Goal: Information Seeking & Learning: Learn about a topic

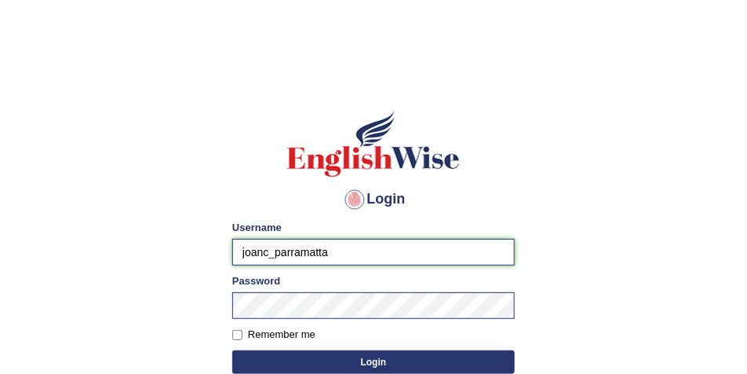
drag, startPoint x: 268, startPoint y: 251, endPoint x: 233, endPoint y: 252, distance: 34.5
click at [233, 252] on input "joanc_parramatta" at bounding box center [373, 252] width 283 height 27
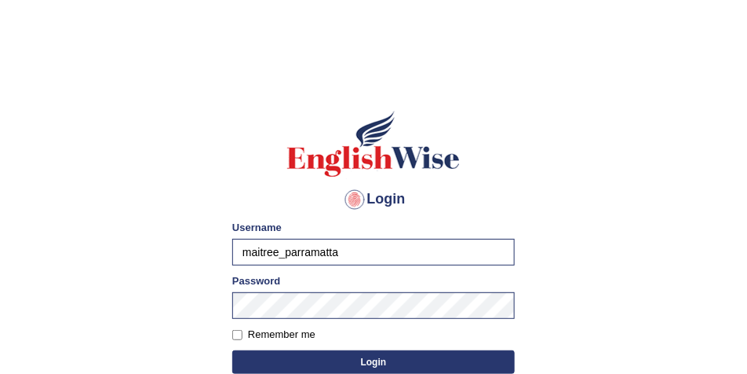
type input "maitree_parramatta"
click at [349, 363] on button "Login" at bounding box center [373, 362] width 283 height 24
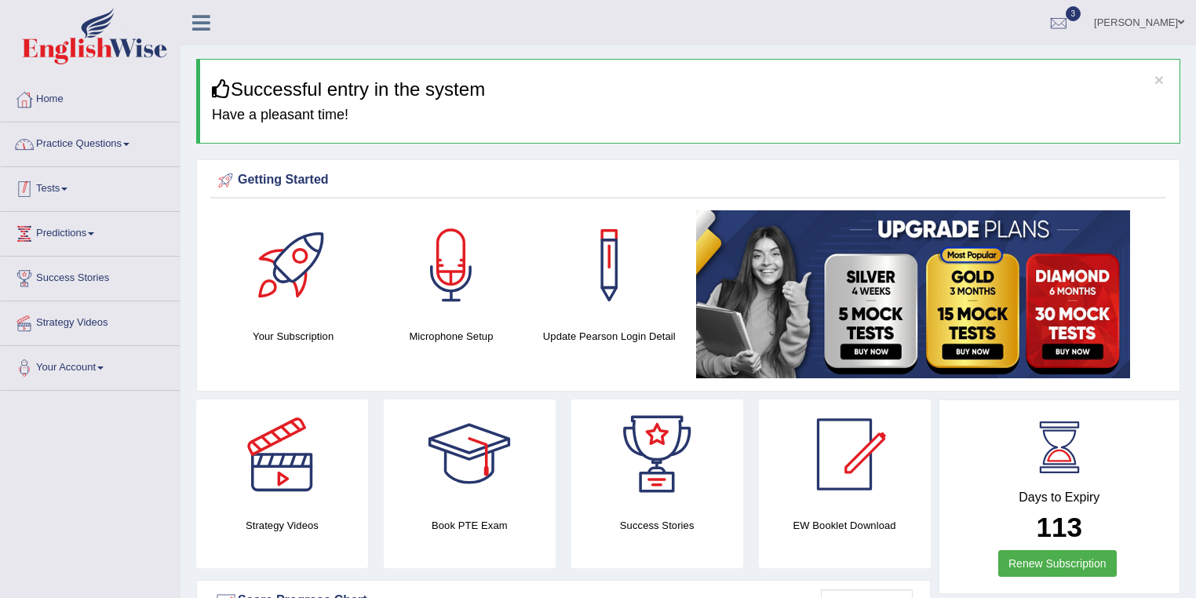
click at [101, 139] on link "Practice Questions" at bounding box center [90, 141] width 179 height 39
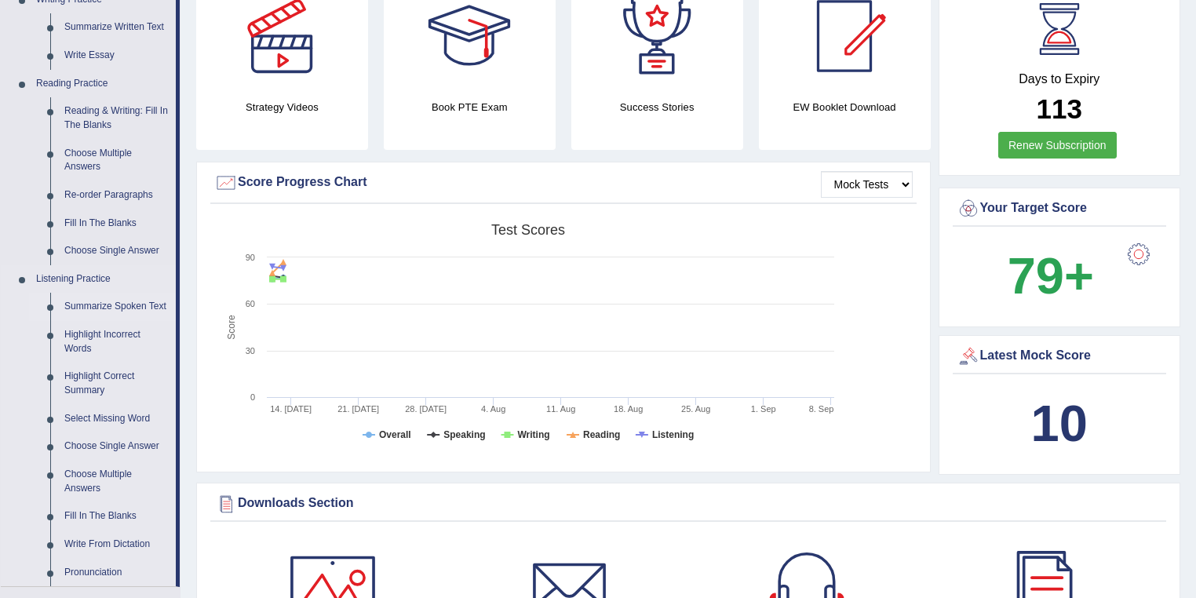
scroll to position [502, 0]
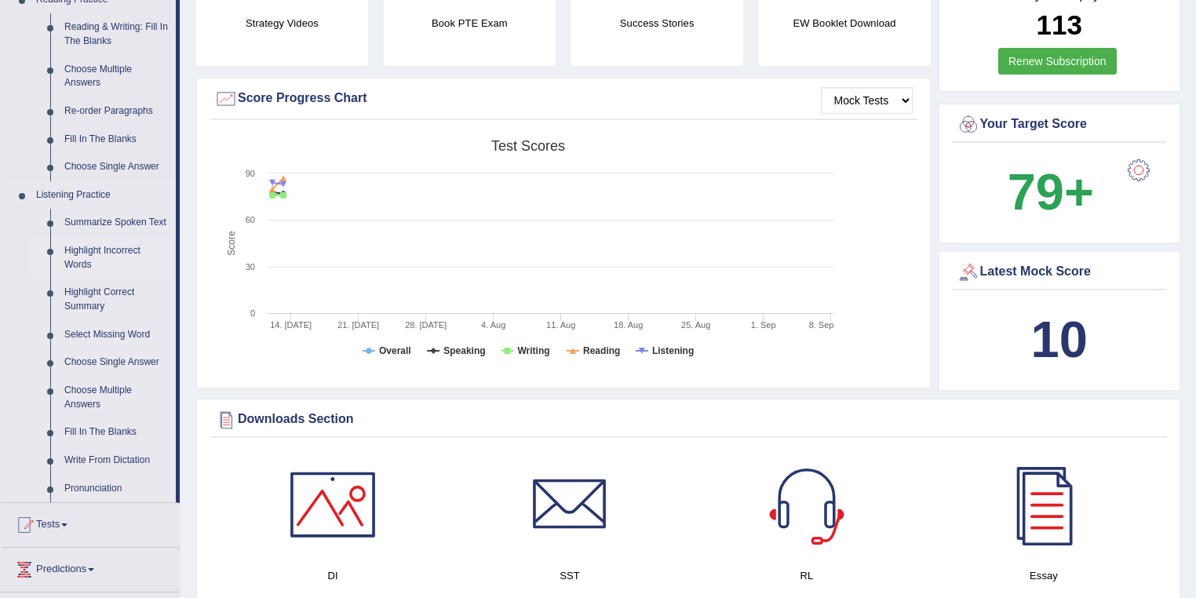
click at [86, 251] on link "Highlight Incorrect Words" at bounding box center [116, 258] width 119 height 42
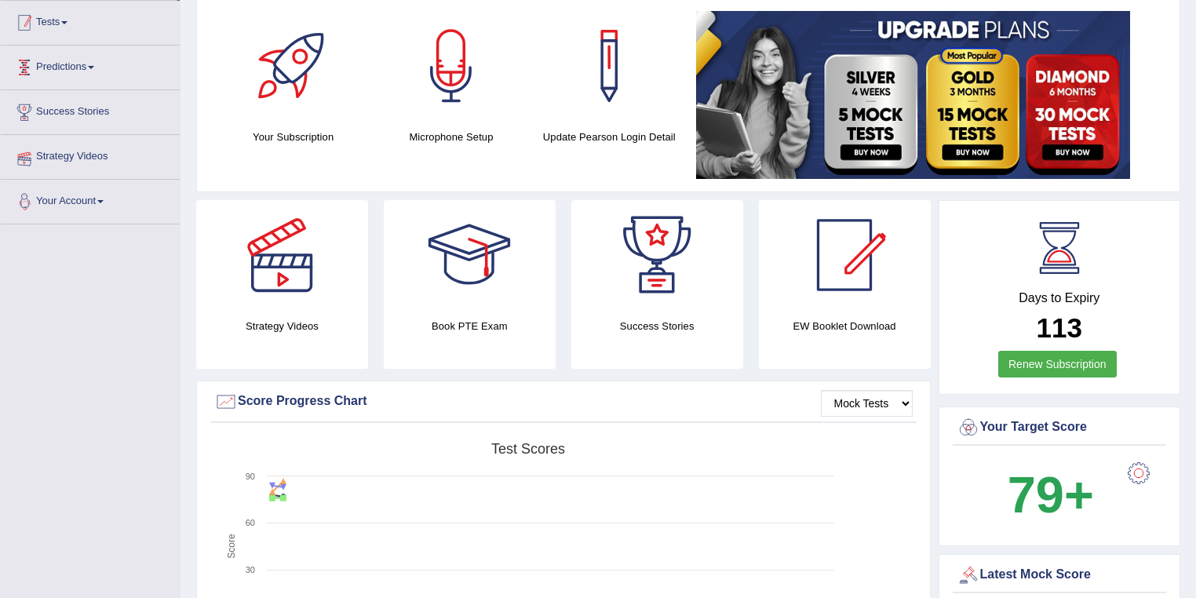
scroll to position [213, 0]
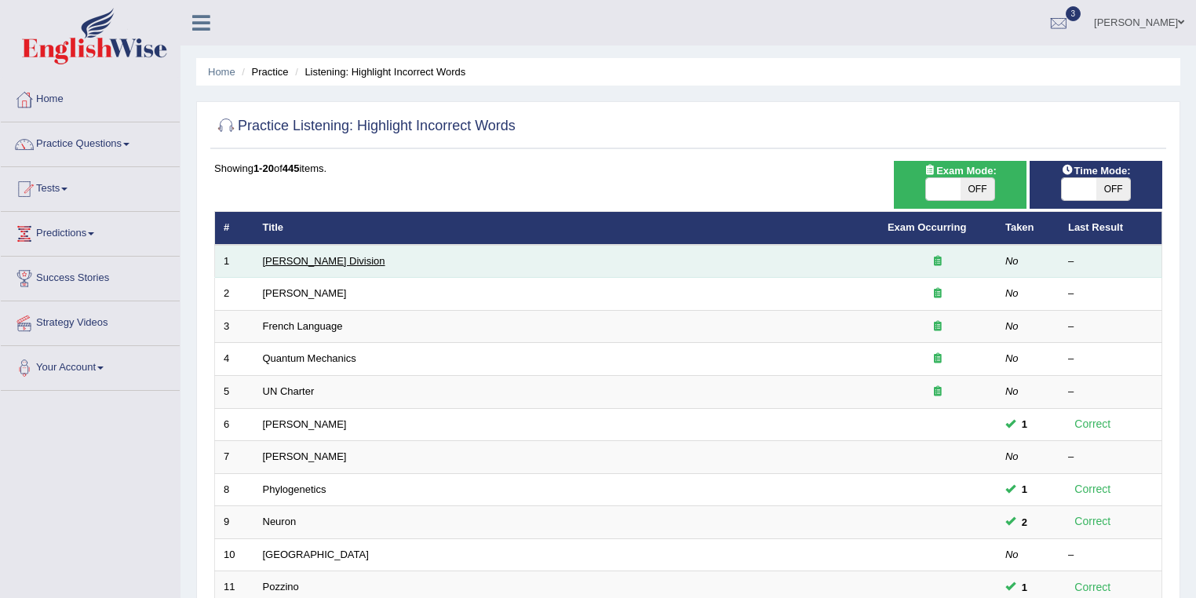
click at [290, 256] on link "[PERSON_NAME] Division" at bounding box center [324, 261] width 122 height 12
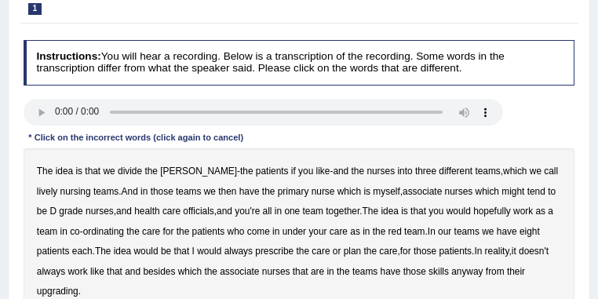
scroll to position [230, 0]
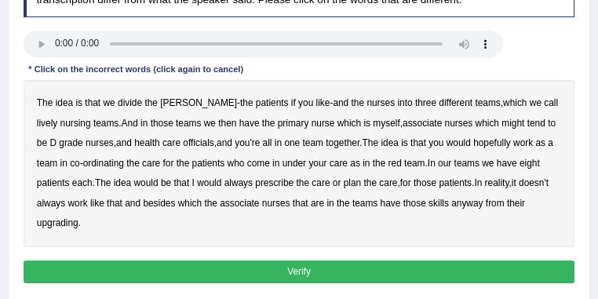
click at [57, 118] on b "lively" at bounding box center [47, 123] width 20 height 11
click at [501, 123] on b "might" at bounding box center [512, 123] width 23 height 11
drag, startPoint x: 179, startPoint y: 146, endPoint x: 200, endPoint y: 145, distance: 21.2
click at [183, 146] on b "officials" at bounding box center [198, 142] width 31 height 11
click at [239, 181] on b "always" at bounding box center [238, 182] width 28 height 11
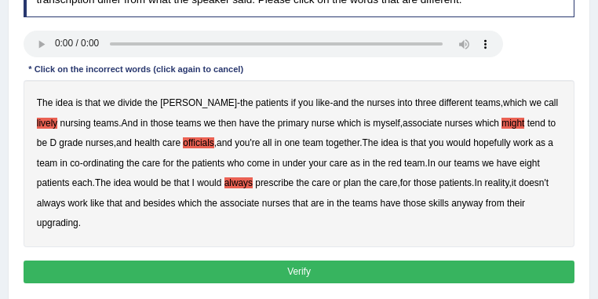
drag, startPoint x: 70, startPoint y: 221, endPoint x: 93, endPoint y: 221, distance: 22.8
click at [71, 221] on b "upgrading" at bounding box center [58, 222] width 42 height 11
click at [70, 224] on b "upgrading" at bounding box center [58, 222] width 42 height 11
click at [317, 266] on button "Verify" at bounding box center [300, 272] width 552 height 23
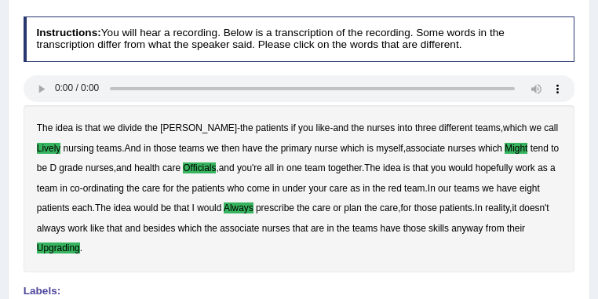
scroll to position [146, 0]
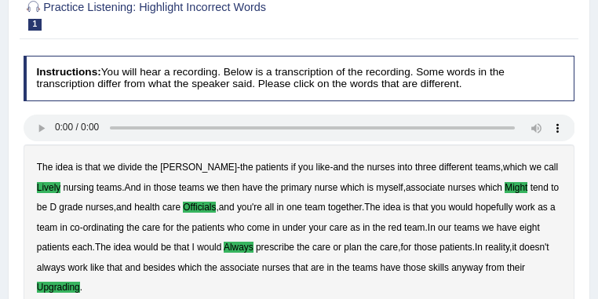
click at [376, 187] on b "myself" at bounding box center [389, 187] width 27 height 11
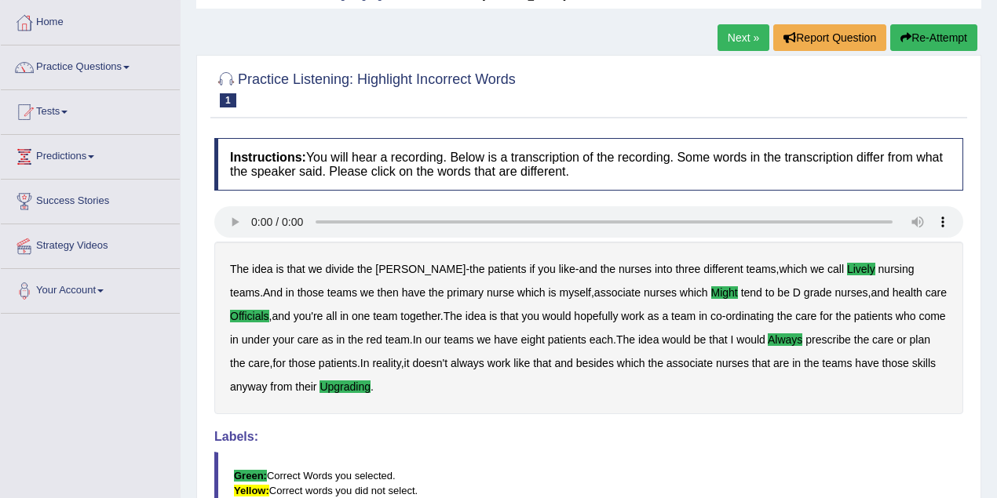
scroll to position [0, 0]
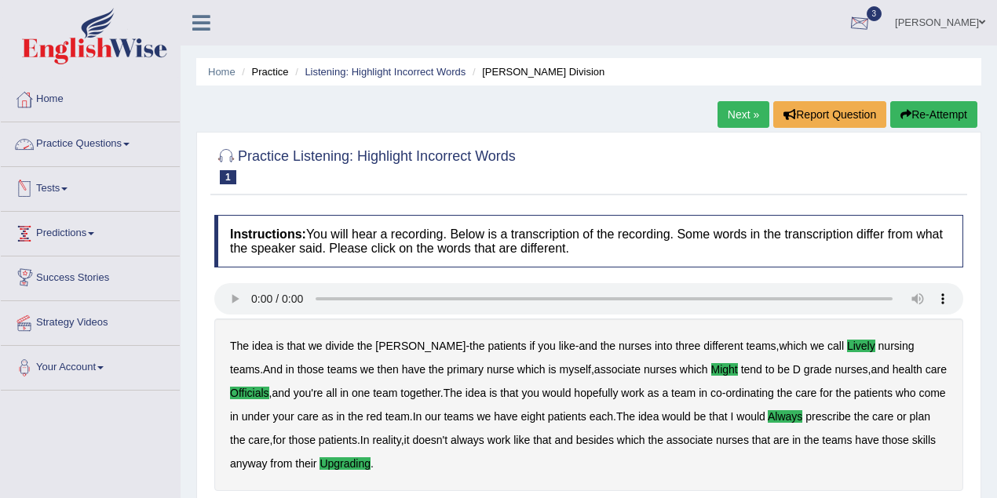
click at [969, 28] on link "Maitree Dhyani" at bounding box center [940, 20] width 114 height 41
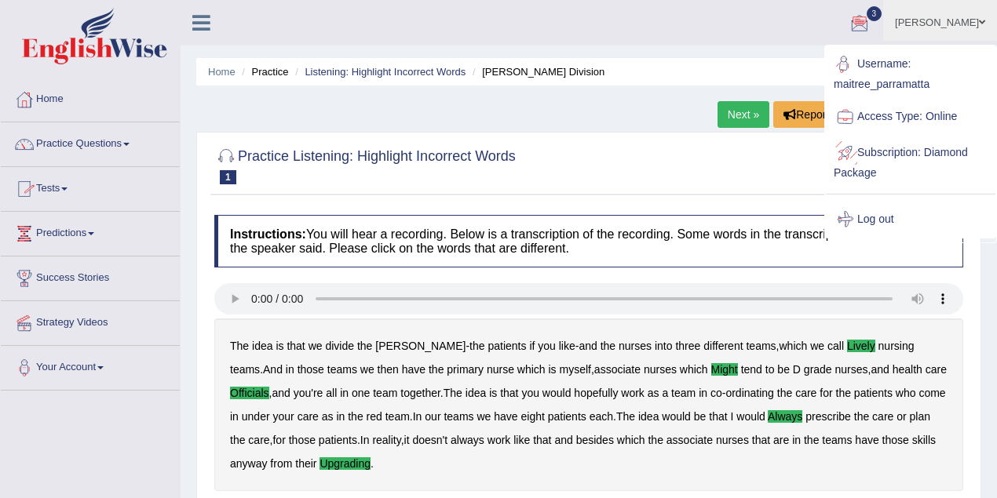
drag, startPoint x: 881, startPoint y: 221, endPoint x: 873, endPoint y: 213, distance: 10.6
click at [880, 221] on link "Log out" at bounding box center [911, 220] width 170 height 36
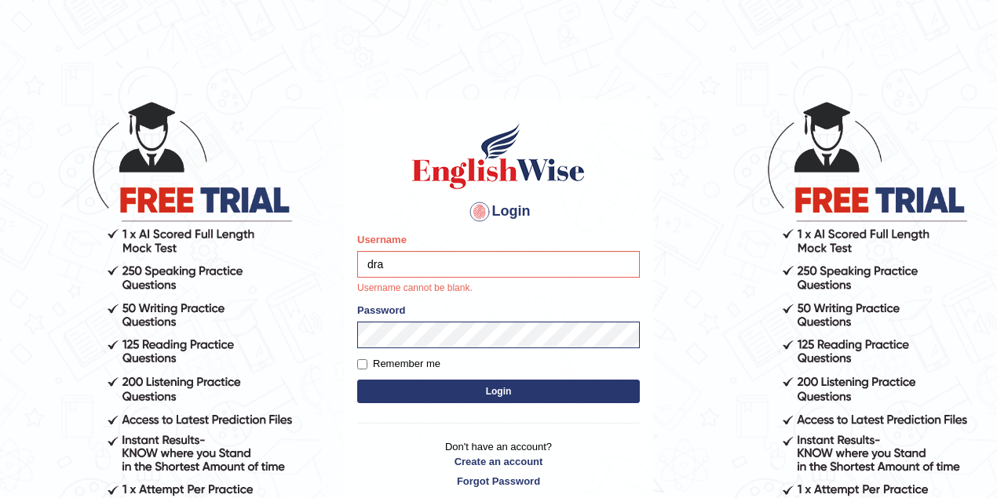
type input "drashti_parramatta"
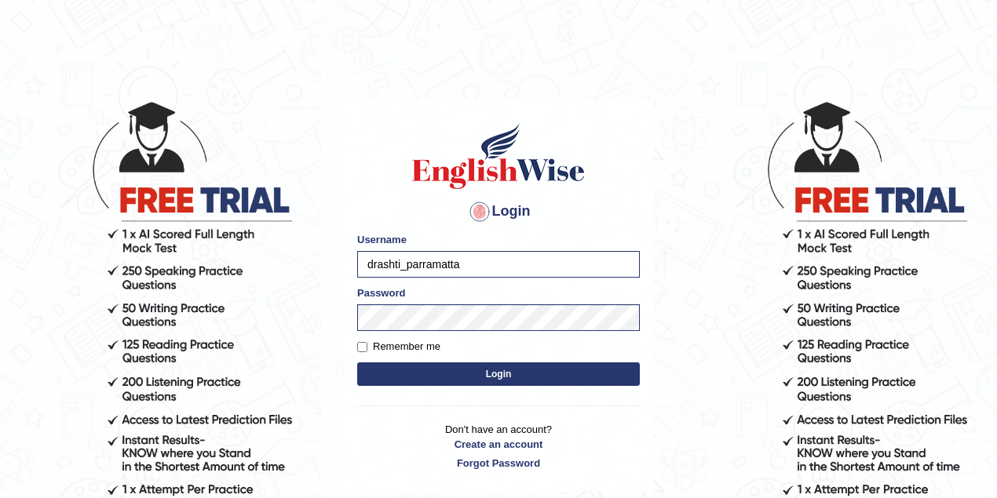
click at [438, 366] on button "Login" at bounding box center [498, 375] width 283 height 24
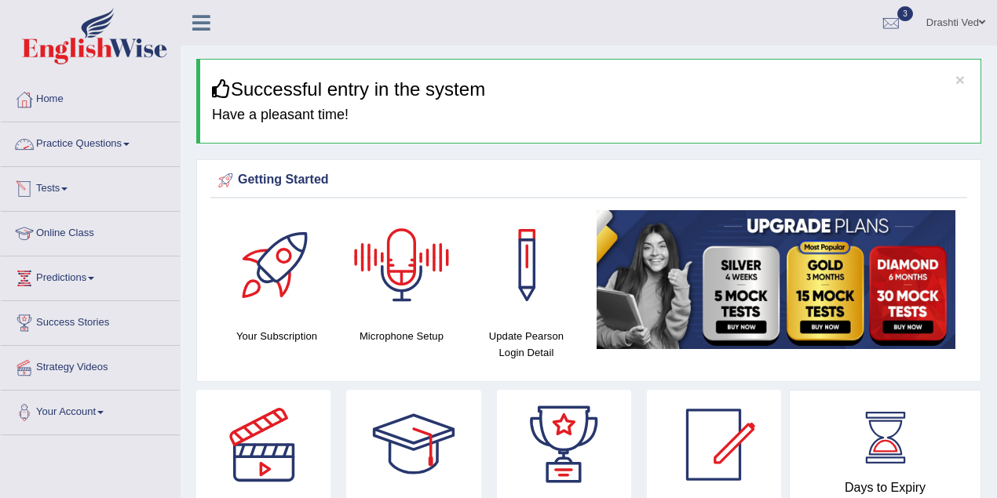
click at [113, 142] on link "Practice Questions" at bounding box center [90, 141] width 179 height 39
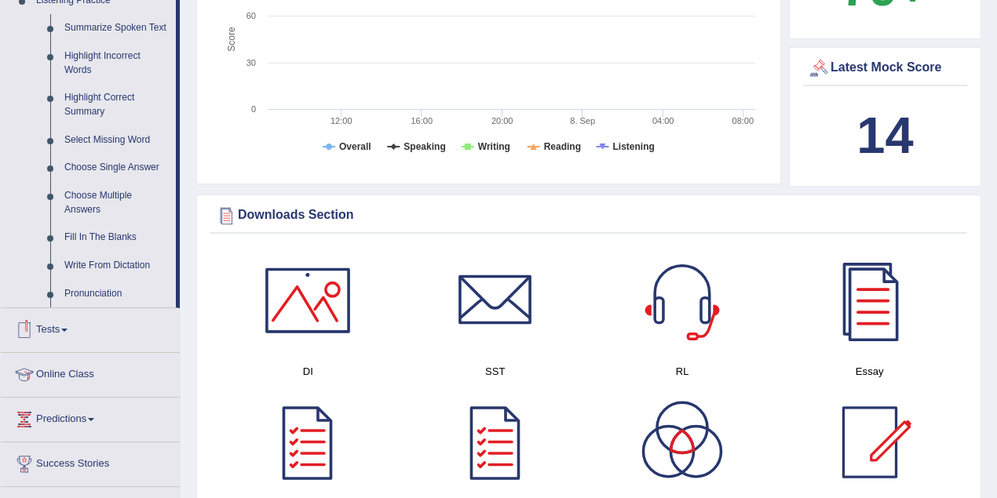
scroll to position [558, 0]
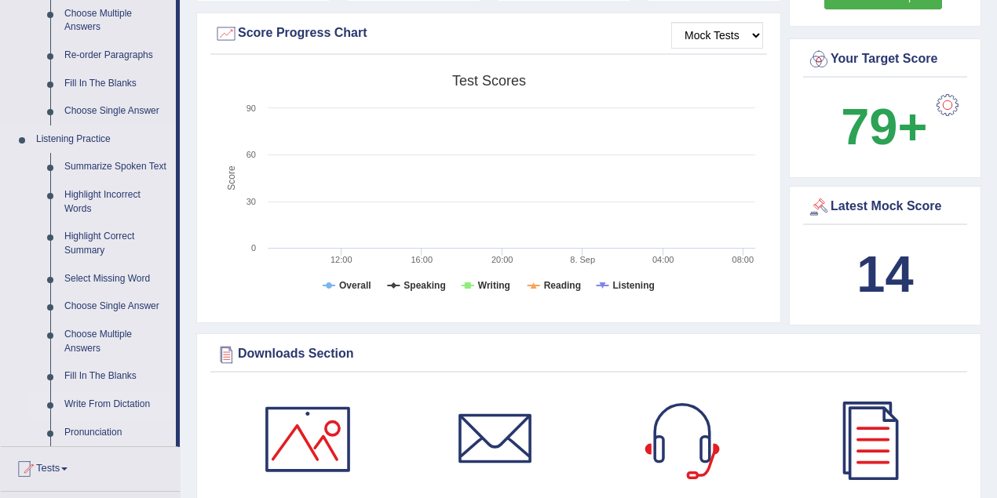
click at [107, 399] on link "Write From Dictation" at bounding box center [116, 405] width 119 height 28
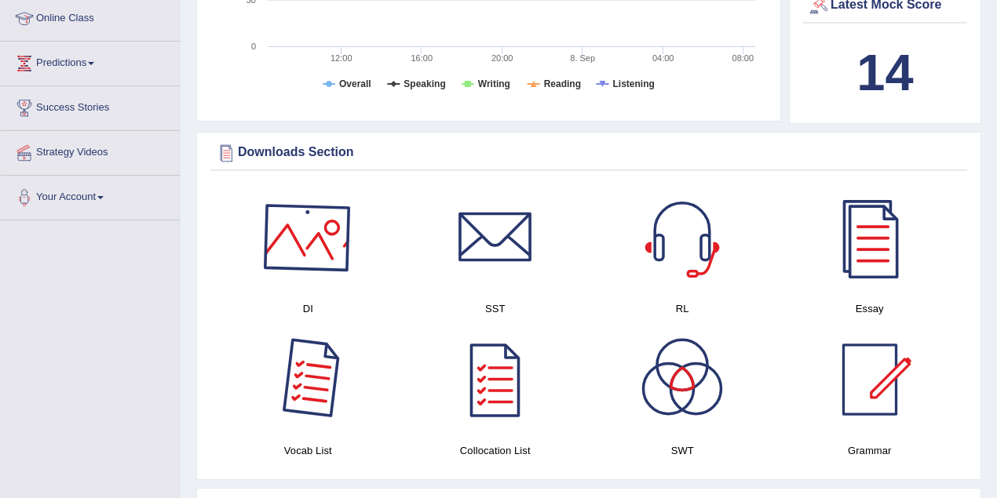
scroll to position [745, 0]
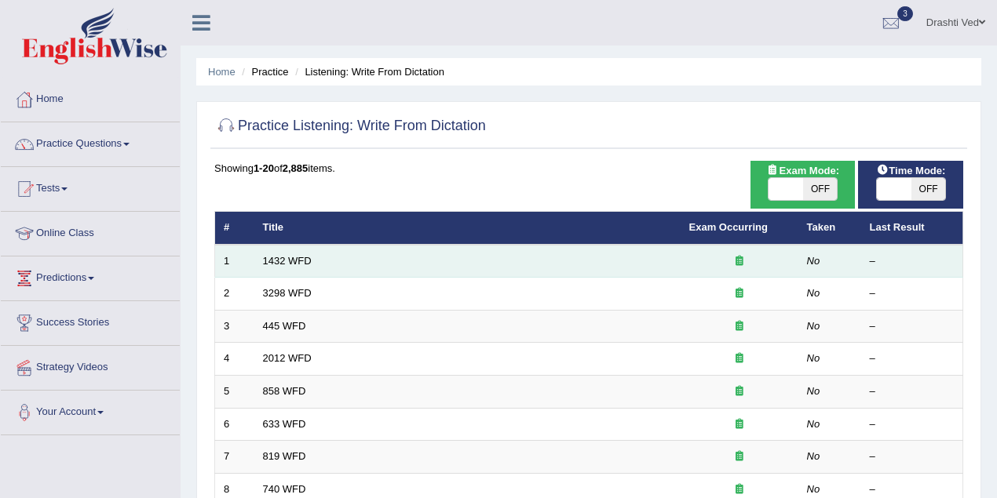
scroll to position [209, 0]
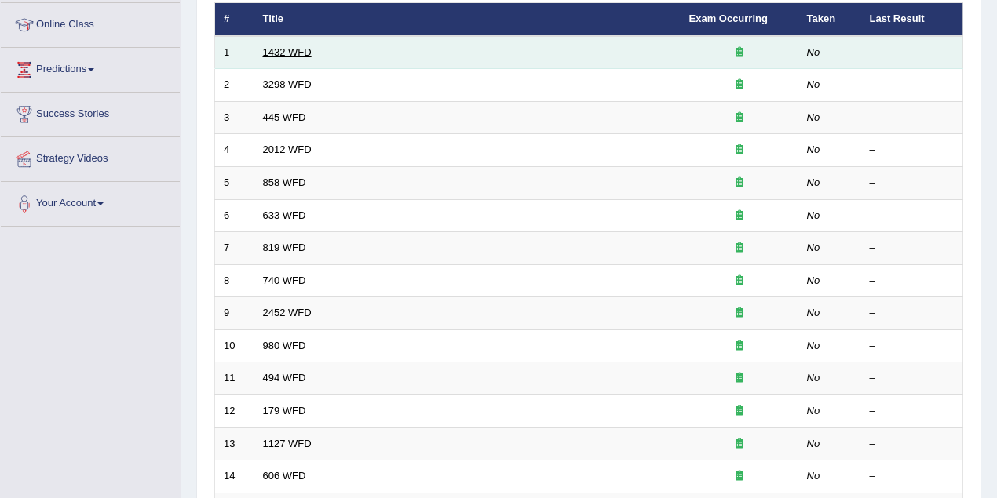
click at [283, 52] on link "1432 WFD" at bounding box center [287, 52] width 49 height 12
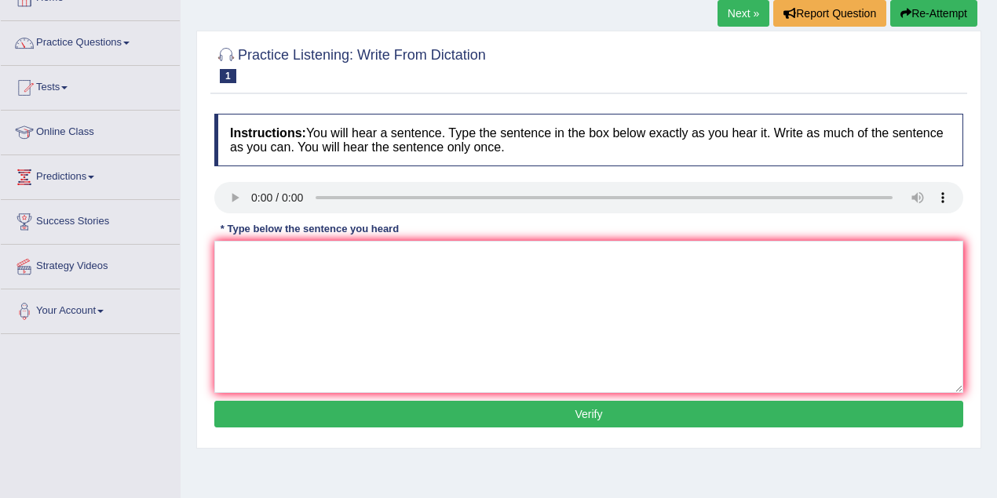
scroll to position [140, 0]
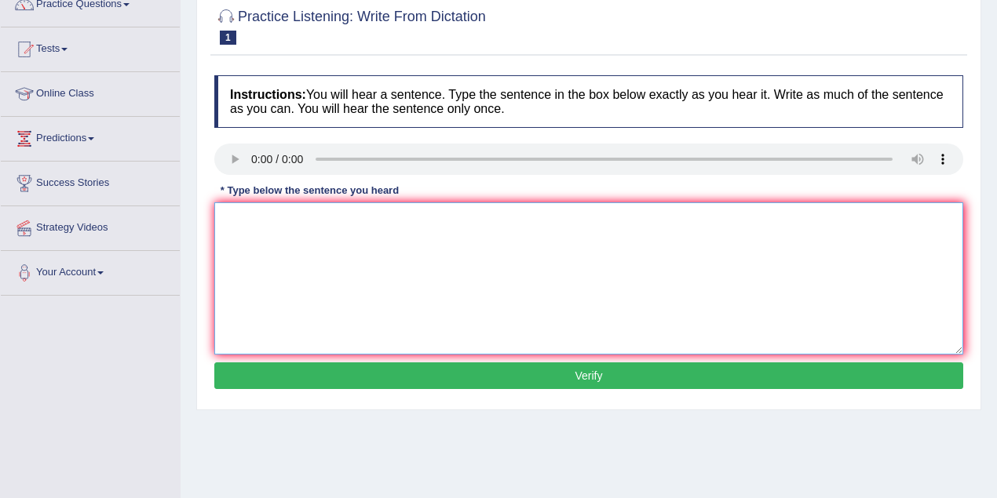
click at [262, 261] on textarea at bounding box center [588, 278] width 749 height 152
type textarea "More physical activity activities is are beneficial for your health."
click at [560, 385] on button "Verify" at bounding box center [588, 376] width 749 height 27
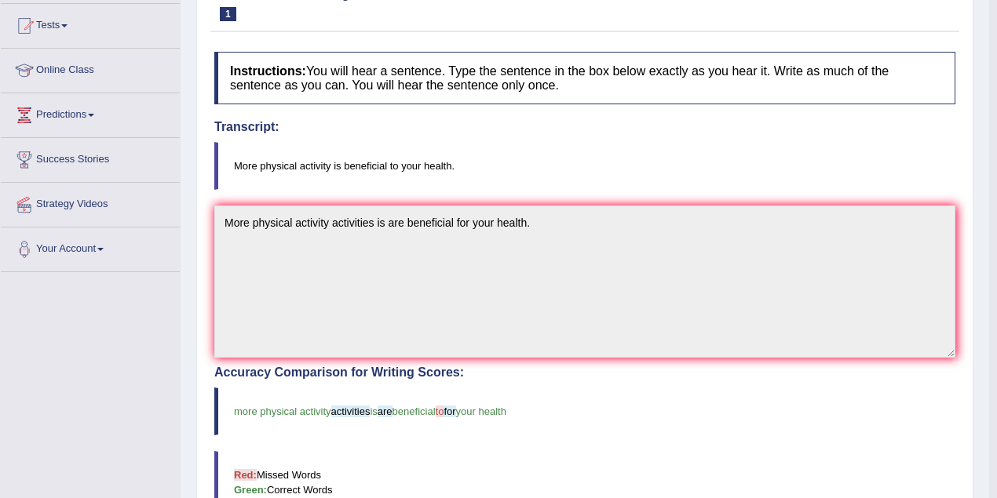
scroll to position [512, 0]
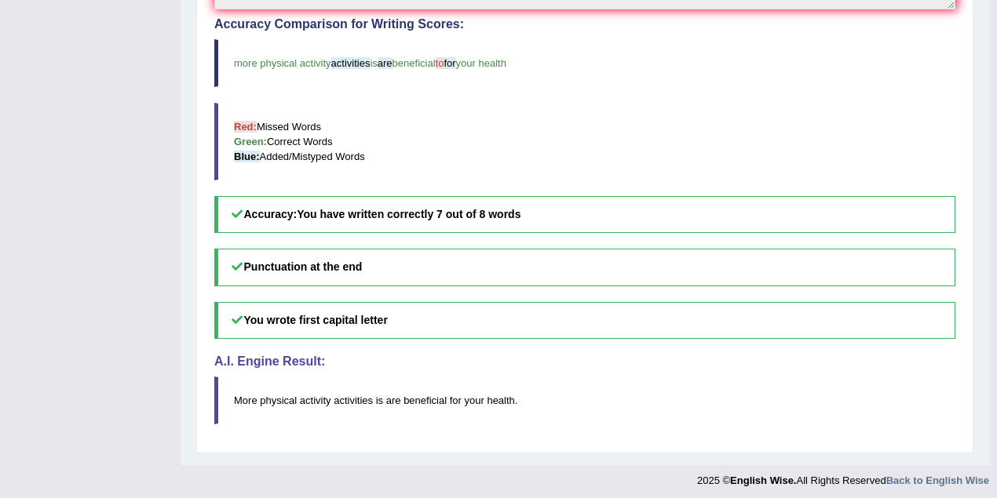
drag, startPoint x: 441, startPoint y: 211, endPoint x: 515, endPoint y: 211, distance: 73.8
click at [515, 211] on b "You have written correctly 7 out of 8 words" at bounding box center [409, 214] width 224 height 13
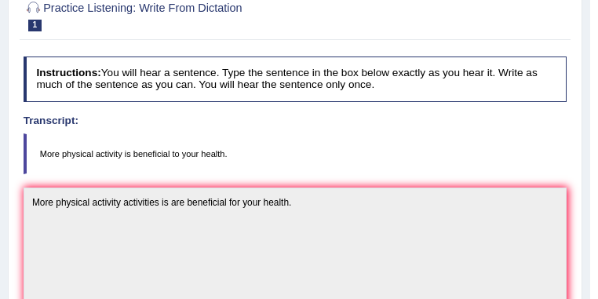
scroll to position [80, 0]
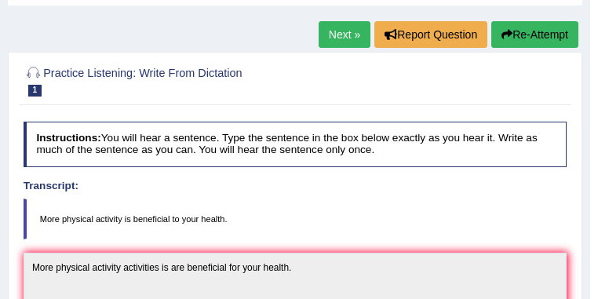
click at [341, 38] on link "Next »" at bounding box center [345, 34] width 52 height 27
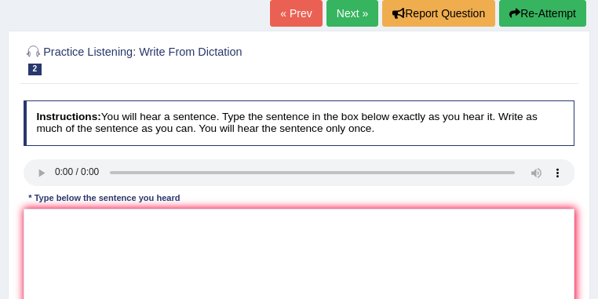
scroll to position [126, 0]
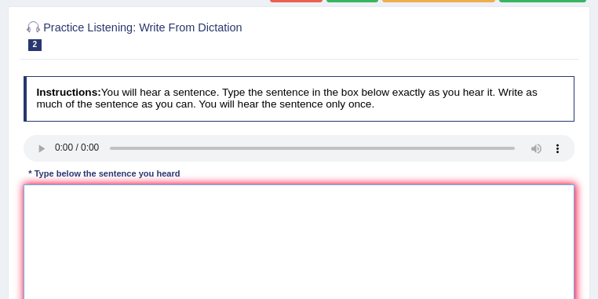
click at [53, 211] on textarea at bounding box center [300, 248] width 552 height 129
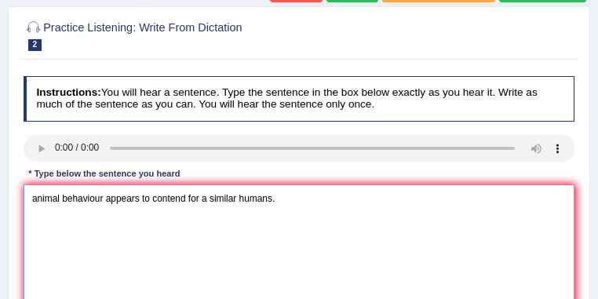
scroll to position [251, 0]
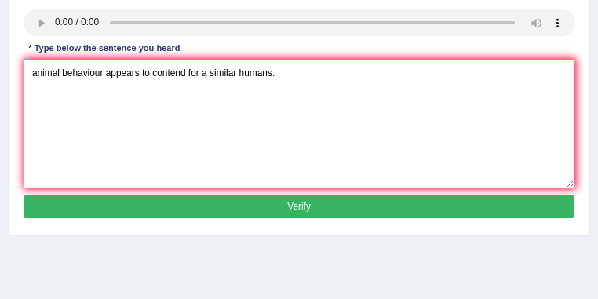
click at [35, 75] on textarea "animal behaviour appears to contend for a similar humans." at bounding box center [300, 123] width 552 height 129
type textarea "Animal behaviour appears to contend for a similar humans."
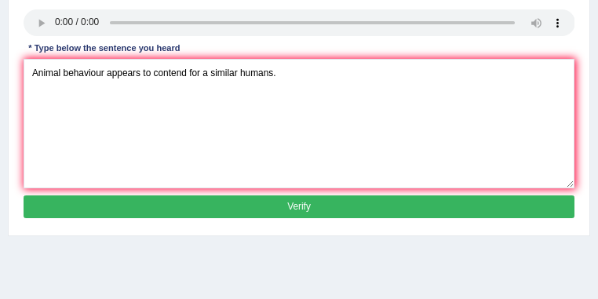
click at [113, 217] on button "Verify" at bounding box center [300, 206] width 552 height 23
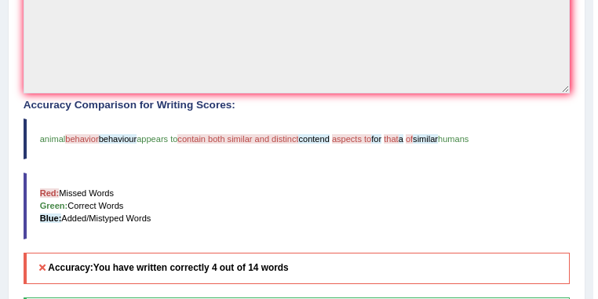
scroll to position [418, 0]
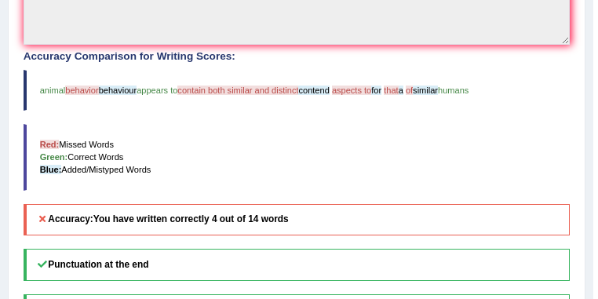
click at [422, 88] on span "similar" at bounding box center [425, 90] width 25 height 9
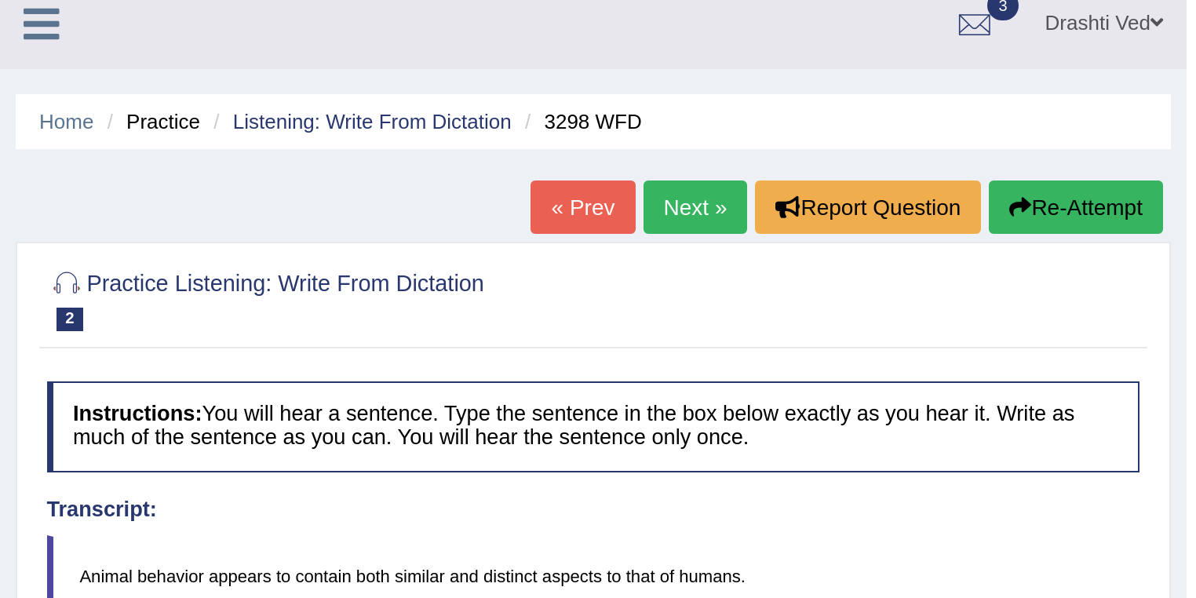
scroll to position [0, 0]
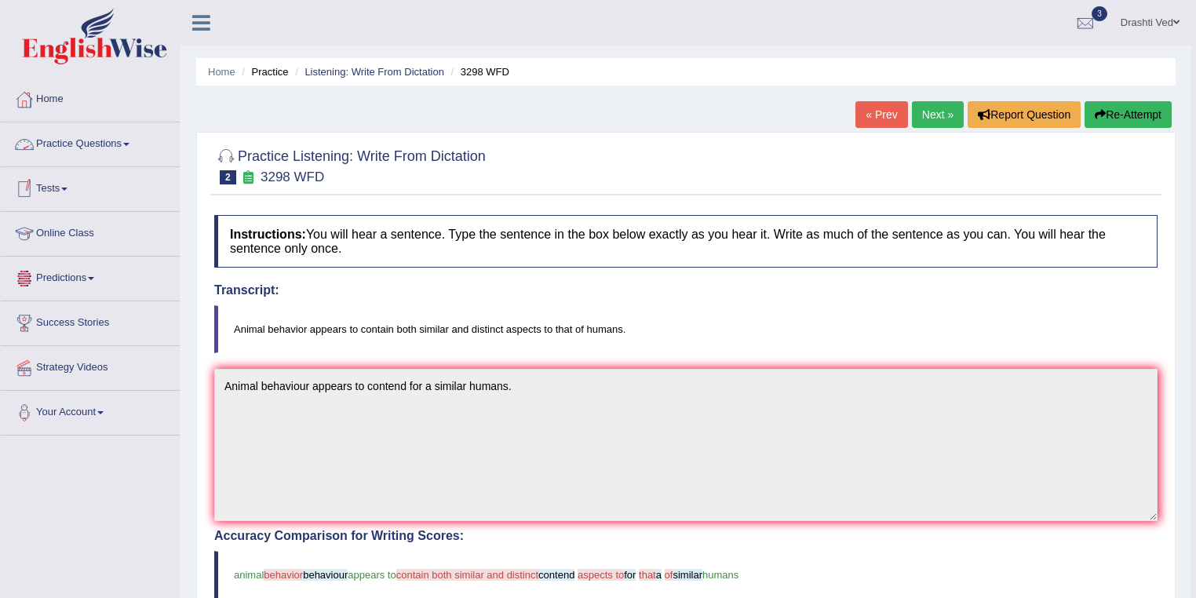
click at [129, 143] on span at bounding box center [126, 144] width 6 height 3
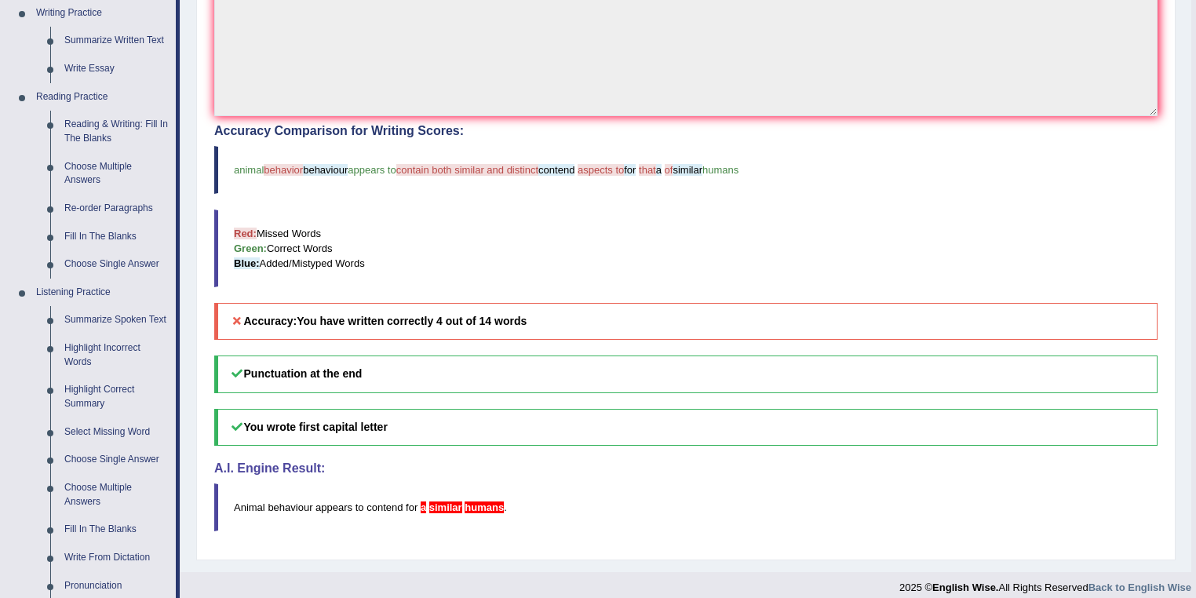
scroll to position [585, 0]
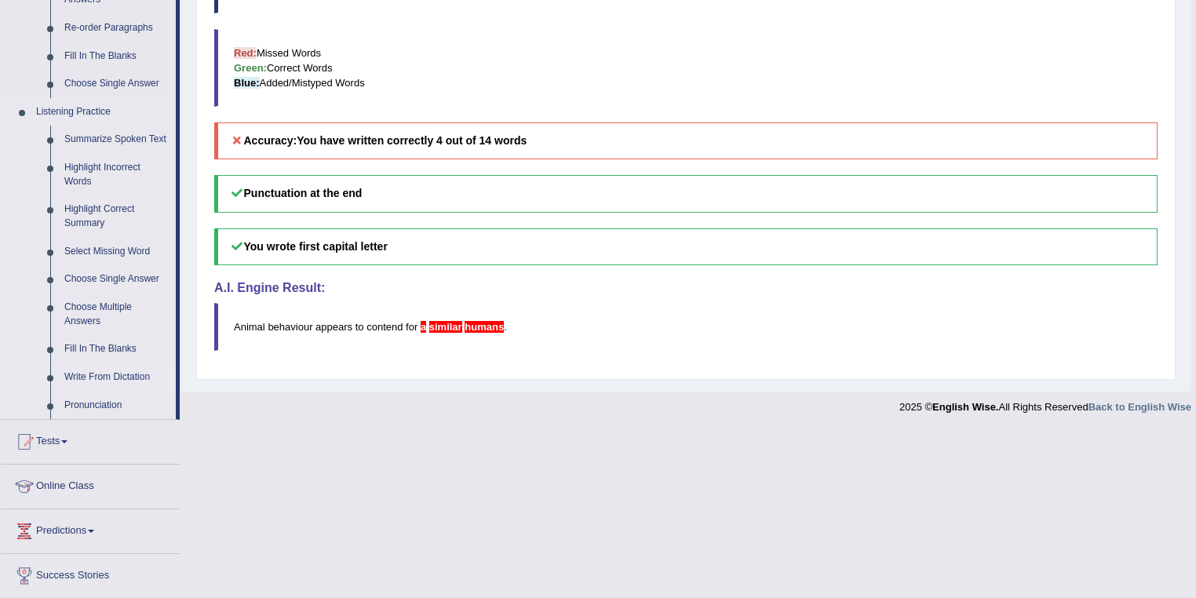
click at [85, 298] on link "Write From Dictation" at bounding box center [116, 377] width 119 height 28
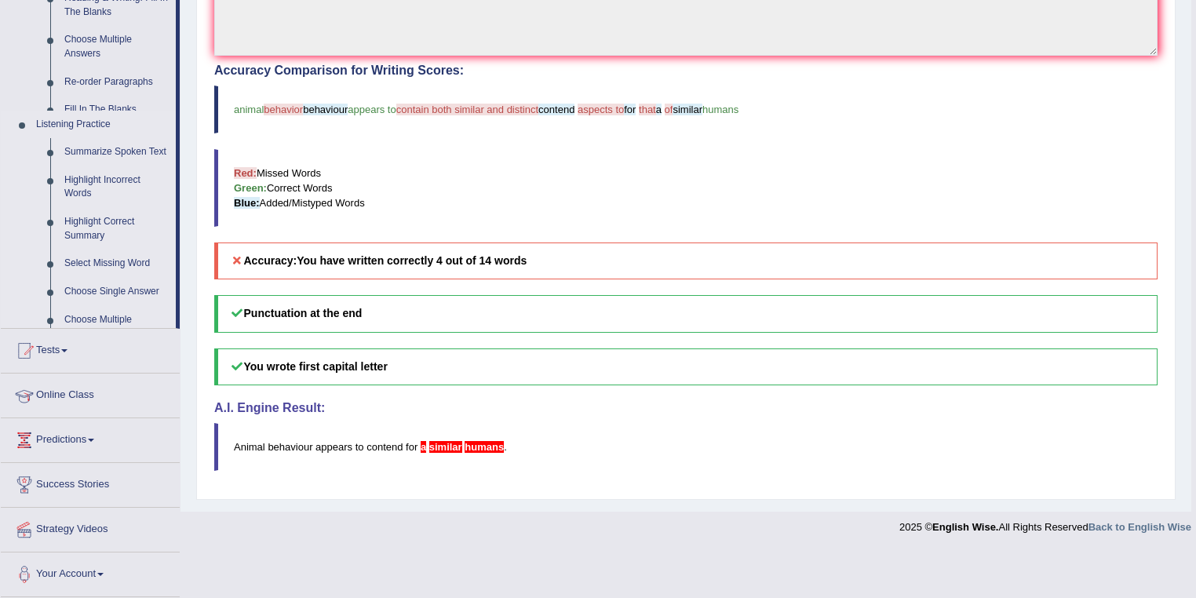
scroll to position [414, 0]
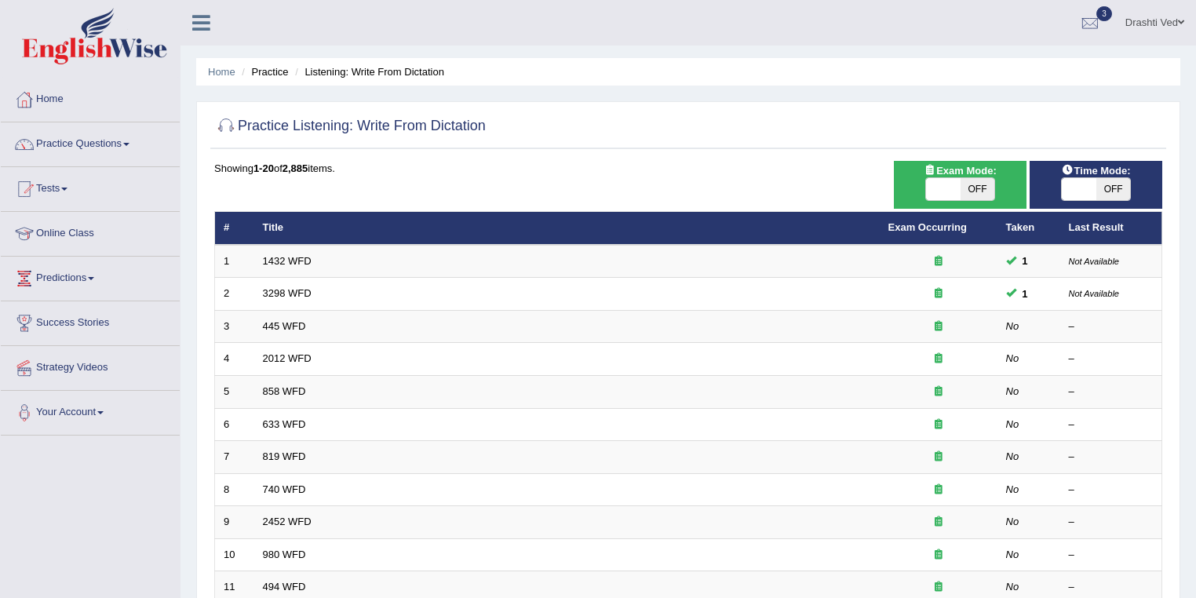
click at [1108, 192] on span "OFF" at bounding box center [1113, 189] width 35 height 22
checkbox input "true"
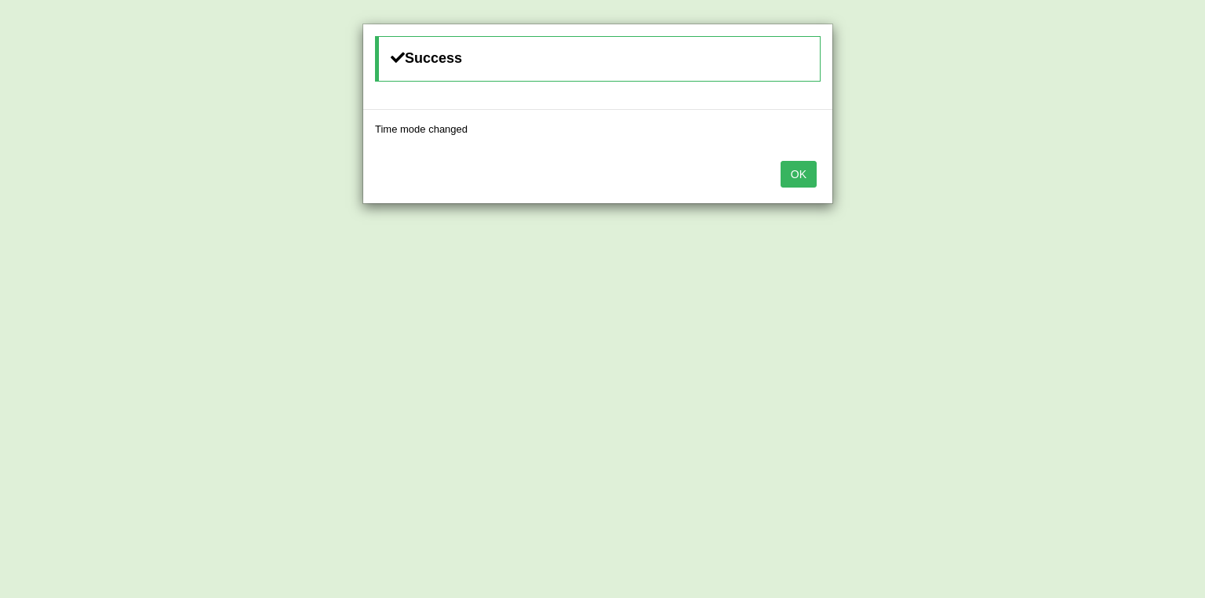
click at [796, 166] on button "OK" at bounding box center [799, 174] width 36 height 27
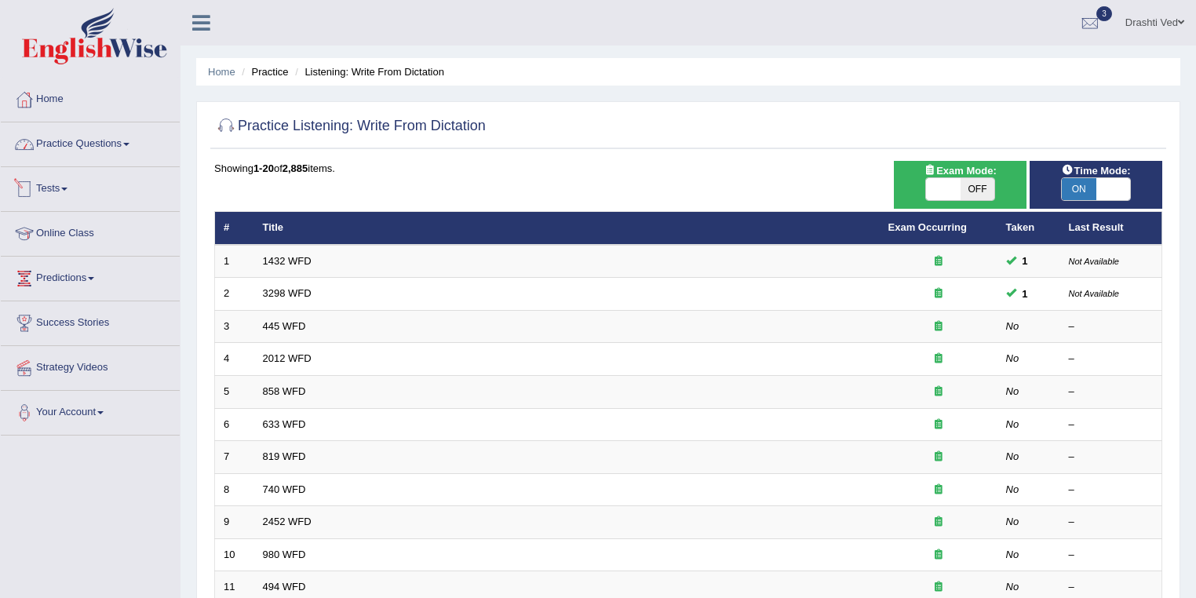
click at [125, 148] on link "Practice Questions" at bounding box center [90, 141] width 179 height 39
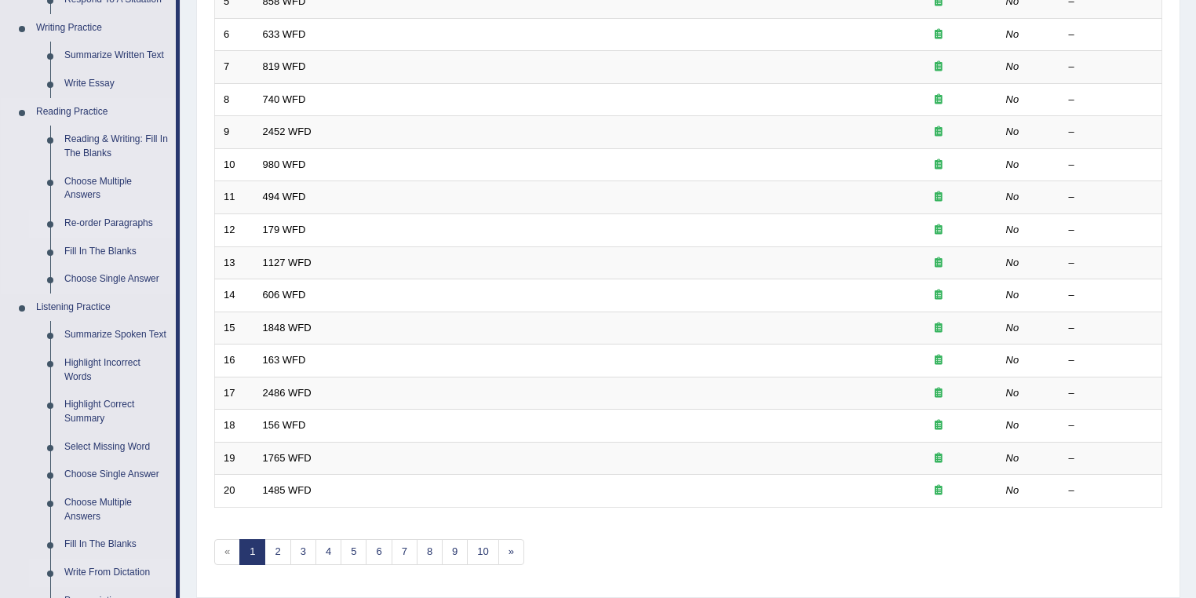
scroll to position [585, 0]
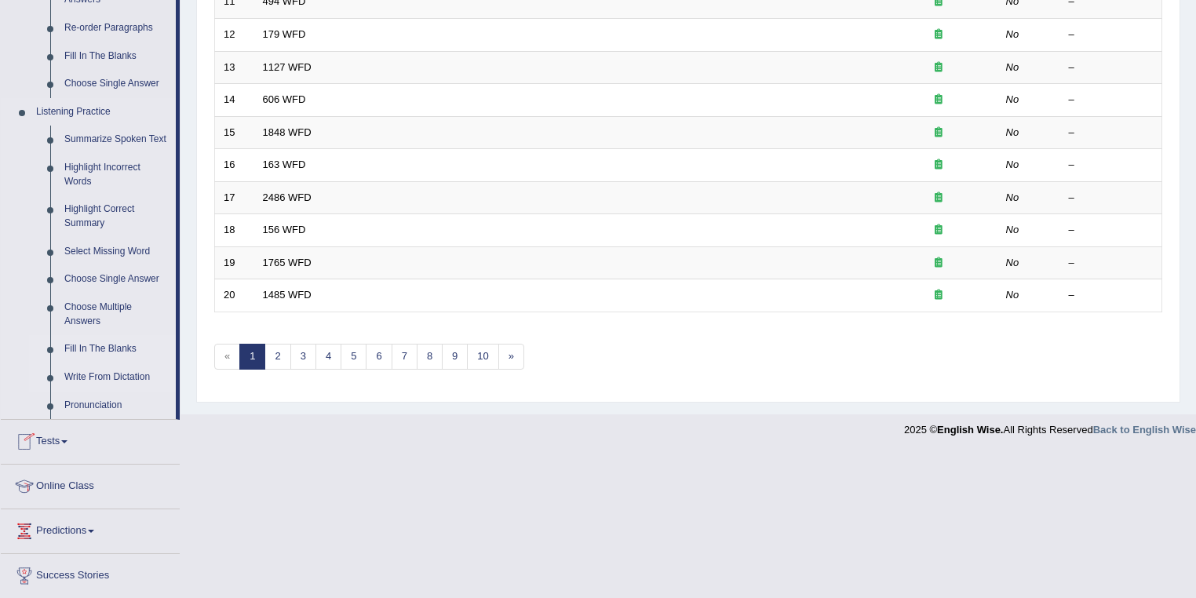
click at [108, 351] on link "Fill In The Blanks" at bounding box center [116, 349] width 119 height 28
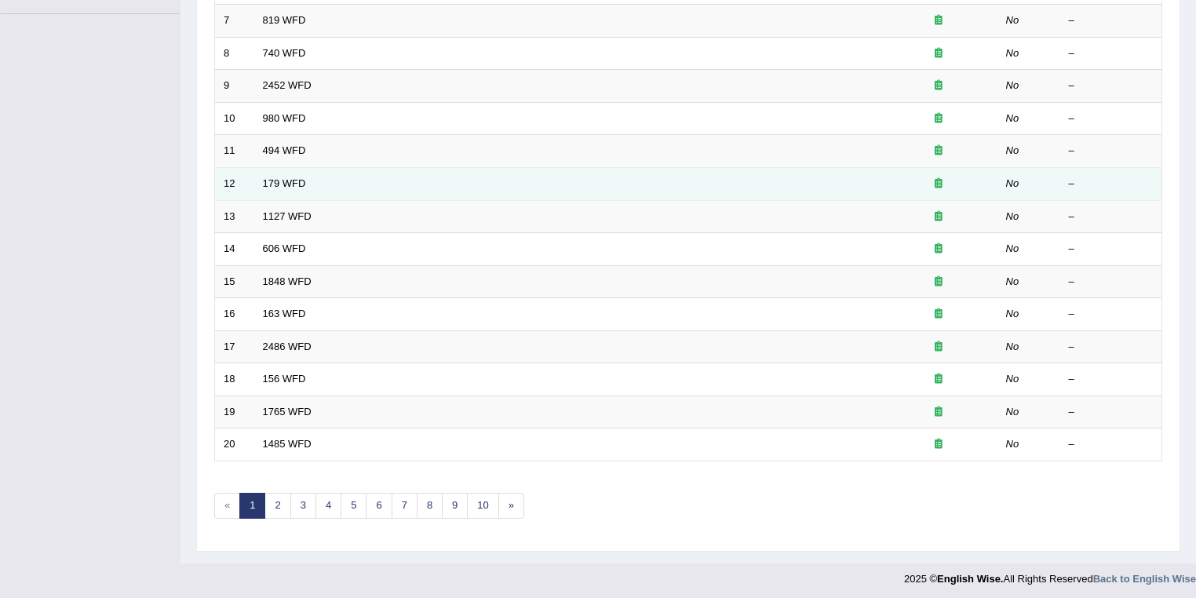
scroll to position [181, 0]
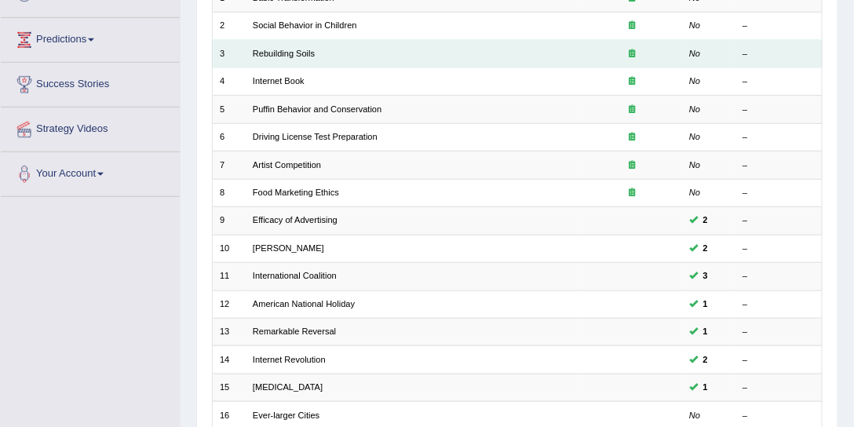
scroll to position [179, 0]
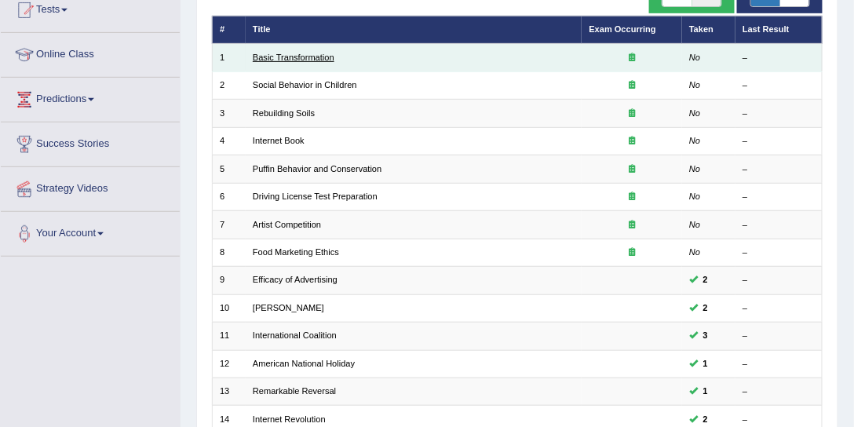
click at [272, 53] on link "Basic Transformation" at bounding box center [294, 57] width 82 height 9
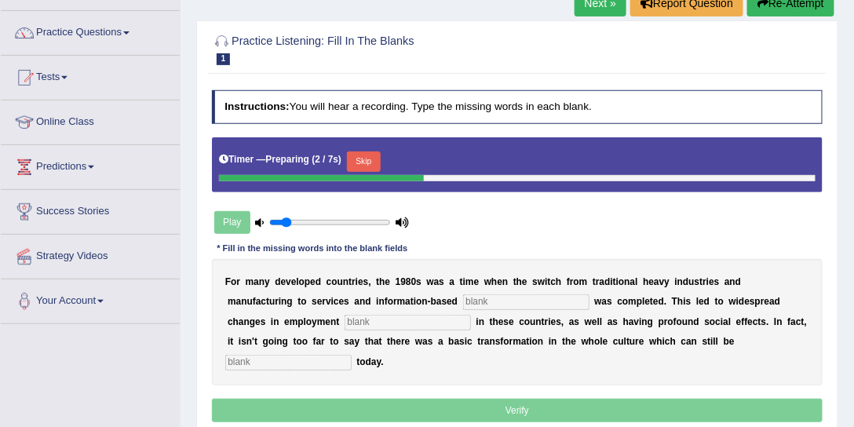
scroll to position [60, 0]
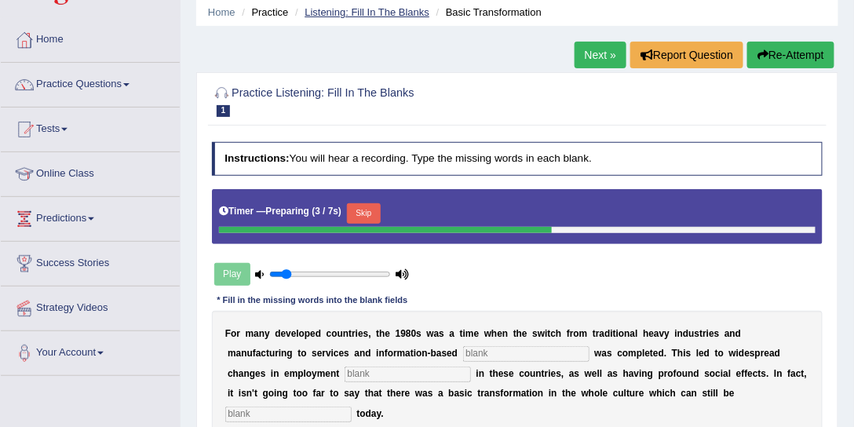
click at [392, 7] on link "Listening: Fill In The Blanks" at bounding box center [366, 12] width 125 height 12
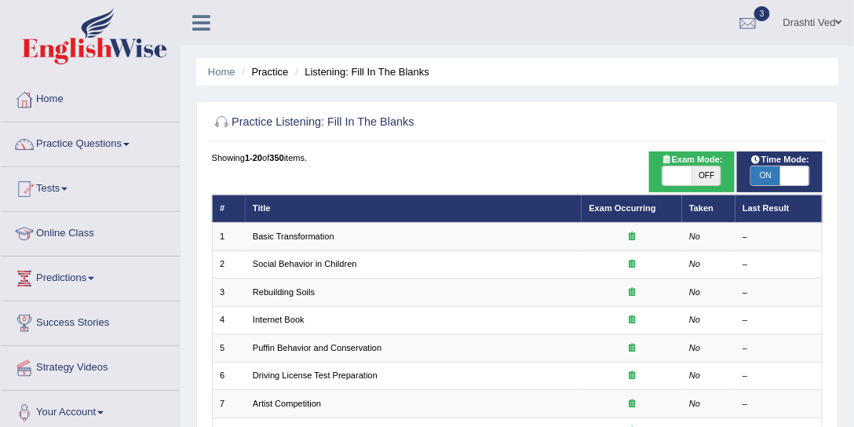
click at [753, 171] on span "ON" at bounding box center [765, 175] width 29 height 19
checkbox input "false"
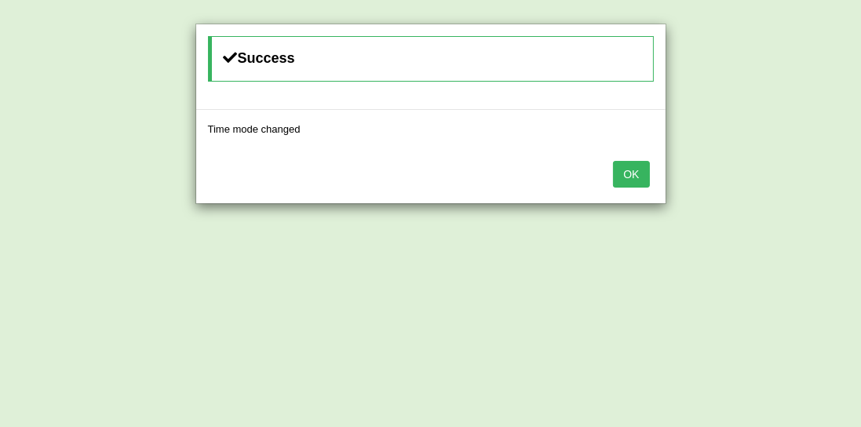
click at [640, 170] on button "OK" at bounding box center [631, 174] width 36 height 27
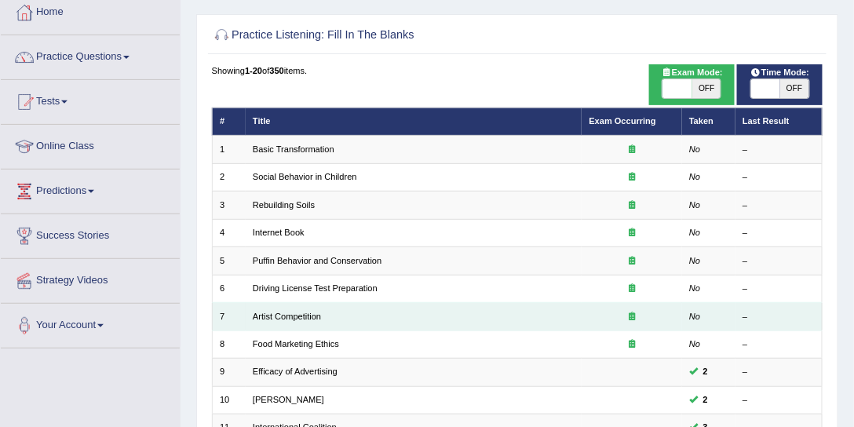
scroll to position [299, 0]
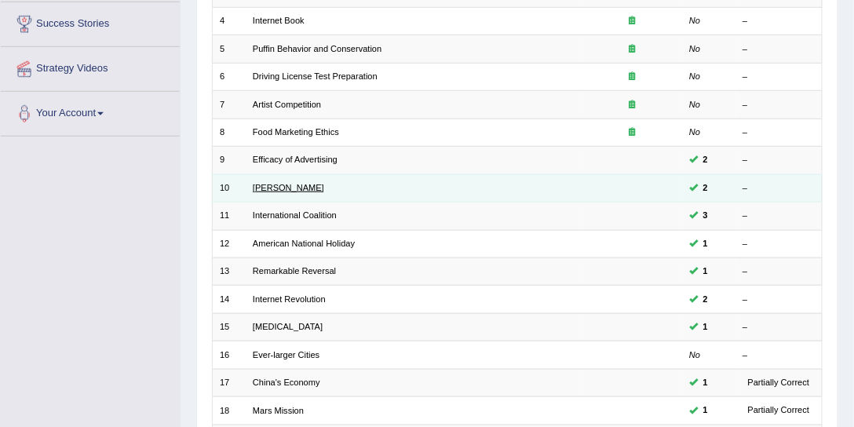
click at [276, 184] on link "Kazuhiro" at bounding box center [288, 187] width 71 height 9
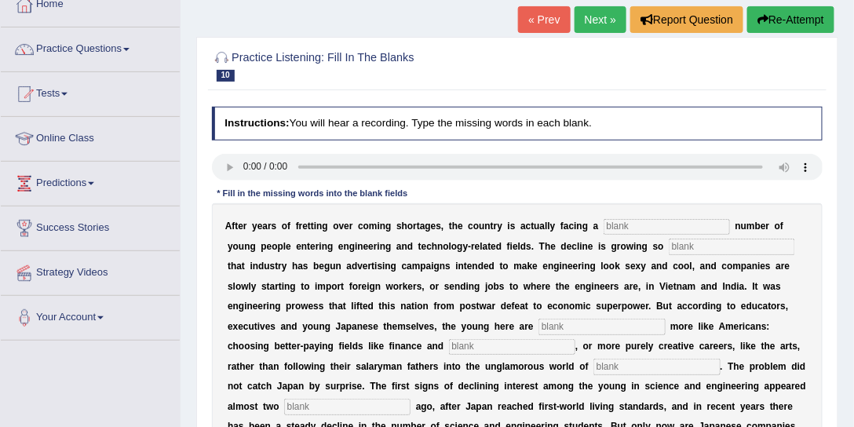
scroll to position [60, 0]
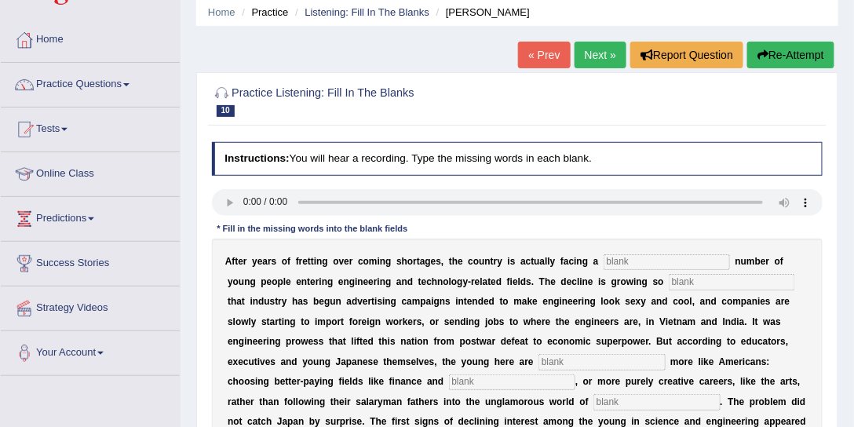
click at [527, 52] on link "« Prev" at bounding box center [544, 55] width 52 height 27
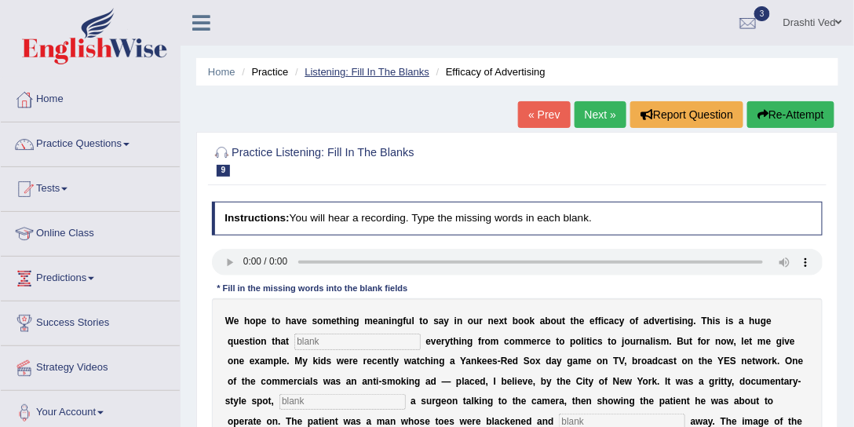
click at [385, 76] on link "Listening: Fill In The Blanks" at bounding box center [366, 72] width 125 height 12
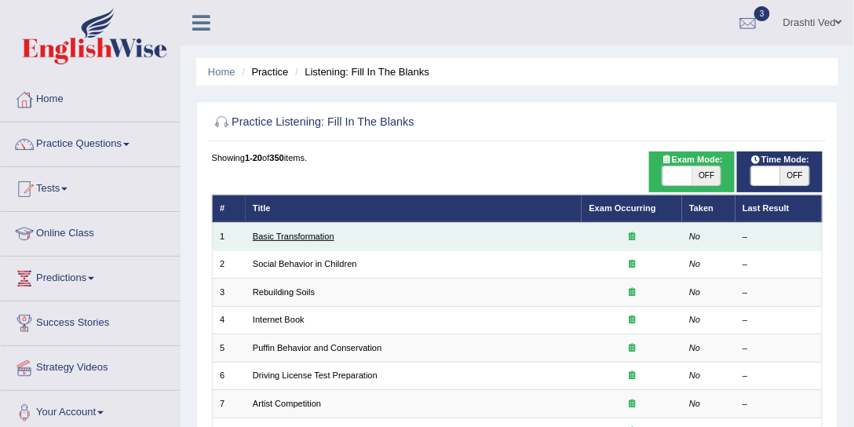
click at [319, 239] on link "Basic Transformation" at bounding box center [294, 236] width 82 height 9
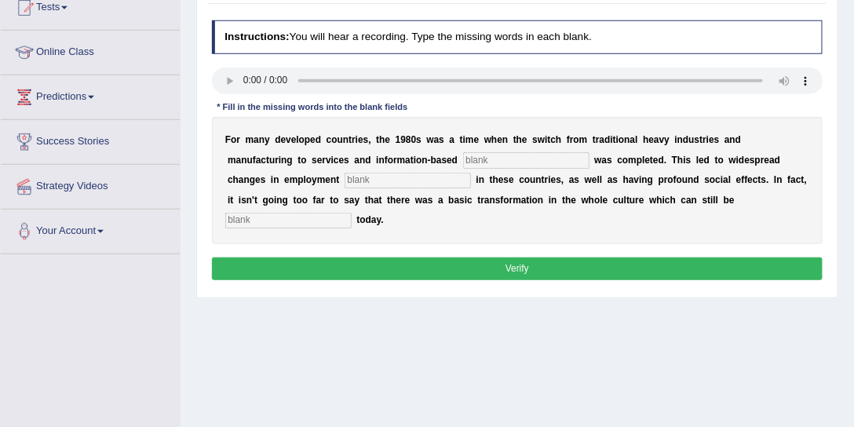
scroll to position [179, 0]
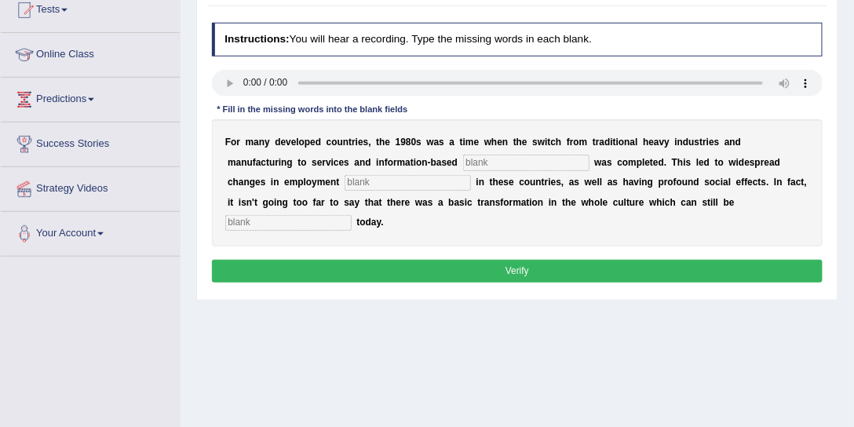
click at [478, 160] on input "text" at bounding box center [526, 163] width 126 height 16
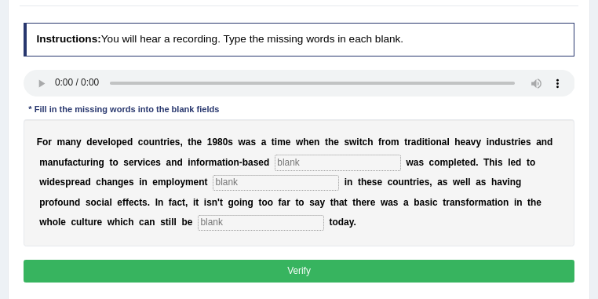
click at [391, 162] on input "text" at bounding box center [338, 163] width 126 height 16
type input "enterprise"
click at [268, 190] on input "text" at bounding box center [276, 183] width 126 height 16
type input "patterns"
click at [260, 216] on input "text" at bounding box center [261, 223] width 126 height 16
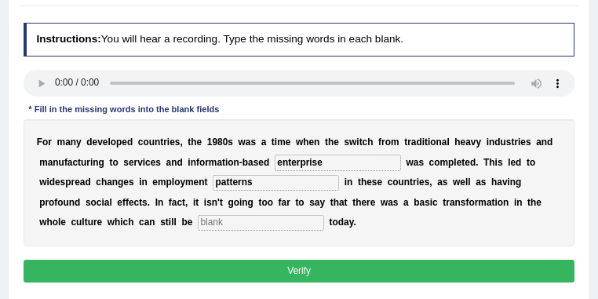
type input "p"
type input "observed"
drag, startPoint x: 287, startPoint y: 266, endPoint x: 303, endPoint y: 248, distance: 23.9
click at [286, 266] on button "Verify" at bounding box center [300, 271] width 552 height 23
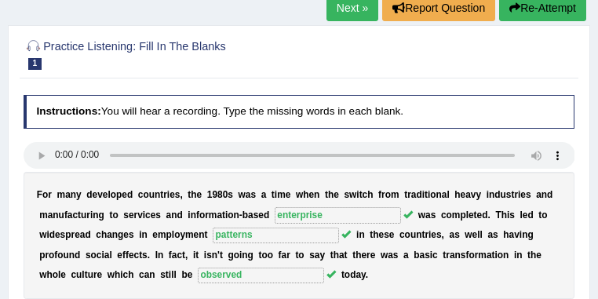
scroll to position [96, 0]
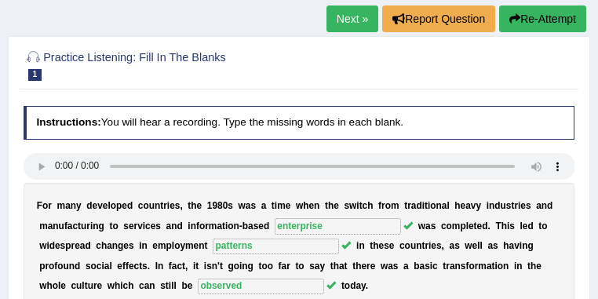
click at [342, 17] on link "Next »" at bounding box center [352, 18] width 52 height 27
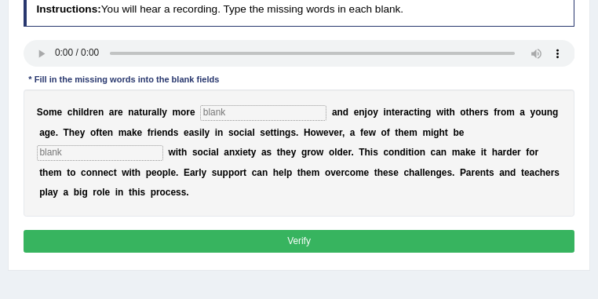
click at [210, 112] on input "text" at bounding box center [263, 113] width 126 height 16
type input "sociable"
click at [147, 149] on input "text" at bounding box center [100, 153] width 126 height 16
type input "diagnosed"
click at [272, 239] on button "Verify" at bounding box center [300, 241] width 552 height 23
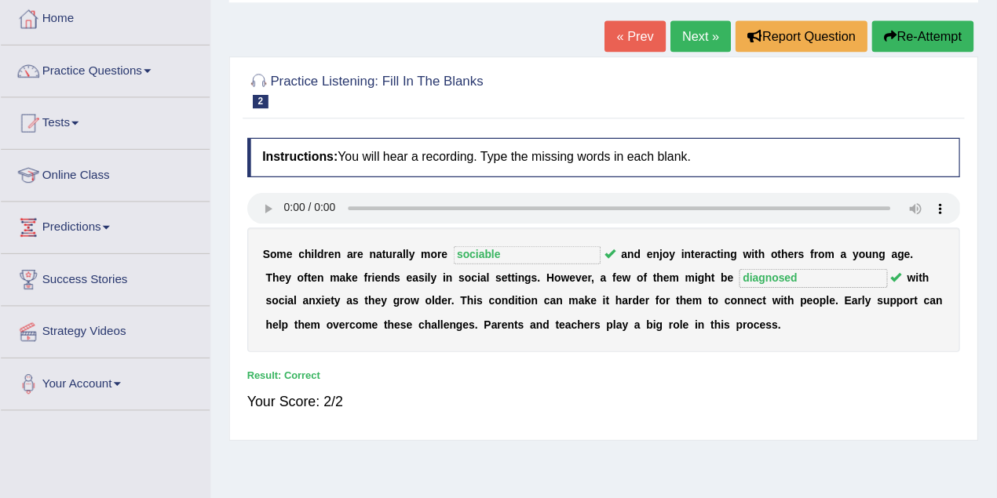
scroll to position [83, 0]
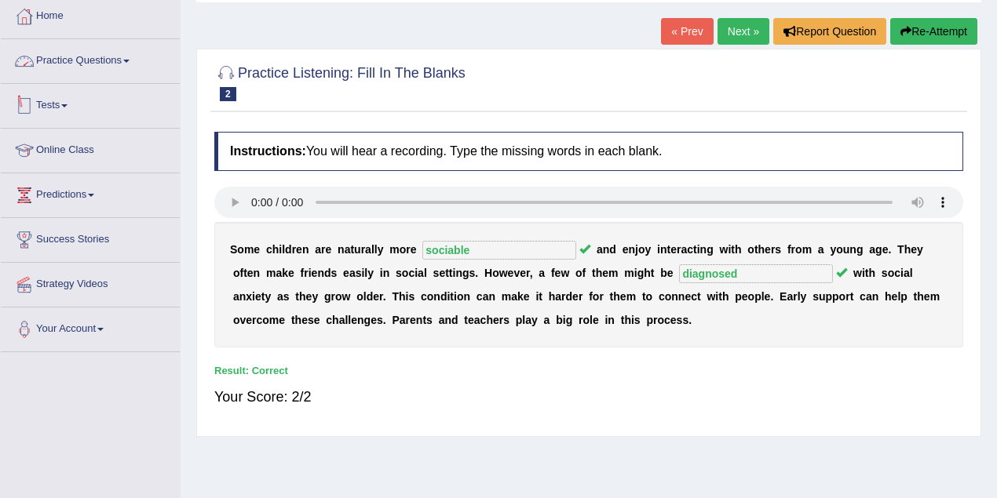
click at [106, 70] on link "Practice Questions" at bounding box center [90, 58] width 179 height 39
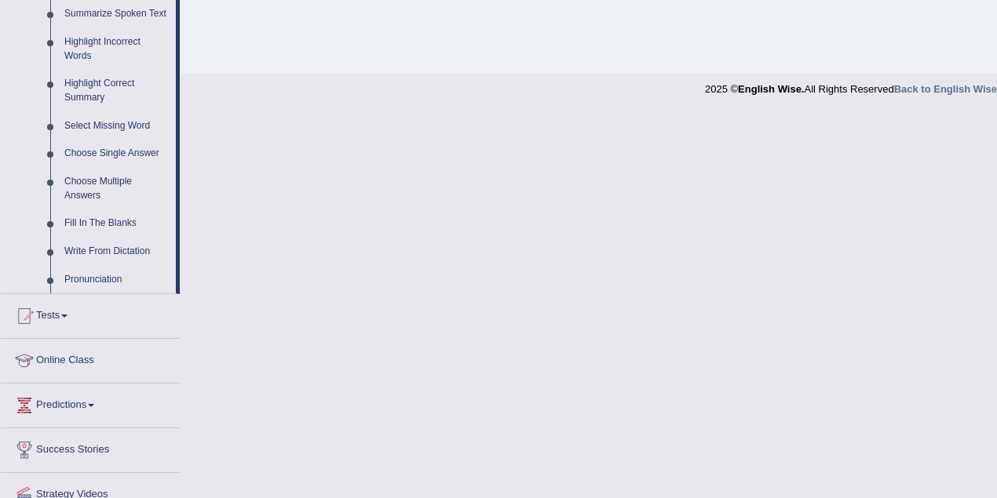
scroll to position [571, 0]
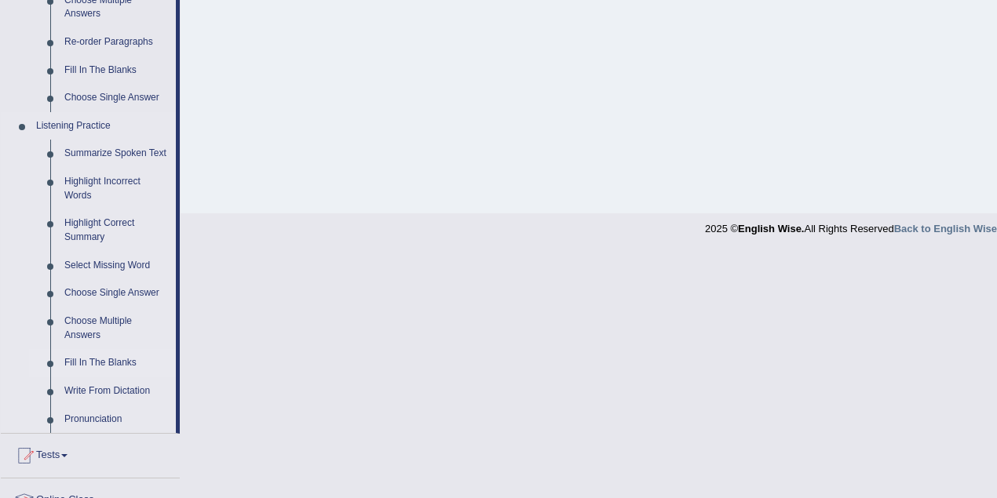
click at [108, 298] on link "Fill In The Blanks" at bounding box center [116, 363] width 119 height 28
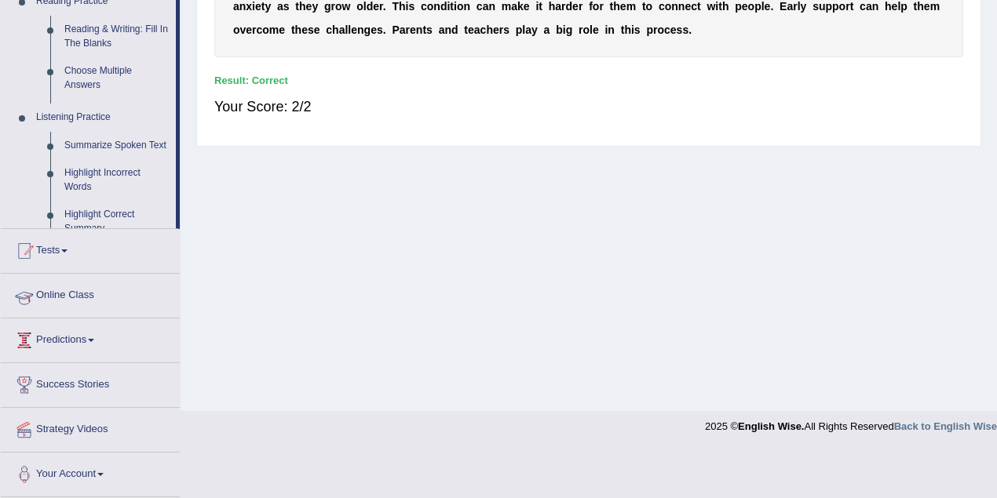
scroll to position [325, 0]
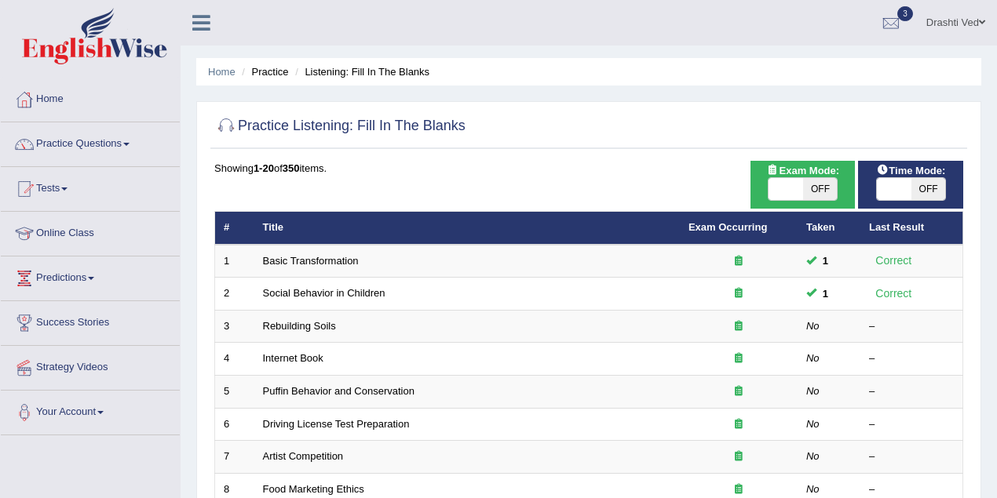
click at [304, 357] on link "Internet Book" at bounding box center [293, 358] width 60 height 12
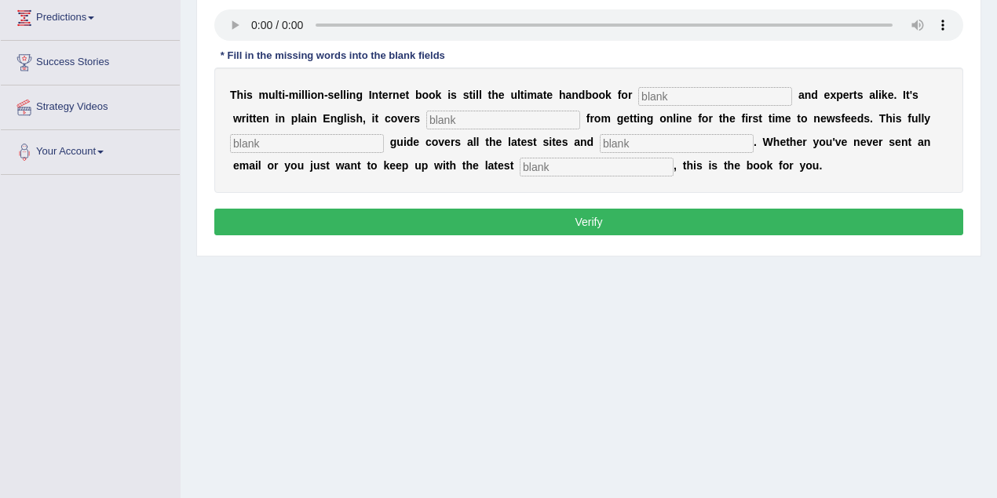
scroll to position [185, 0]
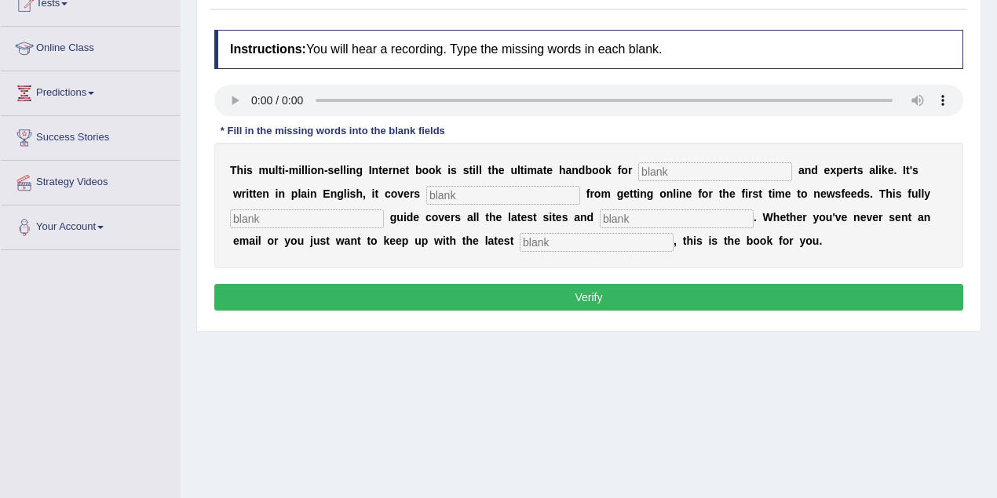
click at [664, 173] on input "text" at bounding box center [715, 171] width 154 height 19
type input "kjfdkjdfb"
click at [552, 194] on input "text" at bounding box center [503, 195] width 154 height 19
type input "gfgmnf"
click at [355, 213] on input "text" at bounding box center [307, 219] width 154 height 19
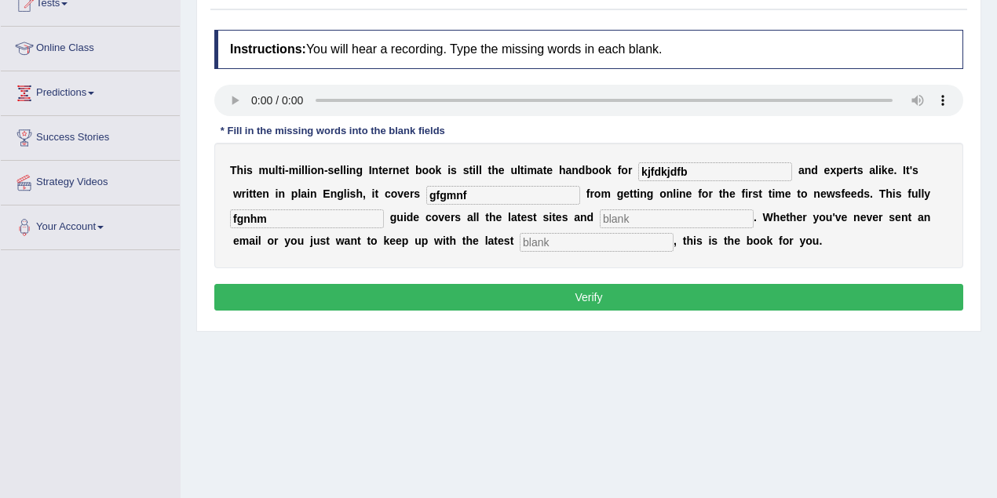
type input "fgnhm"
click at [636, 220] on input "text" at bounding box center [677, 219] width 154 height 19
type input "fmhm"
click at [610, 240] on input "text" at bounding box center [597, 242] width 154 height 19
type input "fhnjfhm"
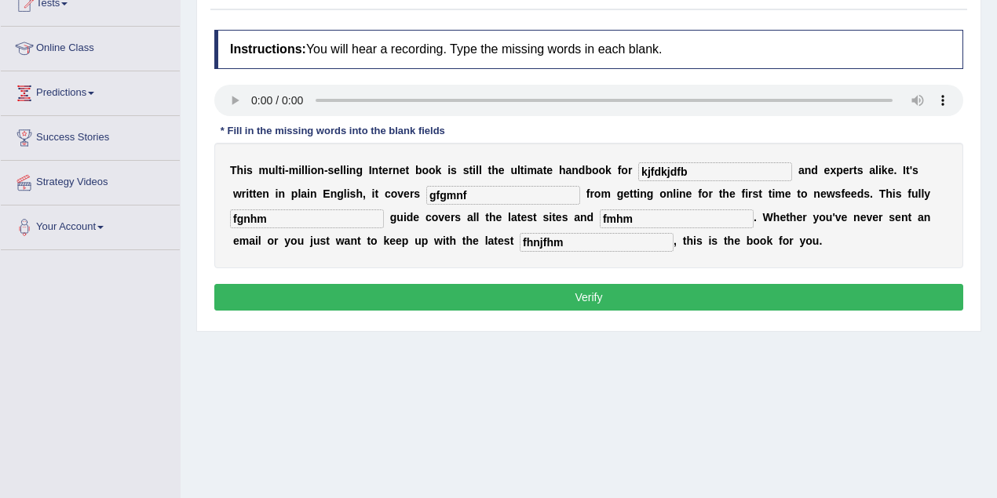
drag, startPoint x: 640, startPoint y: 171, endPoint x: 691, endPoint y: 168, distance: 51.1
click at [691, 168] on input "kjfdkjdfb" at bounding box center [715, 171] width 154 height 19
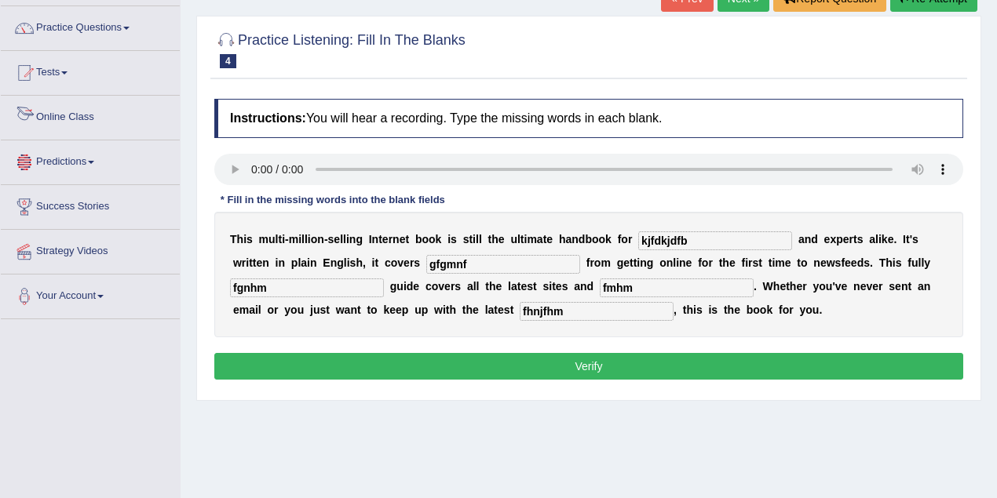
click at [105, 153] on link "Predictions" at bounding box center [90, 159] width 179 height 39
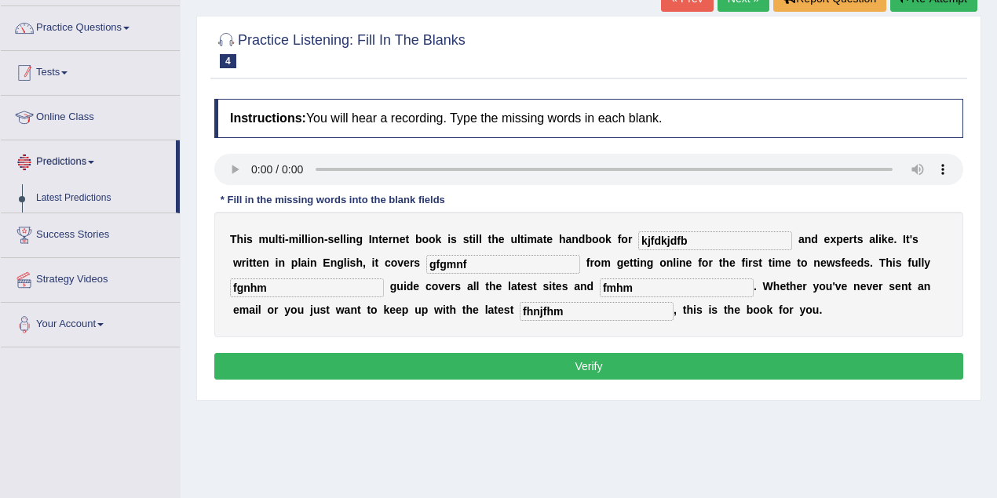
click at [110, 35] on link "Practice Questions" at bounding box center [90, 25] width 179 height 39
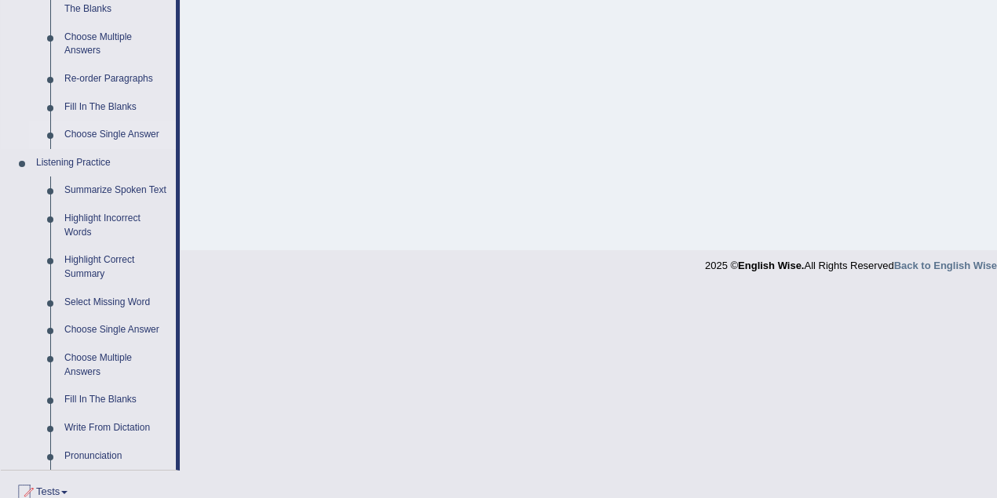
scroll to position [674, 0]
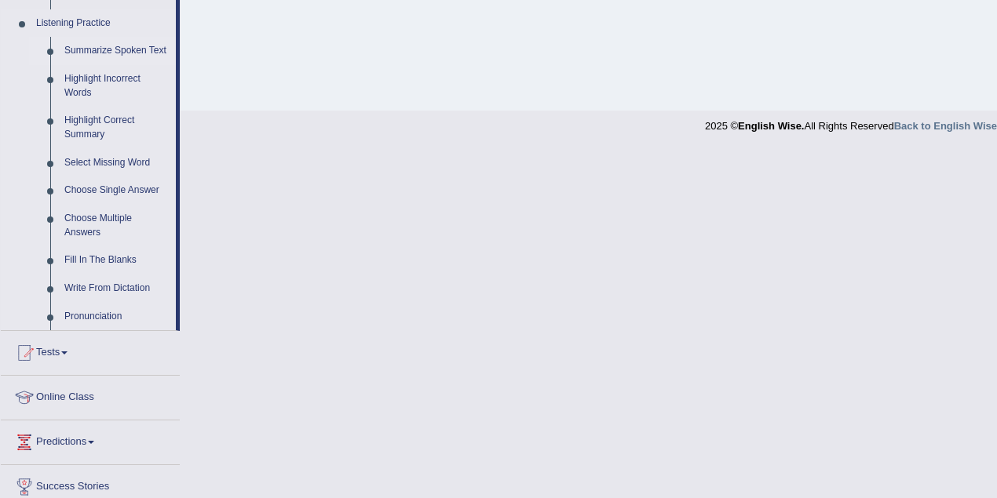
click at [129, 53] on link "Summarize Spoken Text" at bounding box center [116, 51] width 119 height 28
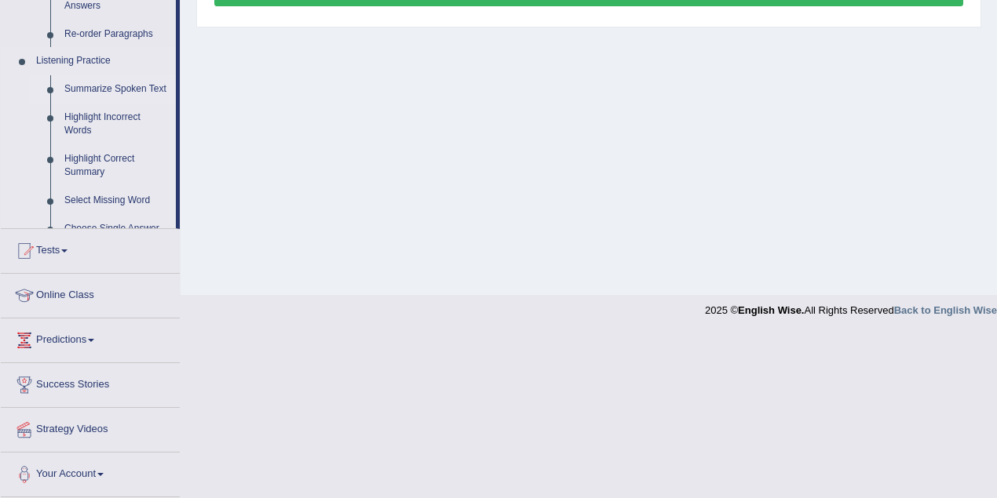
scroll to position [221, 0]
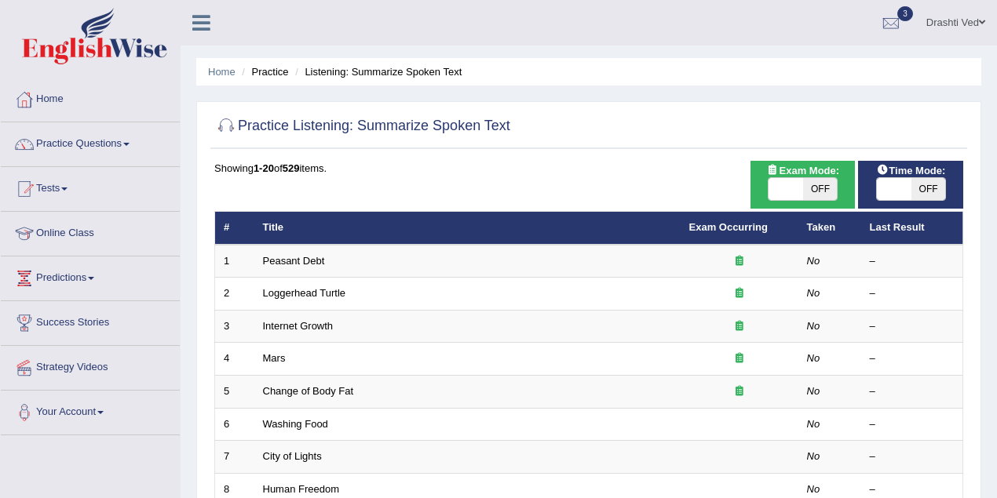
scroll to position [140, 0]
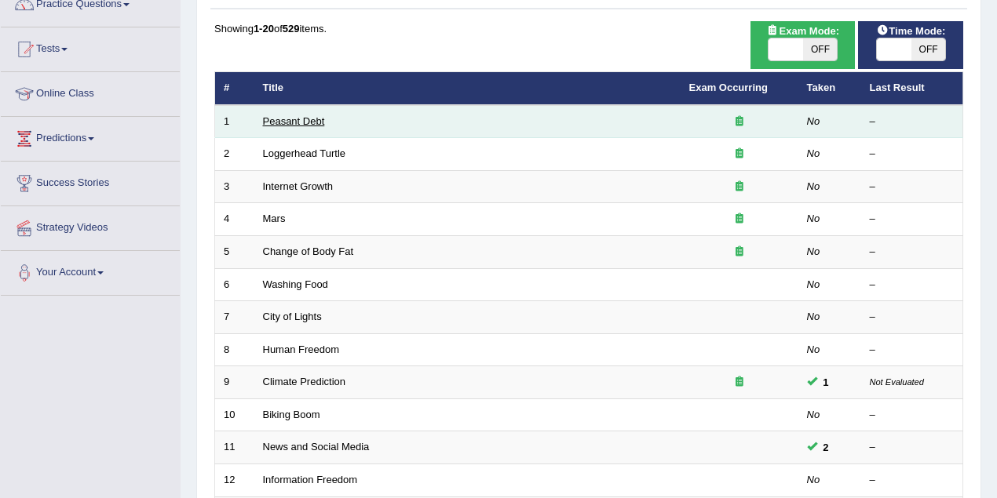
click at [315, 124] on link "Peasant Debt" at bounding box center [294, 121] width 62 height 12
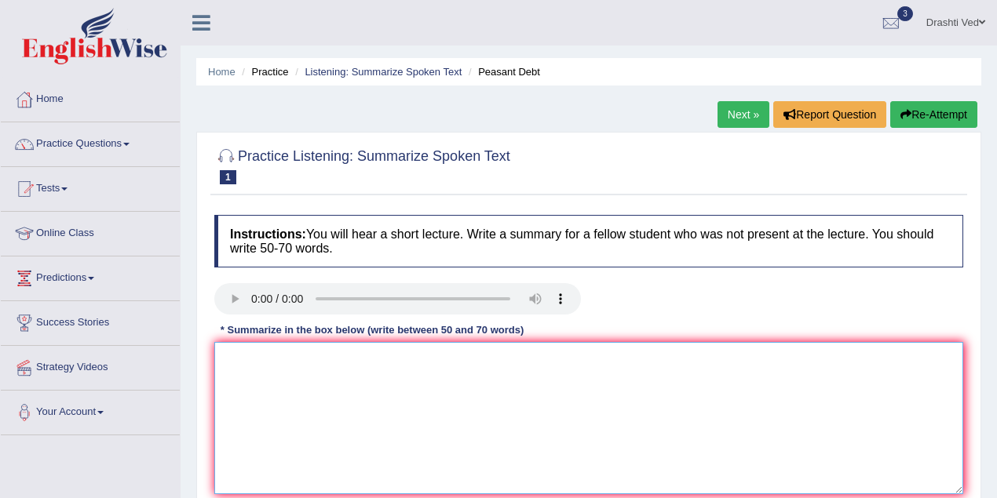
click at [289, 367] on textarea at bounding box center [588, 418] width 749 height 152
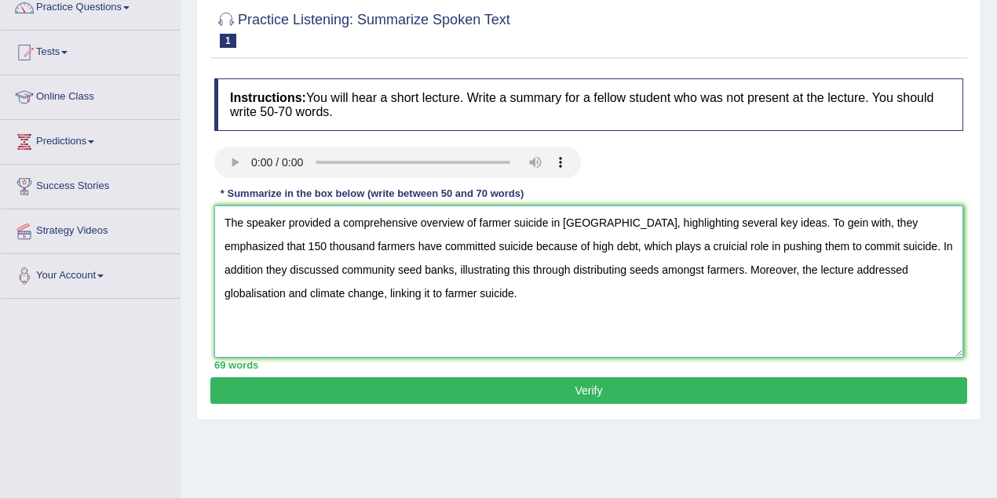
scroll to position [140, 0]
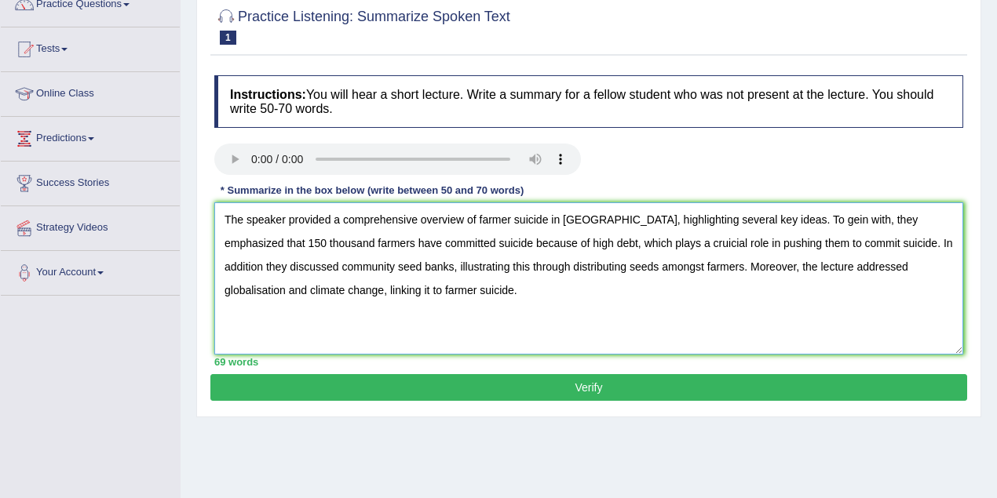
drag, startPoint x: 684, startPoint y: 268, endPoint x: 732, endPoint y: 268, distance: 47.9
click at [732, 268] on textarea "The speaker provided a comprehensive overview of farmer suicide in India, highl…" at bounding box center [588, 278] width 749 height 152
type textarea "The speaker provided a comprehensive overview of farmer suicide in India, highl…"
click at [683, 381] on button "Verify" at bounding box center [588, 387] width 757 height 27
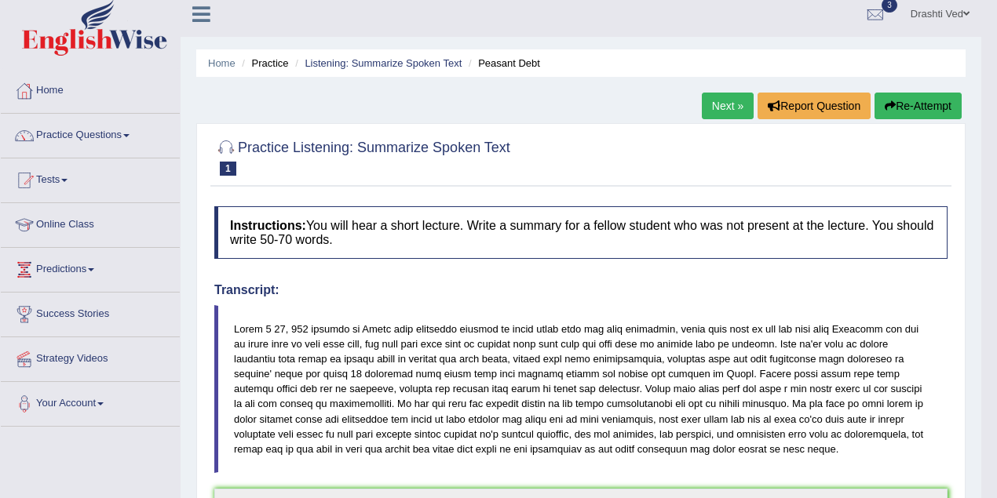
scroll to position [0, 0]
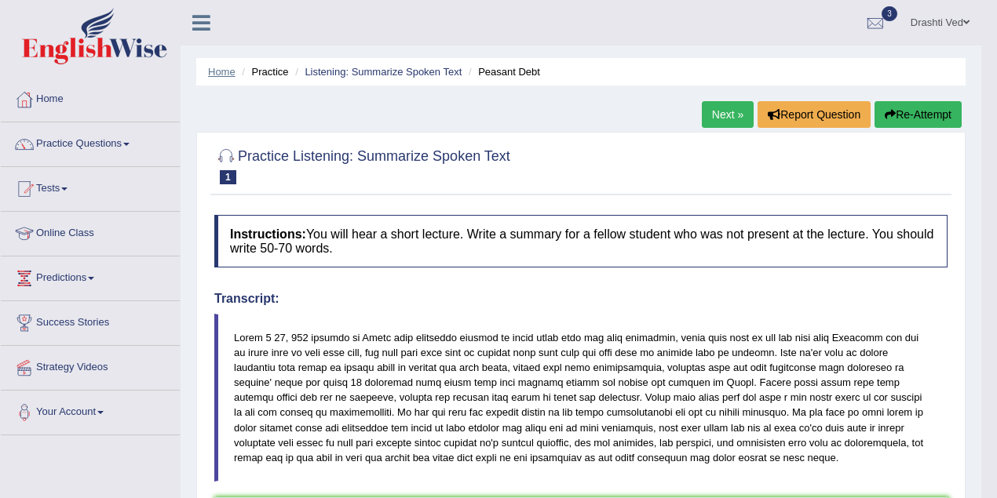
click at [221, 75] on link "Home" at bounding box center [221, 72] width 27 height 12
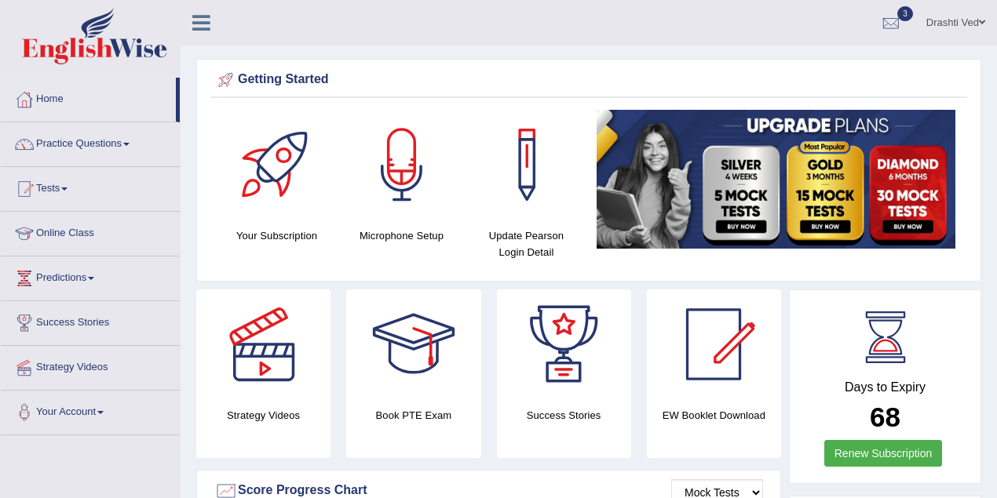
click at [976, 22] on link "Drashti Ved" at bounding box center [955, 20] width 82 height 41
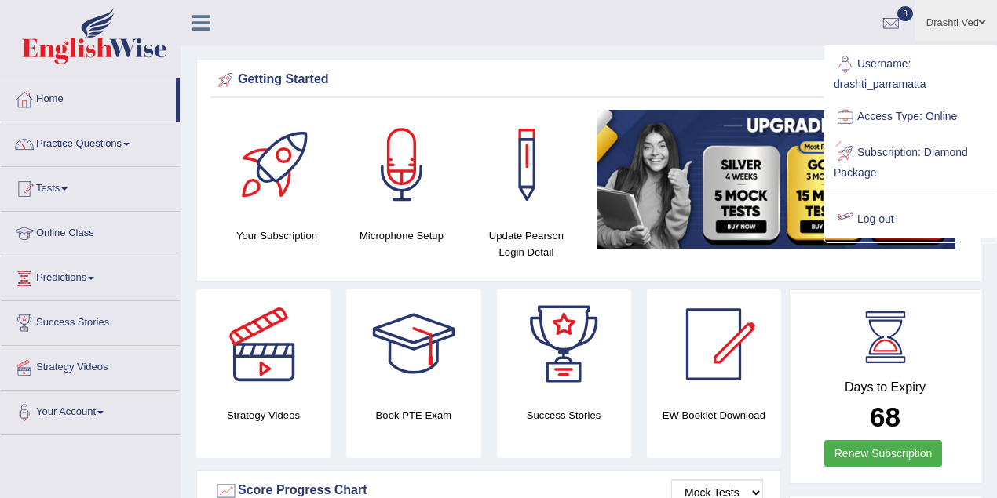
click at [879, 210] on link "Log out" at bounding box center [911, 220] width 170 height 36
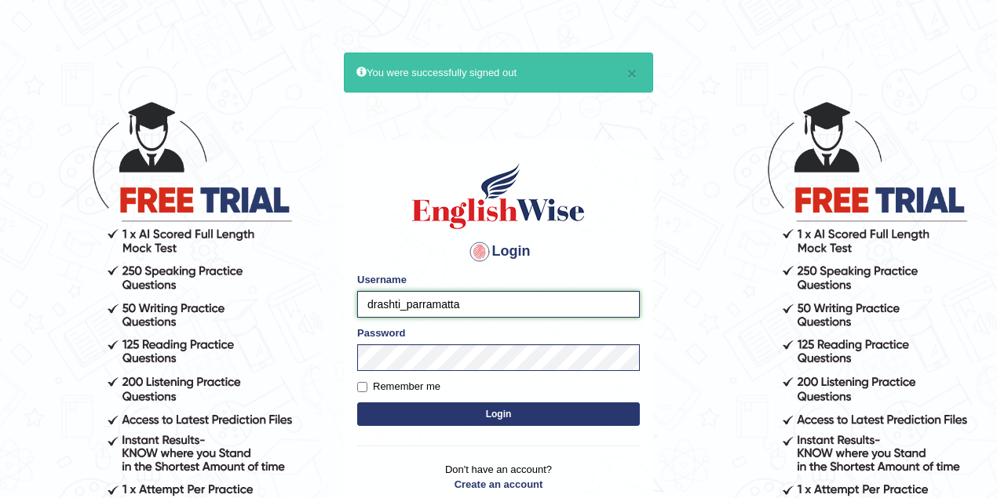
click at [397, 306] on input "drashti_parramatta" at bounding box center [498, 304] width 283 height 27
drag, startPoint x: 400, startPoint y: 304, endPoint x: 345, endPoint y: 304, distance: 54.9
click at [345, 304] on div "Login Please fix the following errors: Username drashti_parramatta Password Rem…" at bounding box center [498, 336] width 309 height 393
type input "mohansundaram_parramatta"
click at [471, 407] on button "Login" at bounding box center [498, 415] width 283 height 24
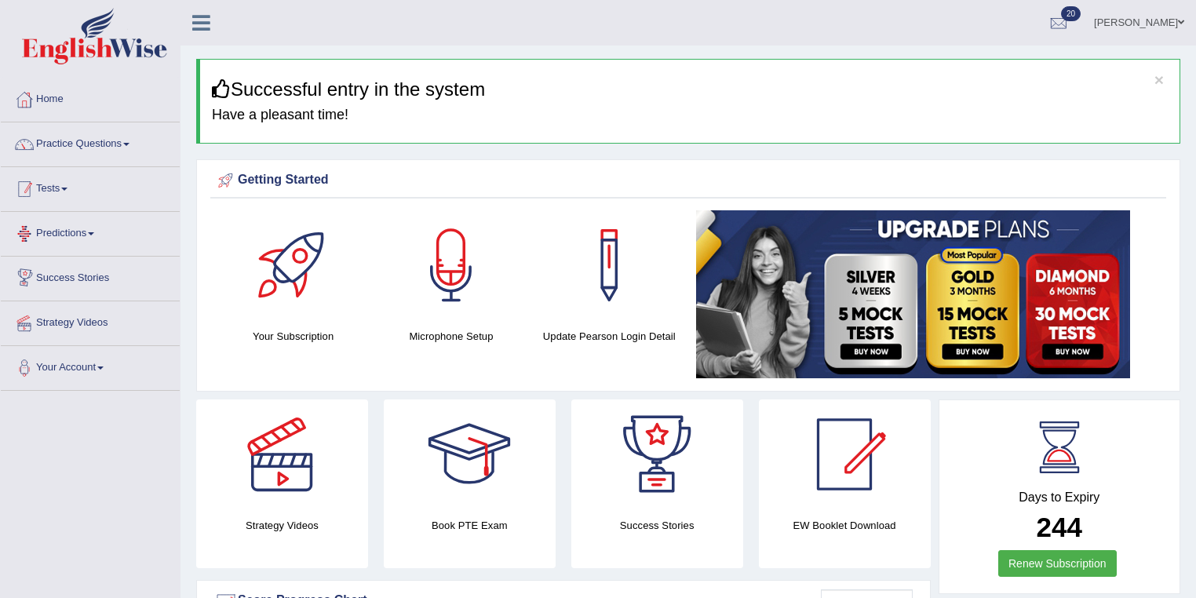
click at [74, 186] on link "Tests" at bounding box center [90, 186] width 179 height 39
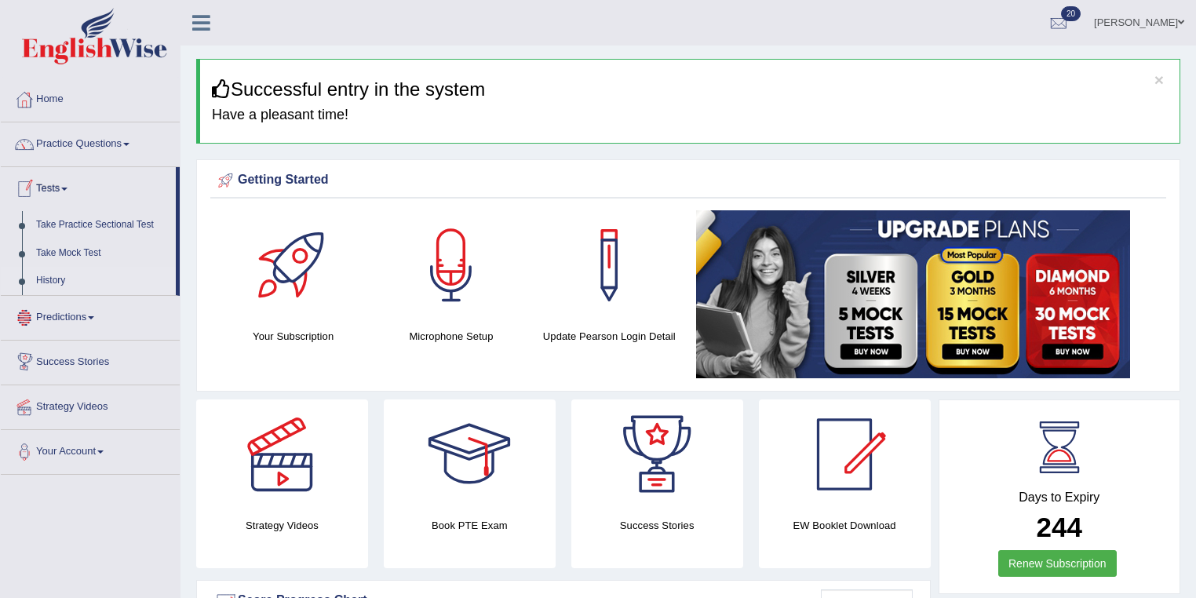
click at [64, 280] on link "History" at bounding box center [102, 281] width 147 height 28
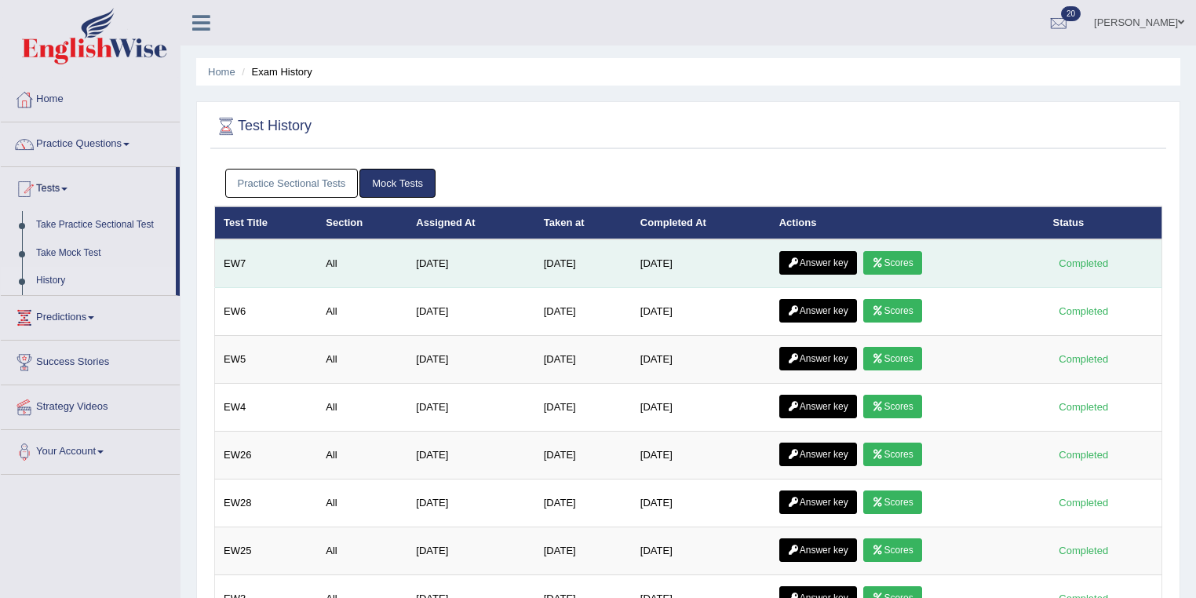
click at [884, 261] on icon at bounding box center [878, 262] width 12 height 9
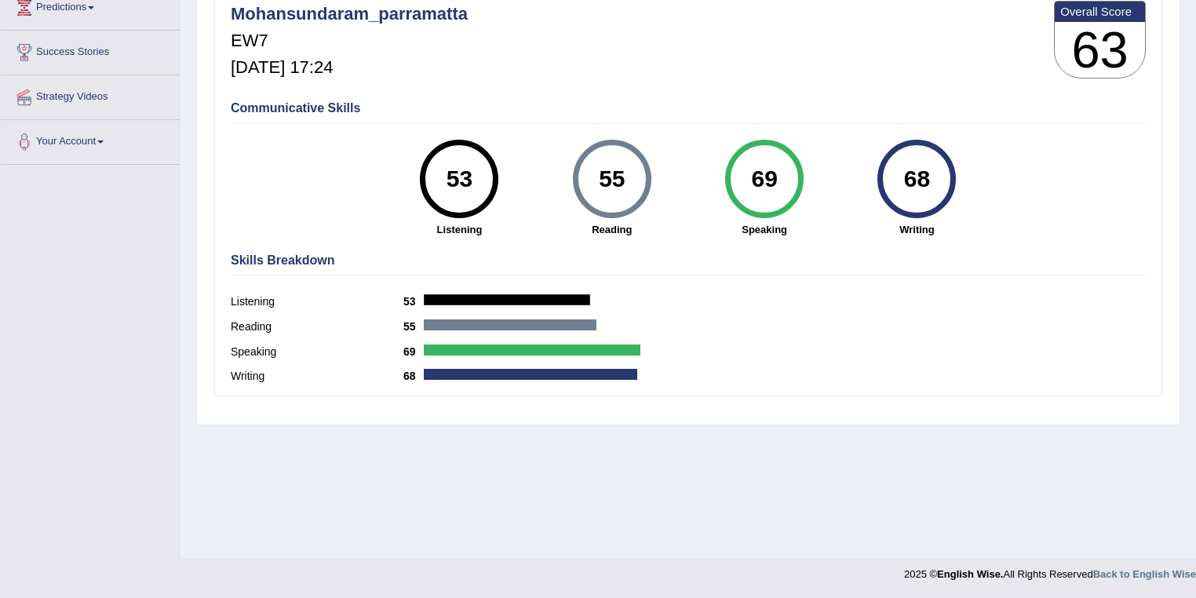
scroll to position [58, 0]
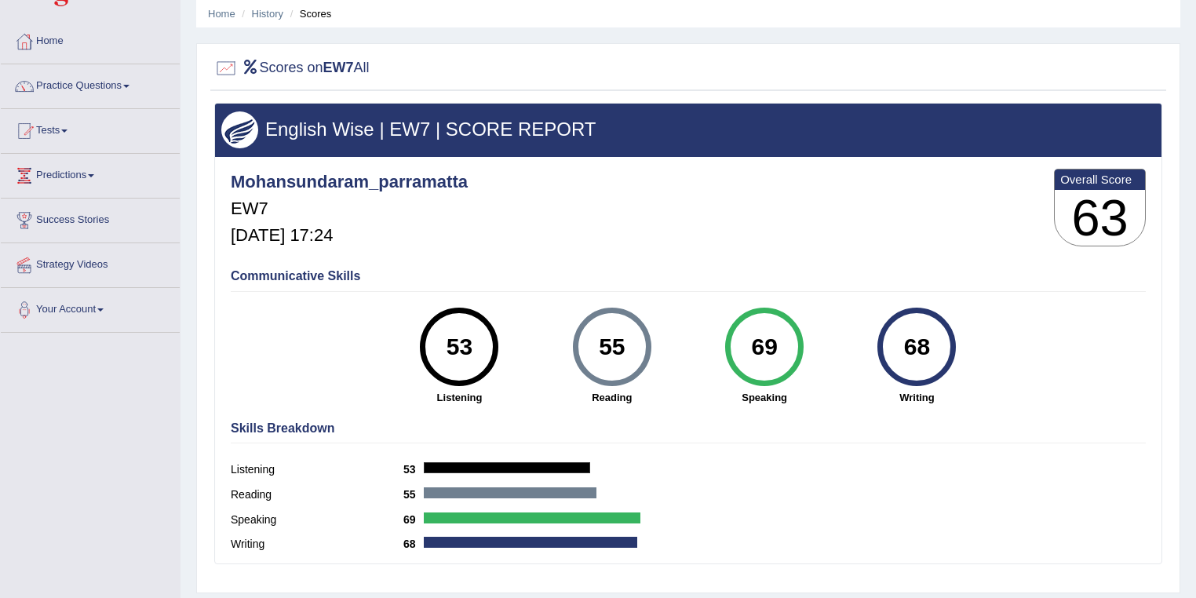
drag, startPoint x: 629, startPoint y: 353, endPoint x: 568, endPoint y: 357, distance: 61.3
click at [577, 353] on div "55" at bounding box center [612, 347] width 78 height 78
drag, startPoint x: 473, startPoint y: 350, endPoint x: 411, endPoint y: 351, distance: 62.0
click at [411, 351] on div "53 Listening" at bounding box center [459, 356] width 152 height 97
click at [622, 345] on div "55" at bounding box center [611, 347] width 57 height 66
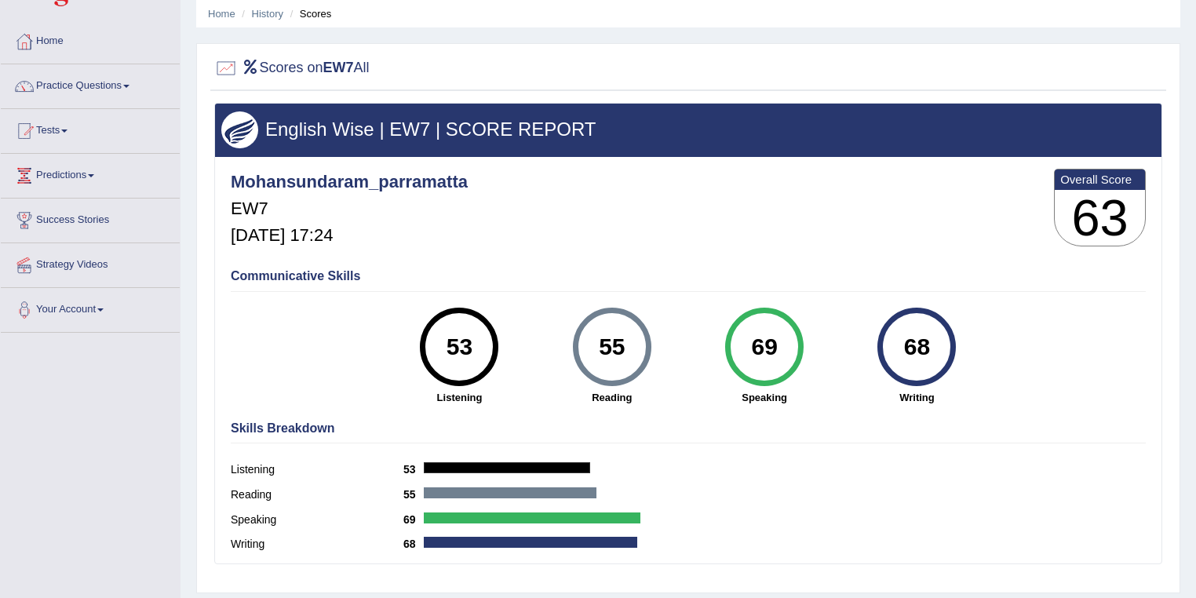
drag, startPoint x: 628, startPoint y: 345, endPoint x: 600, endPoint y: 345, distance: 28.3
click at [600, 345] on div "55" at bounding box center [611, 347] width 57 height 66
drag, startPoint x: 474, startPoint y: 341, endPoint x: 406, endPoint y: 347, distance: 68.6
click at [406, 347] on div "53 Listening" at bounding box center [459, 356] width 152 height 97
drag, startPoint x: 775, startPoint y: 334, endPoint x: 737, endPoint y: 339, distance: 38.7
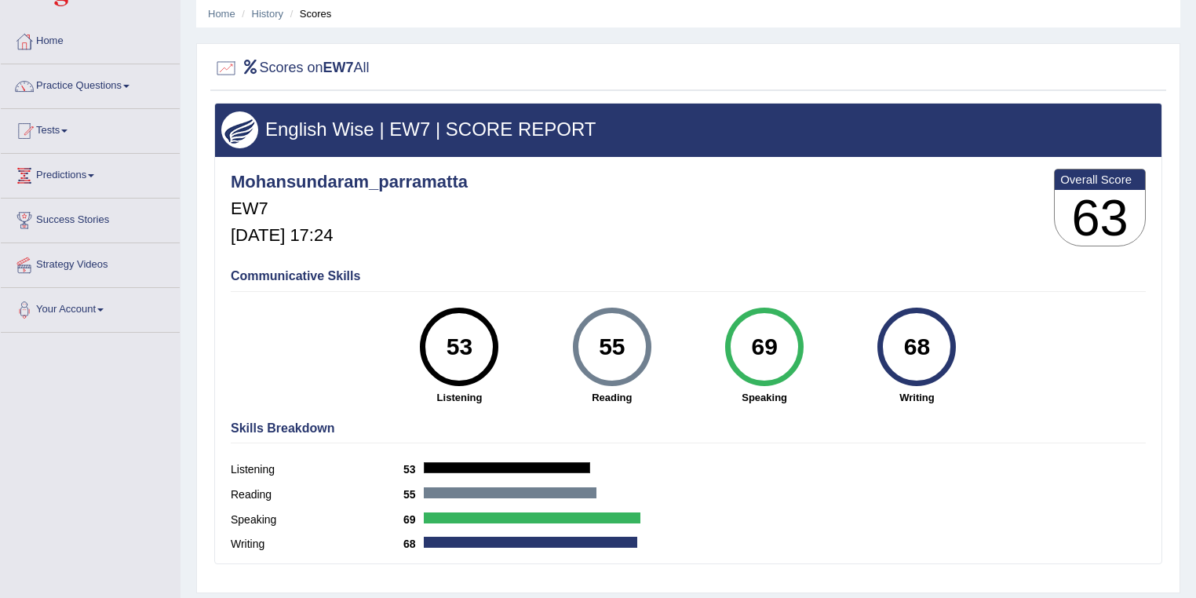
click at [737, 339] on div "69" at bounding box center [763, 347] width 57 height 66
drag, startPoint x: 929, startPoint y: 339, endPoint x: 902, endPoint y: 345, distance: 28.2
click at [902, 345] on div "68" at bounding box center [916, 347] width 57 height 66
click at [793, 446] on div "Skills Breakdown Listening 53 Reading 55 Speaking 69 Writing 68" at bounding box center [688, 489] width 923 height 150
drag, startPoint x: 635, startPoint y: 347, endPoint x: 591, endPoint y: 347, distance: 43.9
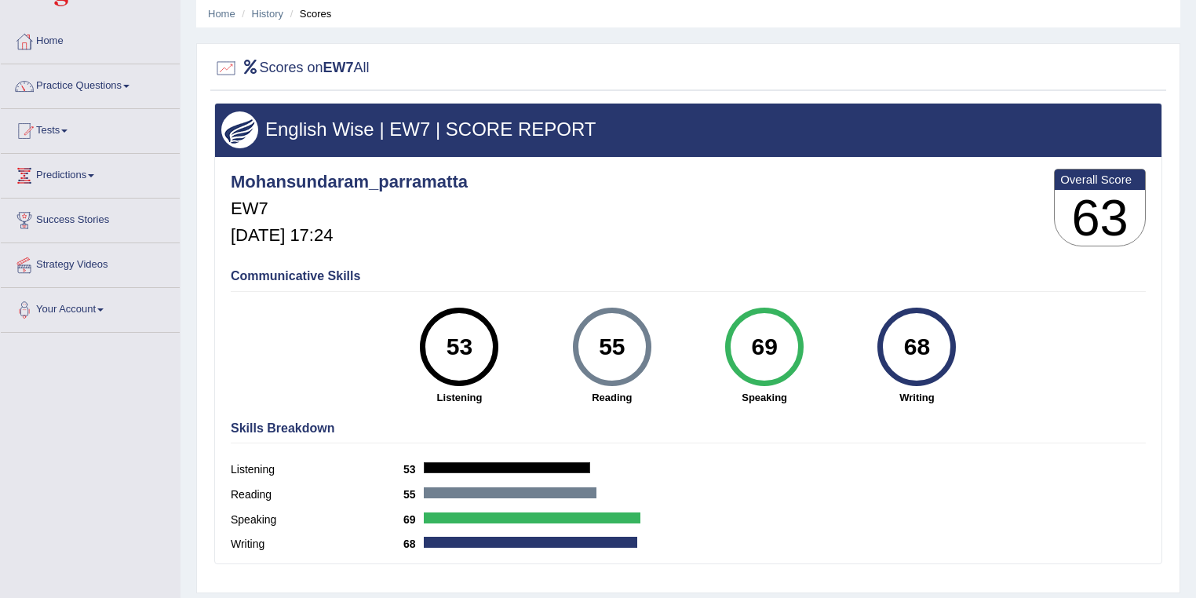
click at [591, 347] on div "55" at bounding box center [611, 347] width 57 height 66
click at [625, 339] on div "55" at bounding box center [611, 347] width 57 height 66
drag, startPoint x: 625, startPoint y: 339, endPoint x: 596, endPoint y: 342, distance: 29.2
click at [596, 342] on div "55" at bounding box center [611, 347] width 57 height 66
drag, startPoint x: 797, startPoint y: 341, endPoint x: 753, endPoint y: 341, distance: 43.2
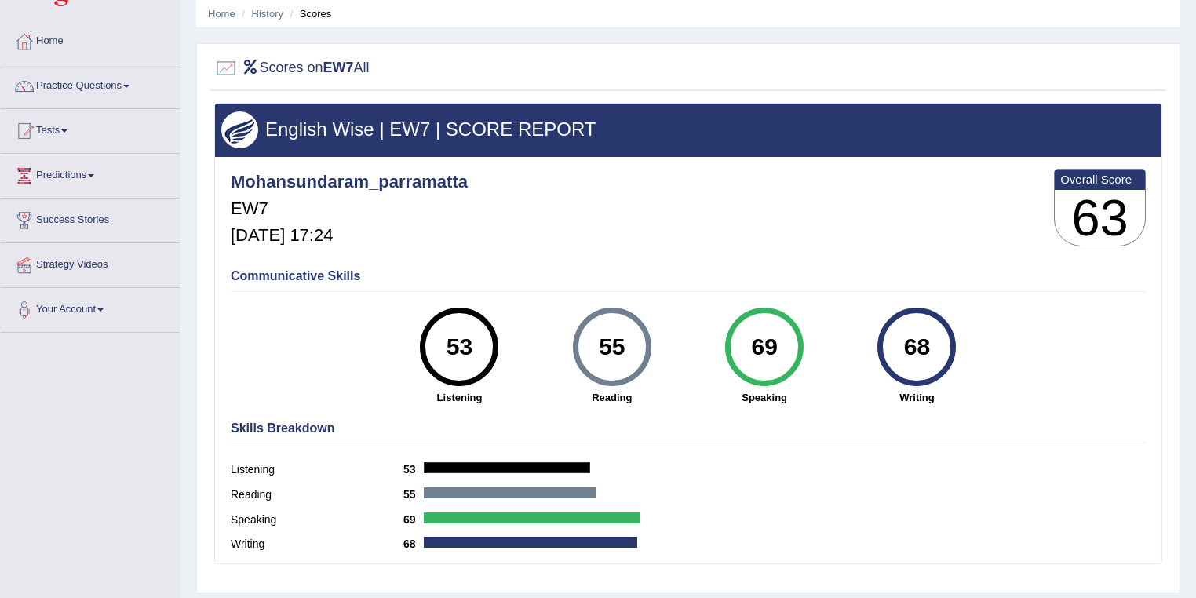
click at [753, 341] on div "69" at bounding box center [764, 347] width 78 height 78
drag, startPoint x: 779, startPoint y: 342, endPoint x: 738, endPoint y: 346, distance: 40.2
click at [738, 346] on div "69" at bounding box center [763, 347] width 57 height 66
click at [760, 342] on div "69" at bounding box center [763, 347] width 57 height 66
drag, startPoint x: 782, startPoint y: 339, endPoint x: 757, endPoint y: 343, distance: 25.4
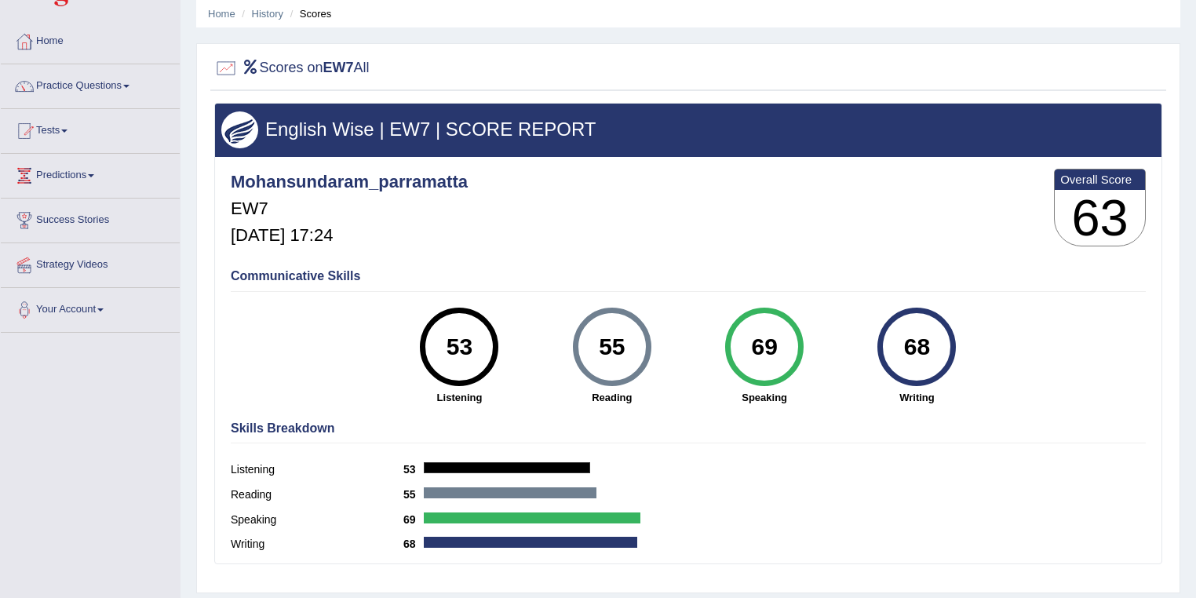
click at [757, 343] on div "69" at bounding box center [763, 347] width 57 height 66
drag, startPoint x: 623, startPoint y: 349, endPoint x: 883, endPoint y: 340, distance: 259.9
click at [585, 349] on div "55" at bounding box center [611, 347] width 57 height 66
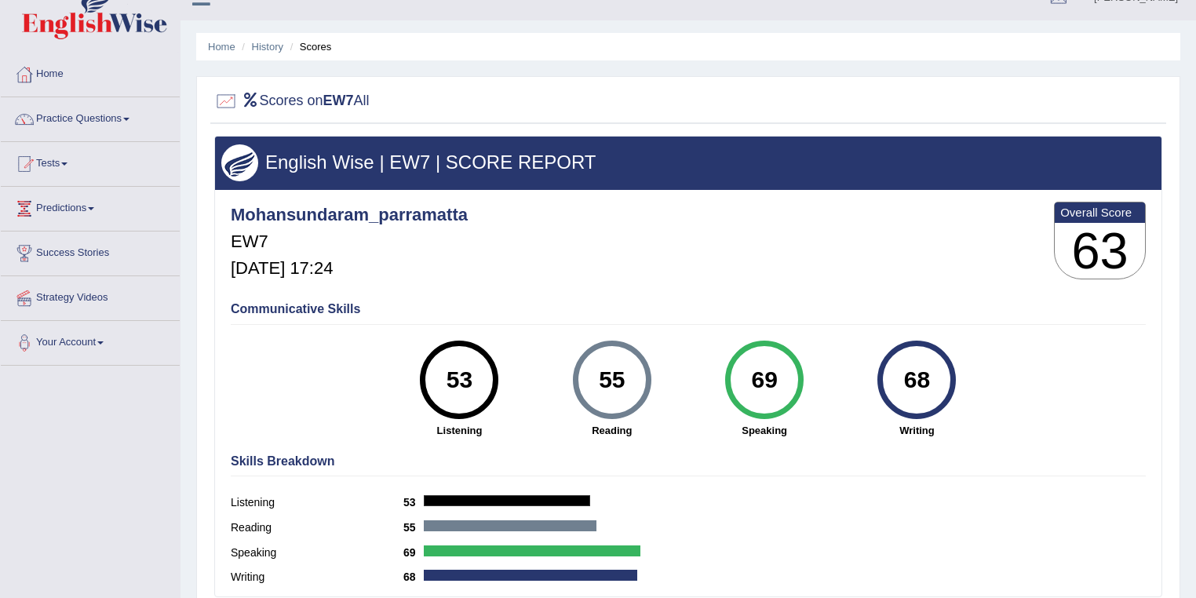
scroll to position [0, 0]
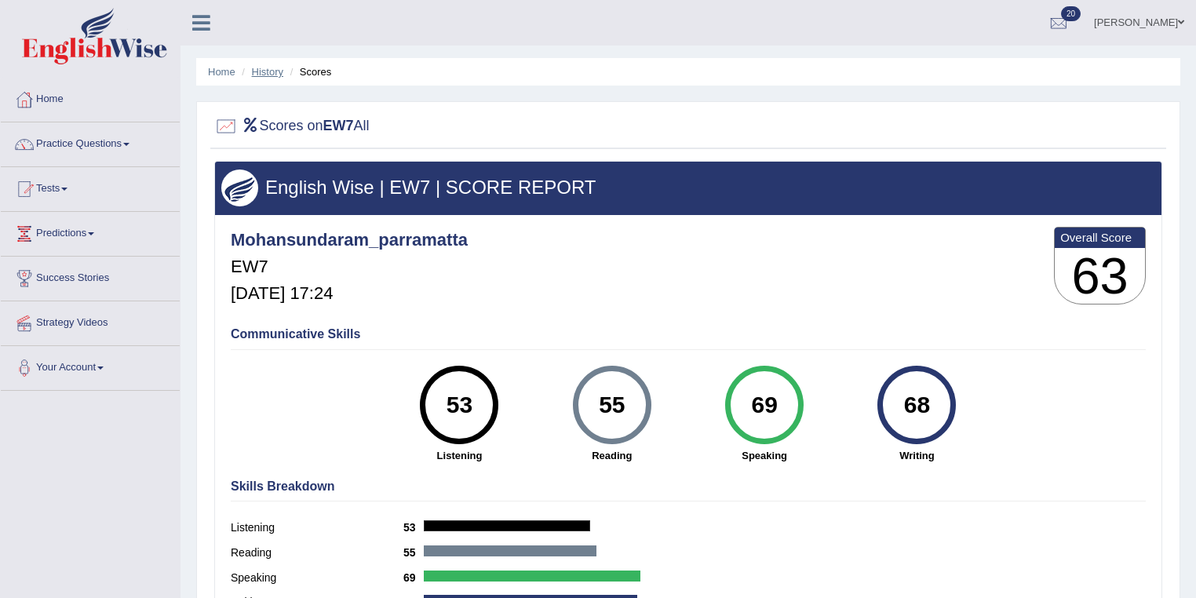
click at [254, 70] on link "History" at bounding box center [267, 72] width 31 height 12
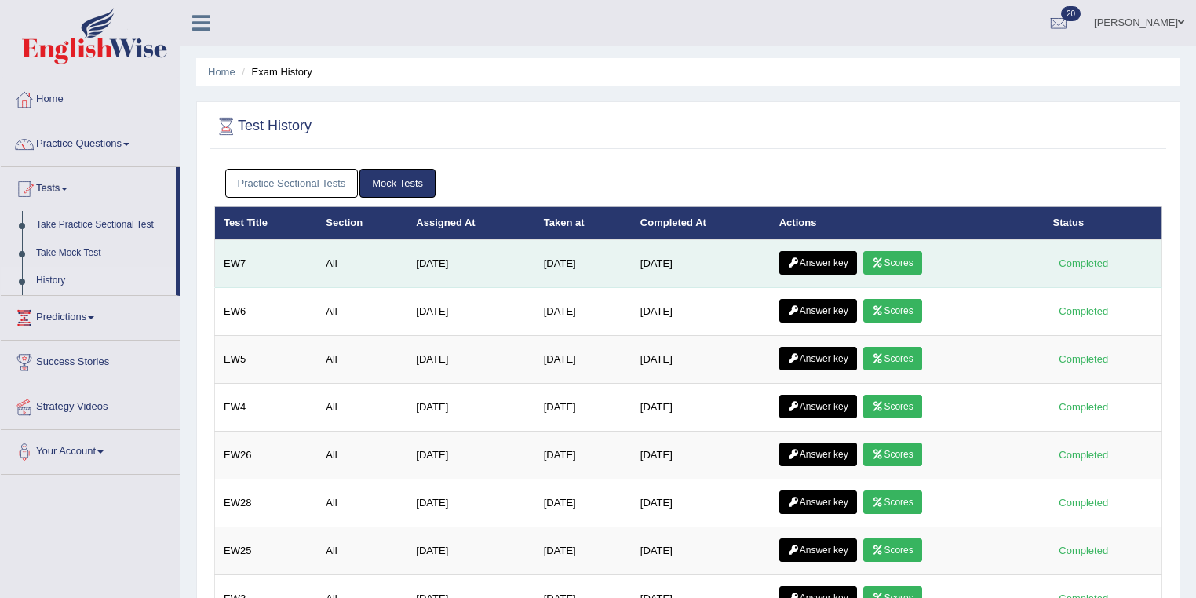
click at [841, 258] on link "Answer key" at bounding box center [818, 263] width 78 height 24
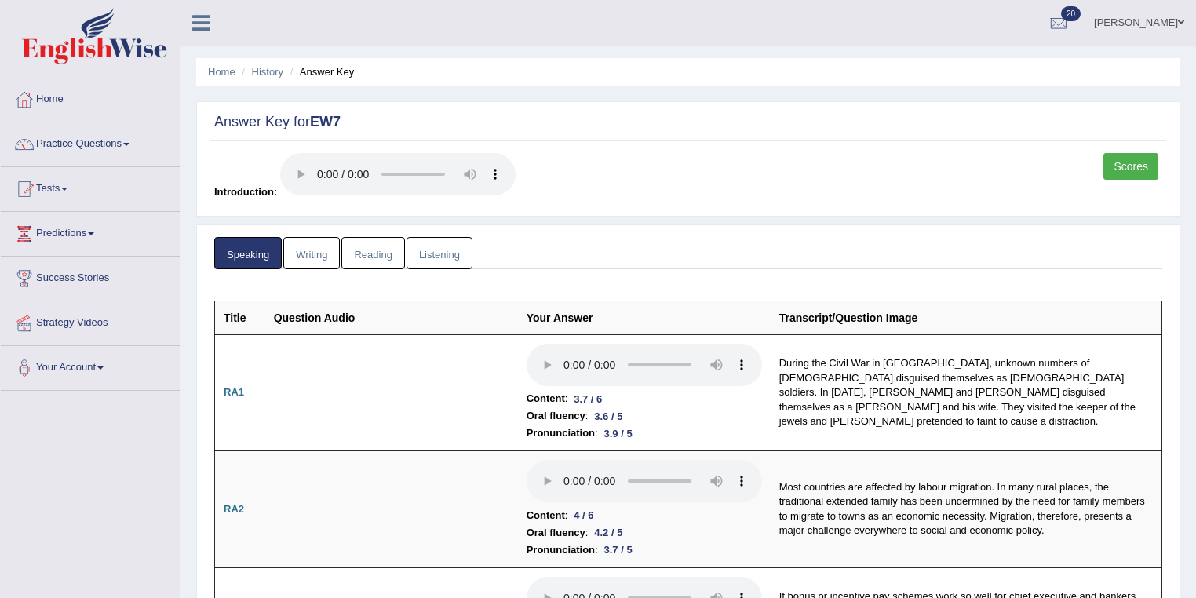
click at [358, 251] on link "Reading" at bounding box center [372, 253] width 63 height 32
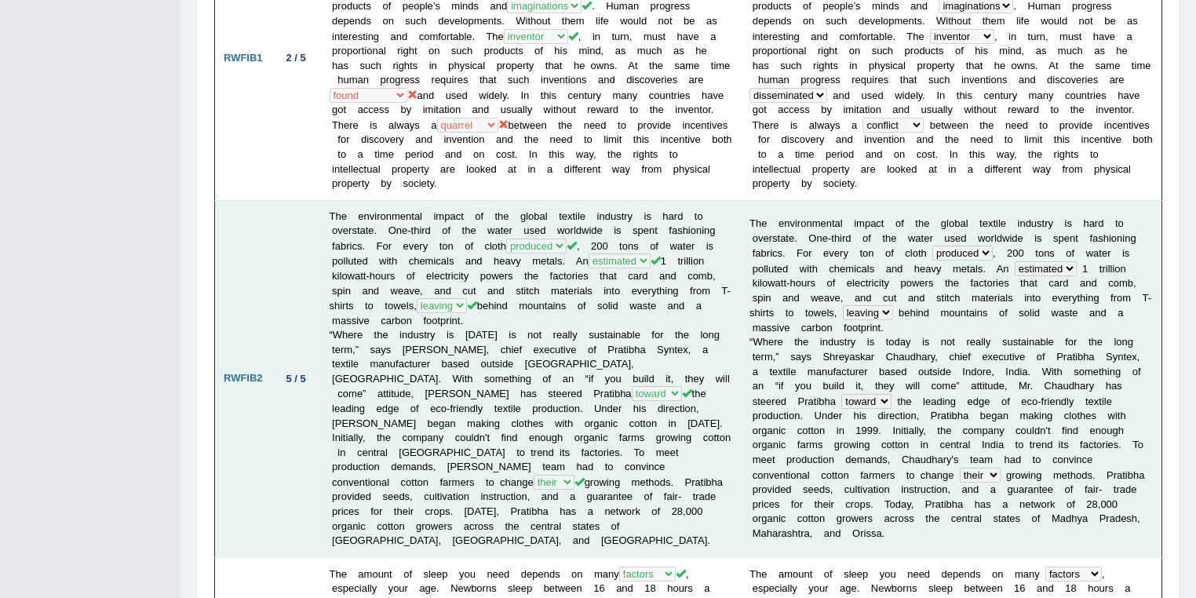
scroll to position [251, 0]
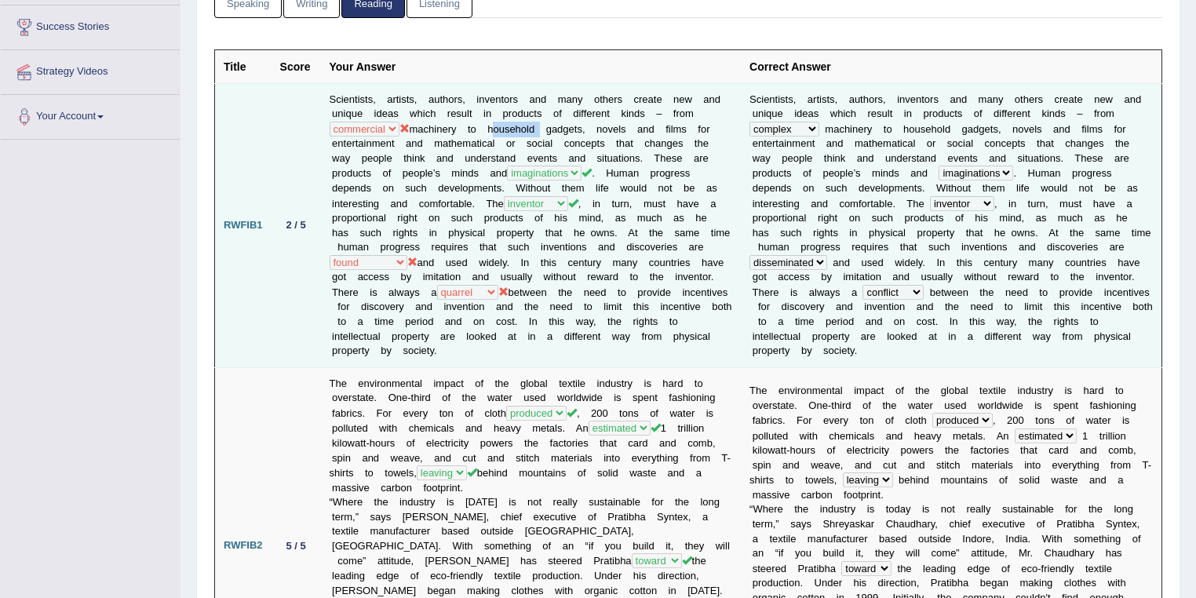
drag, startPoint x: 518, startPoint y: 126, endPoint x: 489, endPoint y: 126, distance: 29.0
click at [489, 126] on td "Scientists, artists, authors, inventors and many others create new and unique i…" at bounding box center [531, 225] width 421 height 284
click at [516, 192] on td "Scientists, artists, authors, inventors and many others create new and unique i…" at bounding box center [531, 225] width 421 height 284
drag, startPoint x: 483, startPoint y: 125, endPoint x: 591, endPoint y: 133, distance: 108.6
click at [591, 133] on td "Scientists, artists, authors, inventors and many others create new and unique i…" at bounding box center [531, 225] width 421 height 284
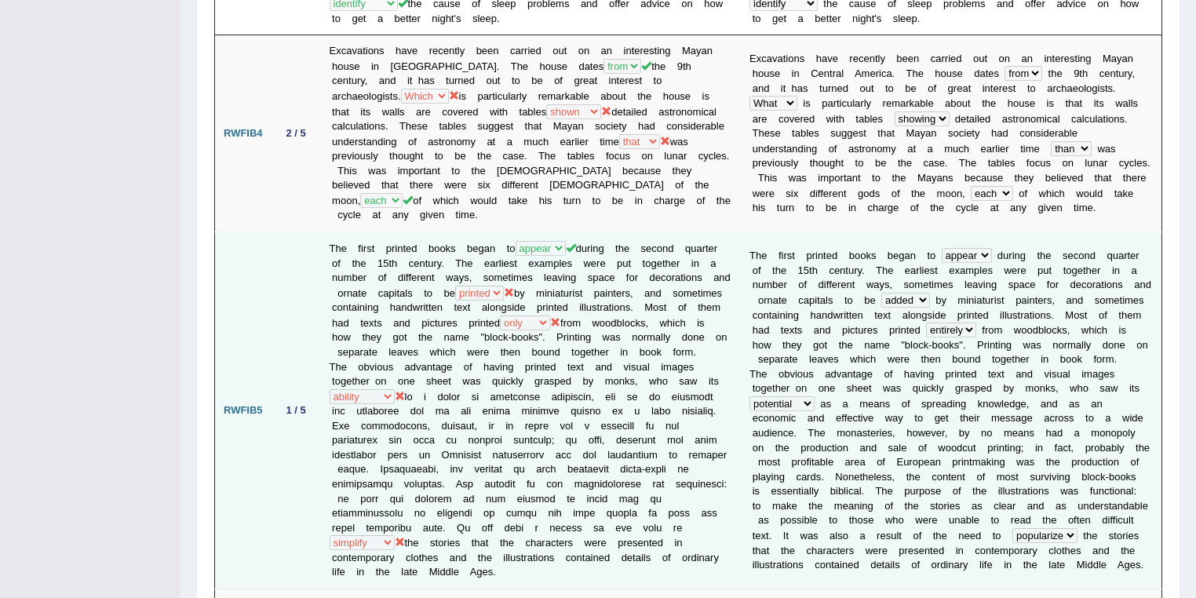
scroll to position [1423, 0]
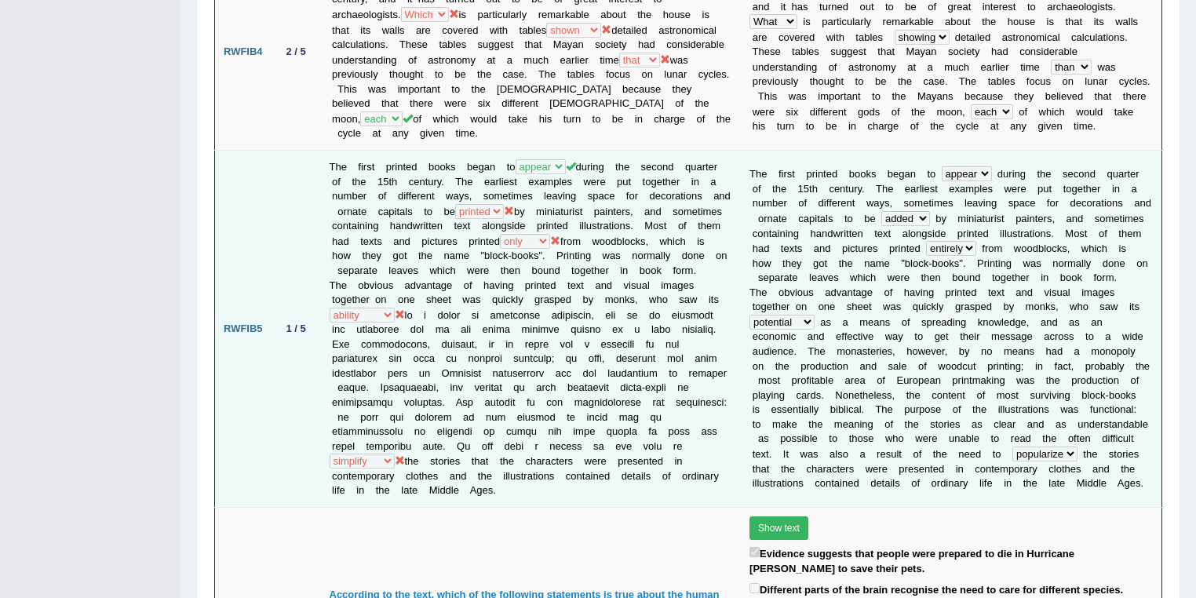
drag, startPoint x: 459, startPoint y: 347, endPoint x: 724, endPoint y: 419, distance: 274.2
click at [724, 419] on td "The first printed books began to occur publish appear seem during the second qu…" at bounding box center [531, 329] width 421 height 357
click at [715, 410] on td "The first printed books began to occur publish appear seem during the second qu…" at bounding box center [531, 329] width 421 height 357
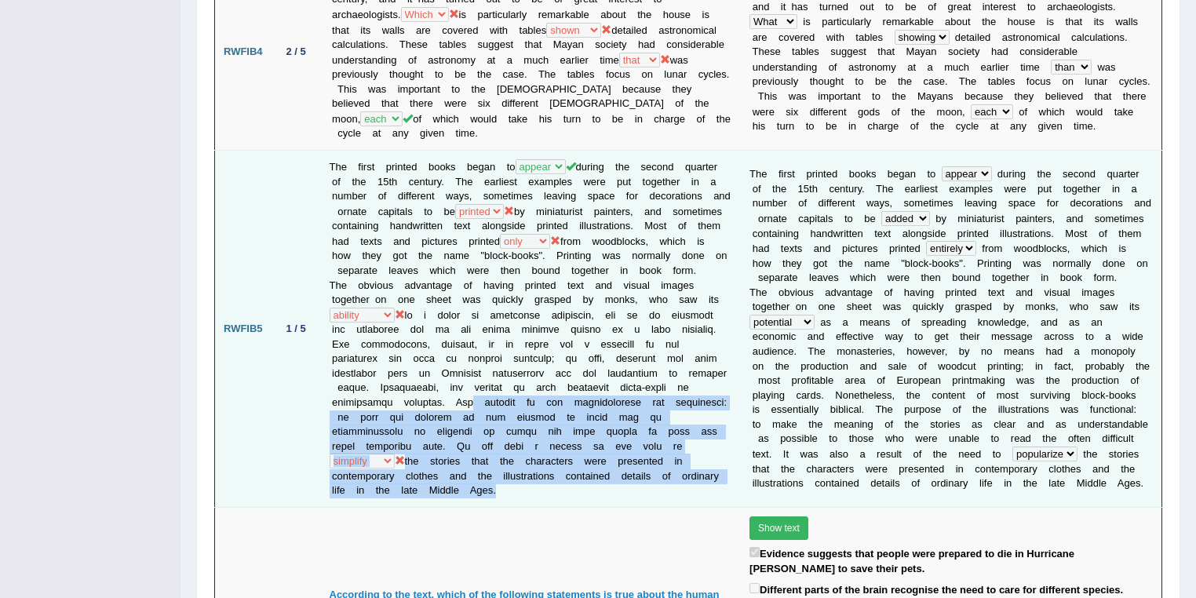
drag, startPoint x: 461, startPoint y: 352, endPoint x: 715, endPoint y: 418, distance: 261.9
click at [715, 418] on td "The first printed books began to occur publish appear seem during the second qu…" at bounding box center [531, 329] width 421 height 357
click at [632, 386] on td "The first printed books began to occur publish appear seem during the second qu…" at bounding box center [531, 329] width 421 height 357
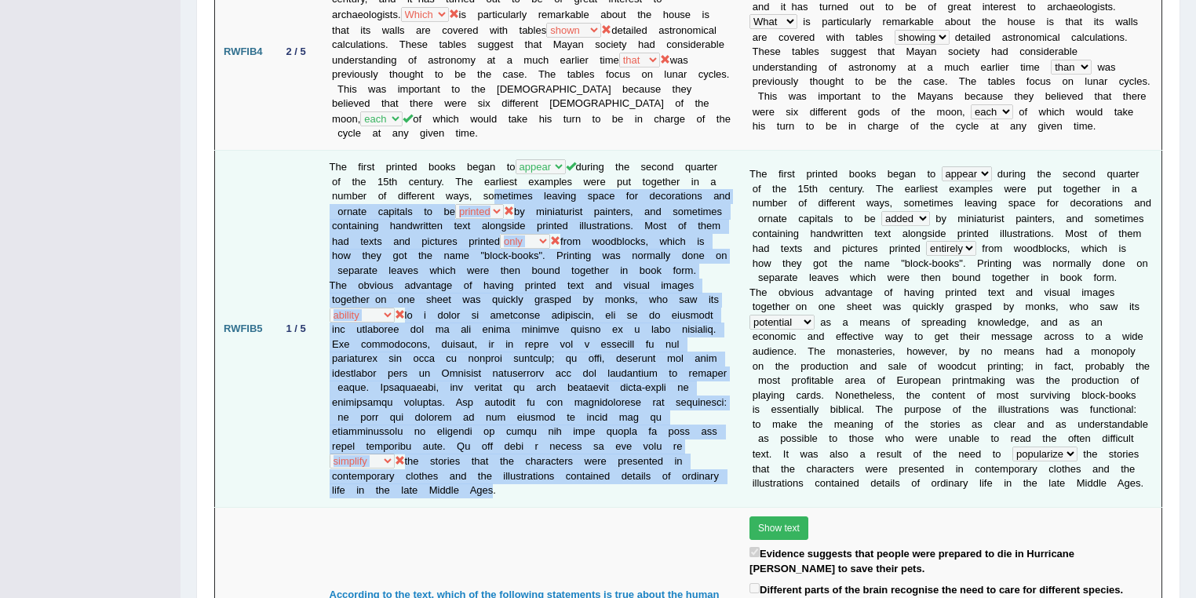
drag, startPoint x: 706, startPoint y: 421, endPoint x: 483, endPoint y: 148, distance: 352.5
click at [483, 151] on td "The first printed books began to occur publish appear seem during the second qu…" at bounding box center [531, 329] width 421 height 357
click at [539, 342] on td "The first printed books began to occur publish appear seem during the second qu…" at bounding box center [531, 329] width 421 height 357
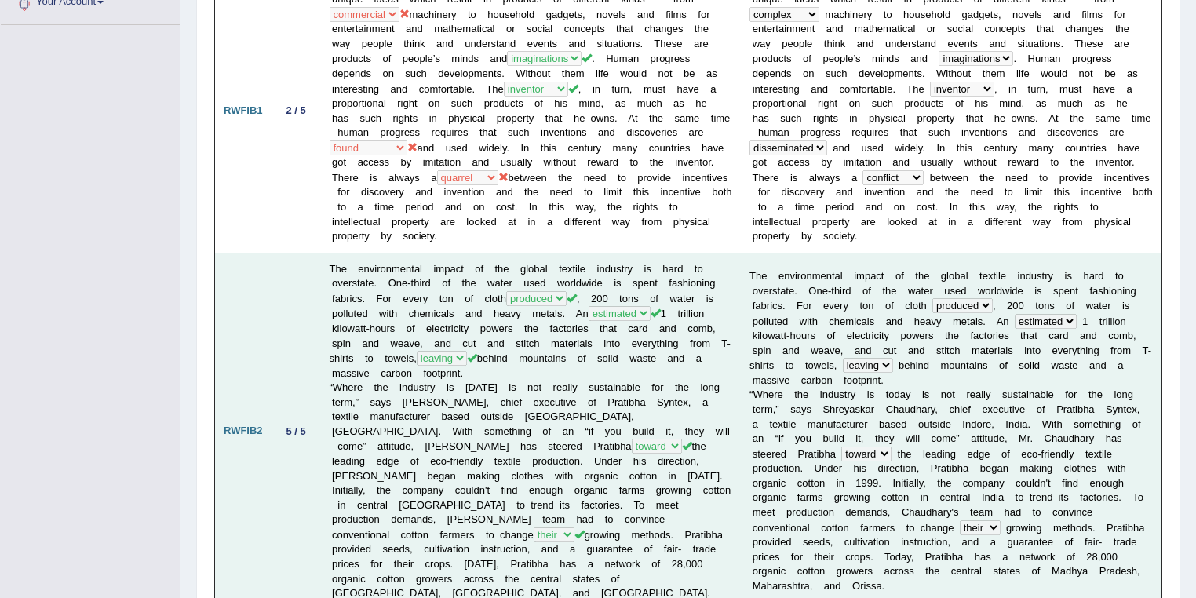
scroll to position [267, 0]
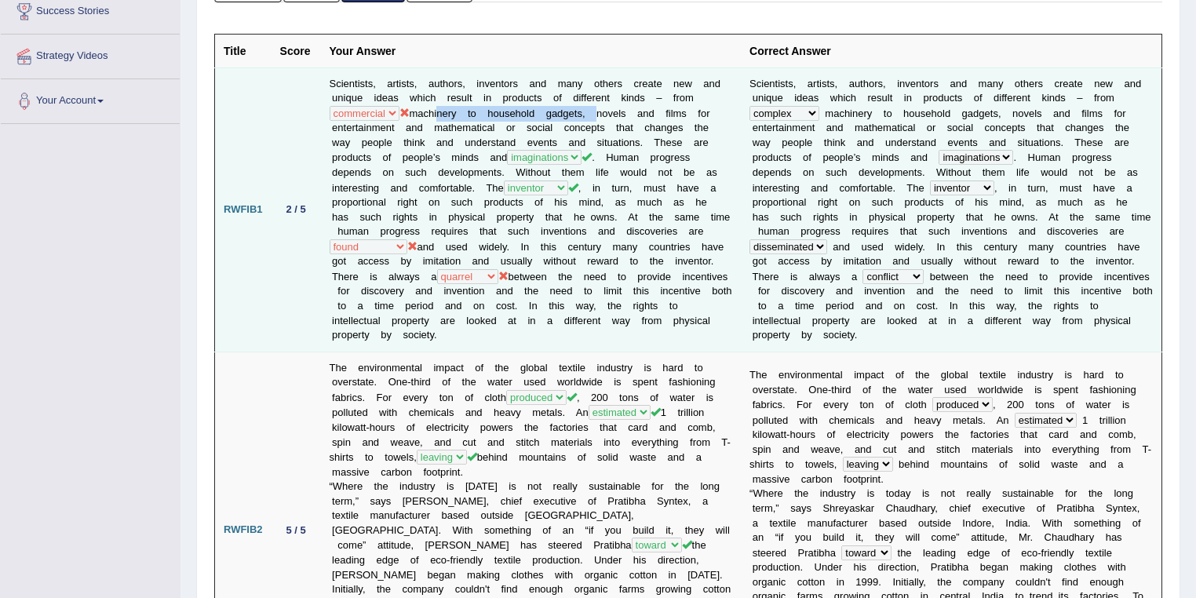
drag, startPoint x: 573, startPoint y: 111, endPoint x: 434, endPoint y: 110, distance: 138.9
click at [434, 110] on td "Scientists, artists, authors, inventors and many others create new and unique i…" at bounding box center [531, 209] width 421 height 284
click at [476, 266] on td "Scientists, artists, authors, inventors and many others create new and unique i…" at bounding box center [531, 209] width 421 height 284
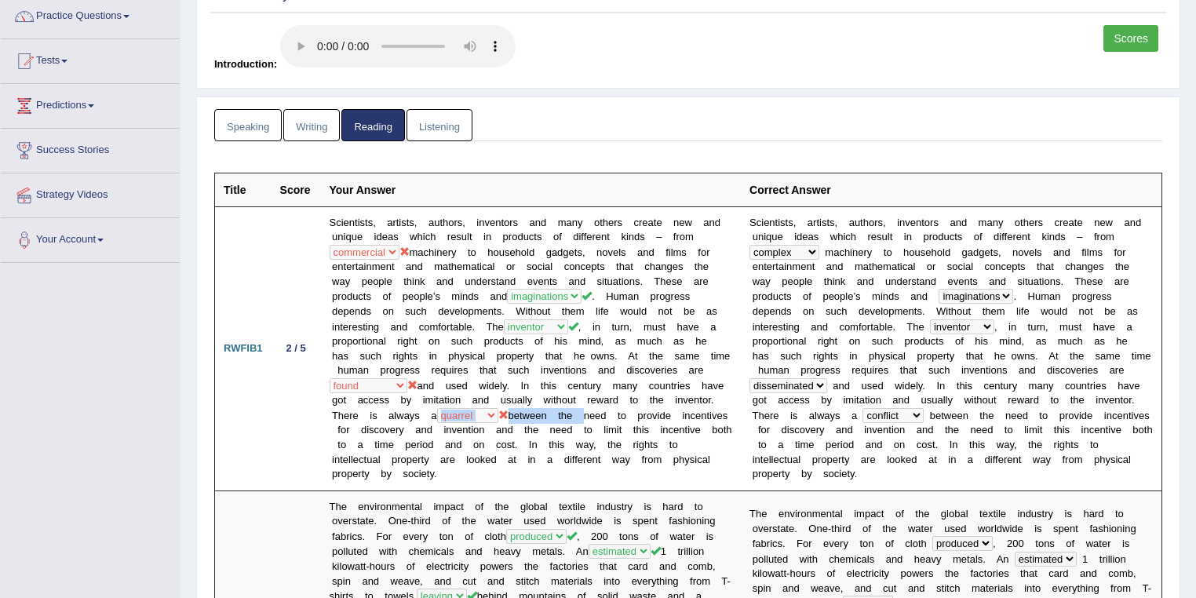
scroll to position [100, 0]
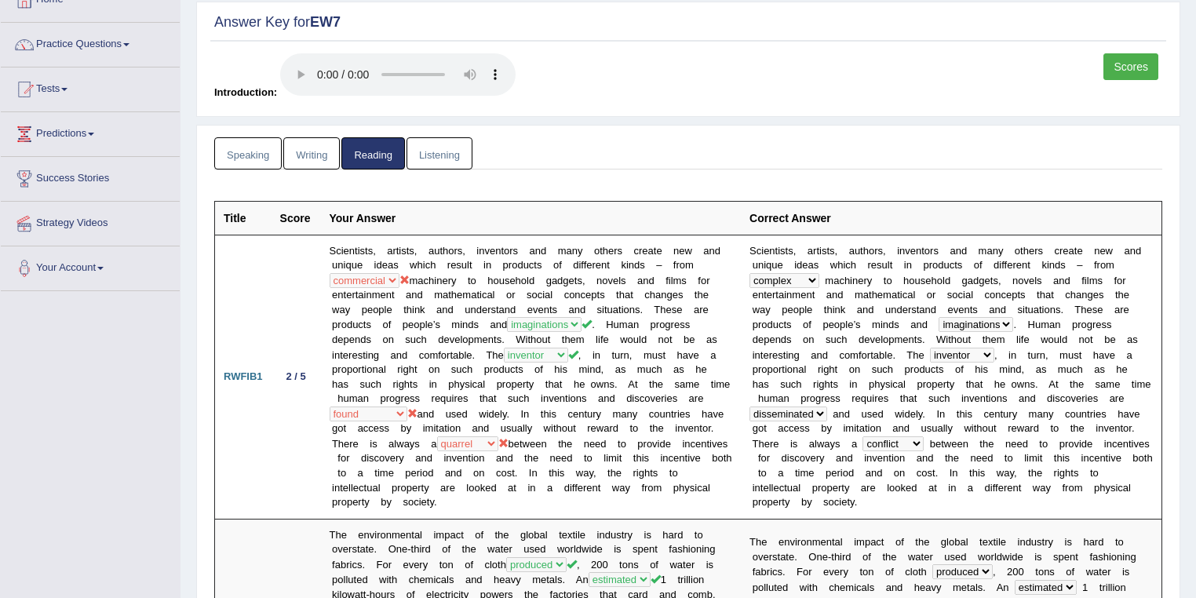
click at [564, 150] on ul "Speaking Writing Reading Listening" at bounding box center [688, 153] width 948 height 32
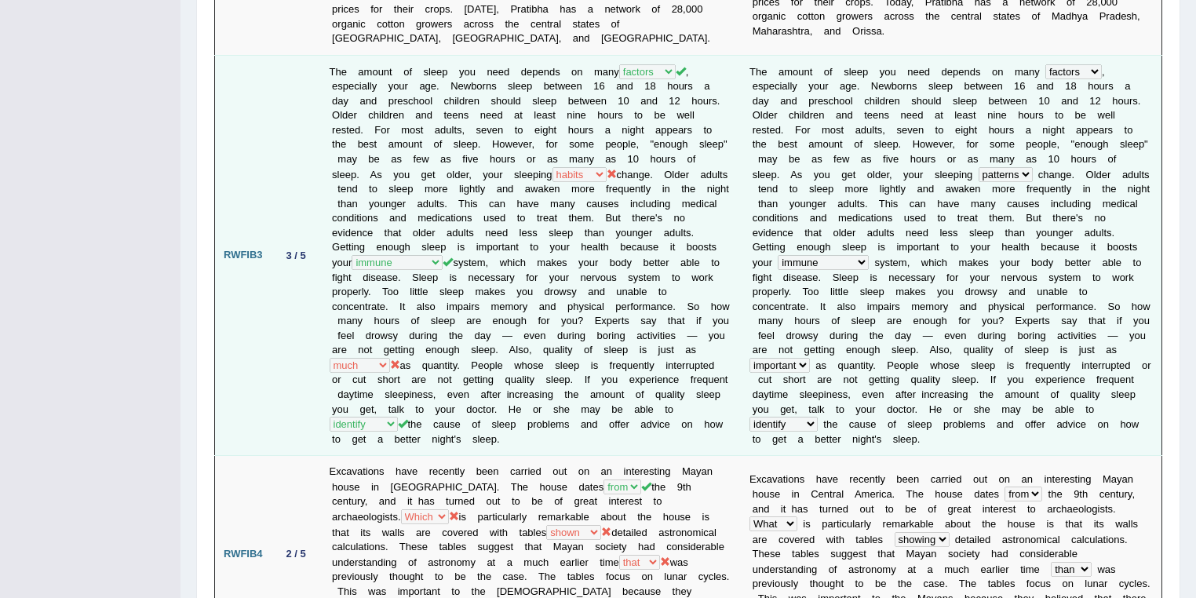
scroll to position [937, 0]
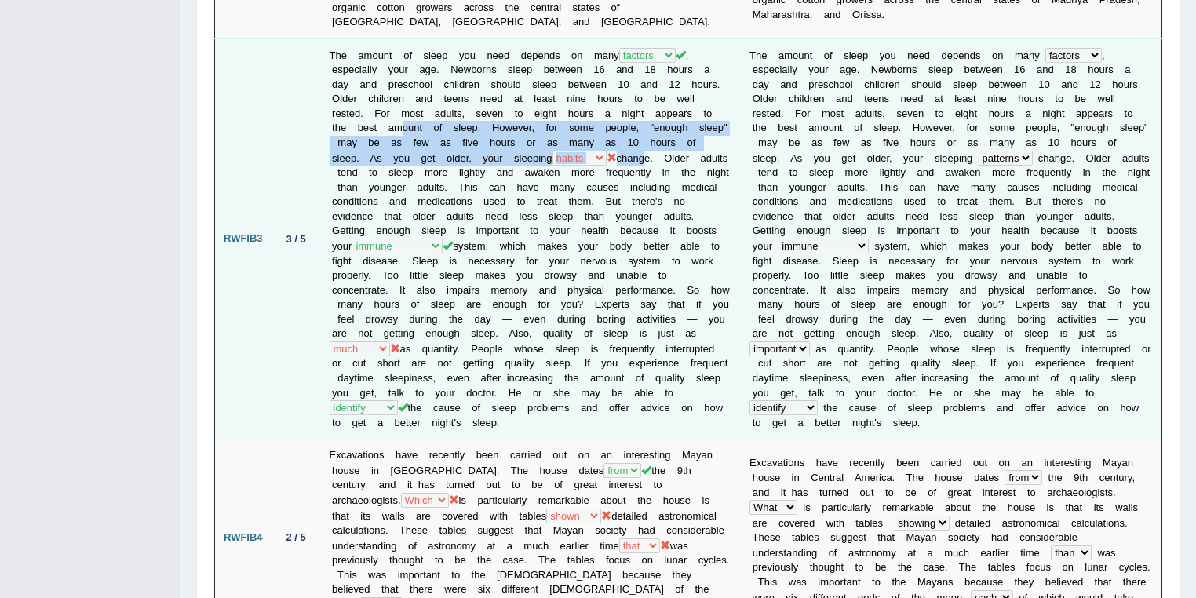
drag, startPoint x: 402, startPoint y: 104, endPoint x: 612, endPoint y: 137, distance: 212.9
click at [612, 137] on td "The amount of sleep you need depends on many age factors thing category , espec…" at bounding box center [531, 238] width 421 height 401
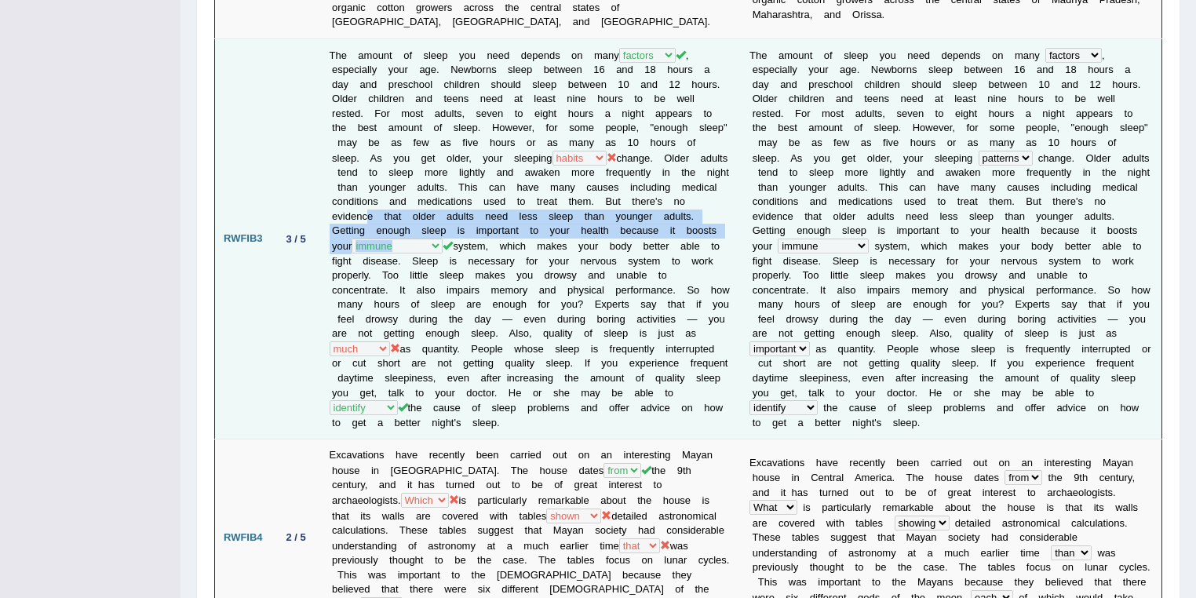
drag, startPoint x: 363, startPoint y: 185, endPoint x: 441, endPoint y: 228, distance: 89.6
click at [449, 221] on td "The amount of sleep you need depends on many age factors thing category , espec…" at bounding box center [531, 238] width 421 height 401
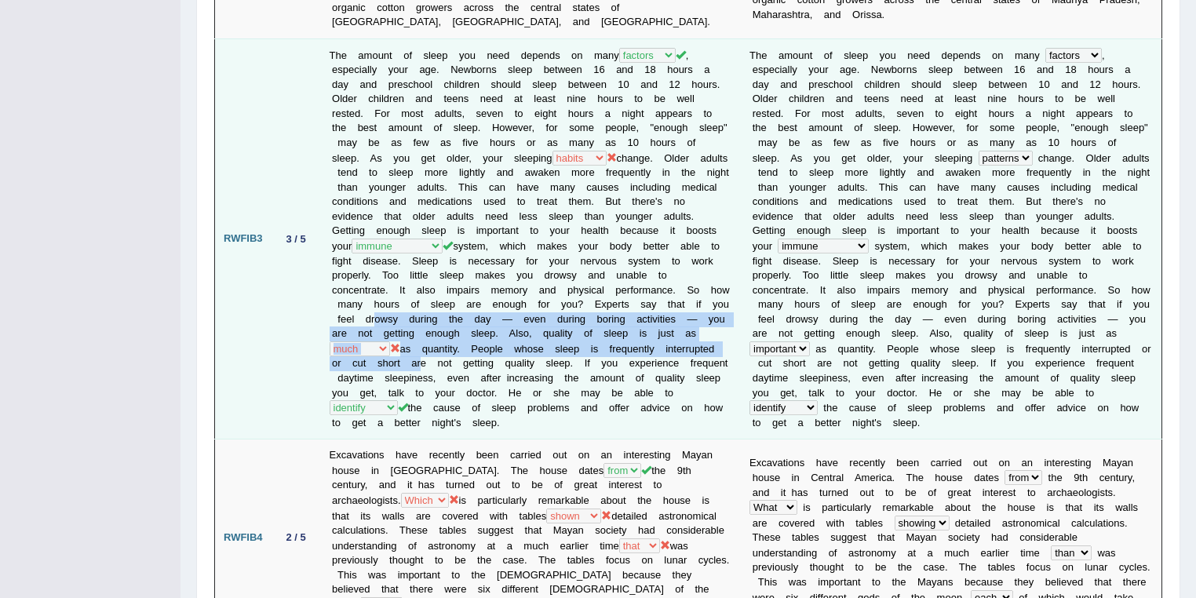
drag, startPoint x: 364, startPoint y: 286, endPoint x: 414, endPoint y: 330, distance: 66.7
click at [414, 330] on td "The amount of sleep you need depends on many age factors thing category , espec…" at bounding box center [531, 238] width 421 height 401
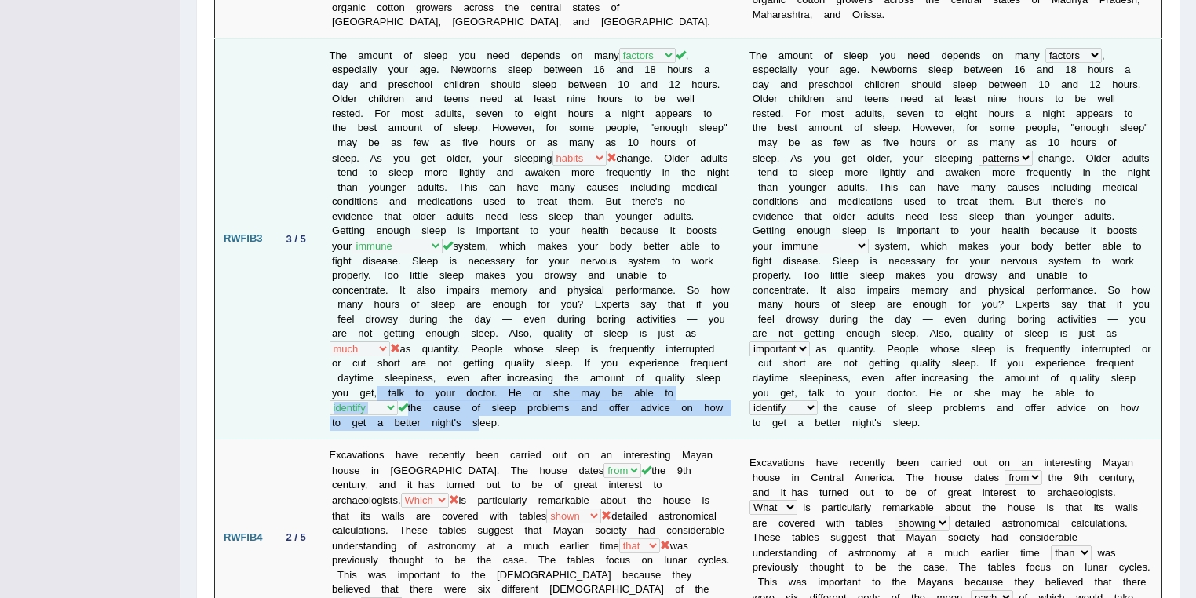
drag, startPoint x: 368, startPoint y: 366, endPoint x: 477, endPoint y: 407, distance: 116.5
click at [477, 407] on td "The amount of sleep you need depends on many age factors thing category , espec…" at bounding box center [531, 238] width 421 height 401
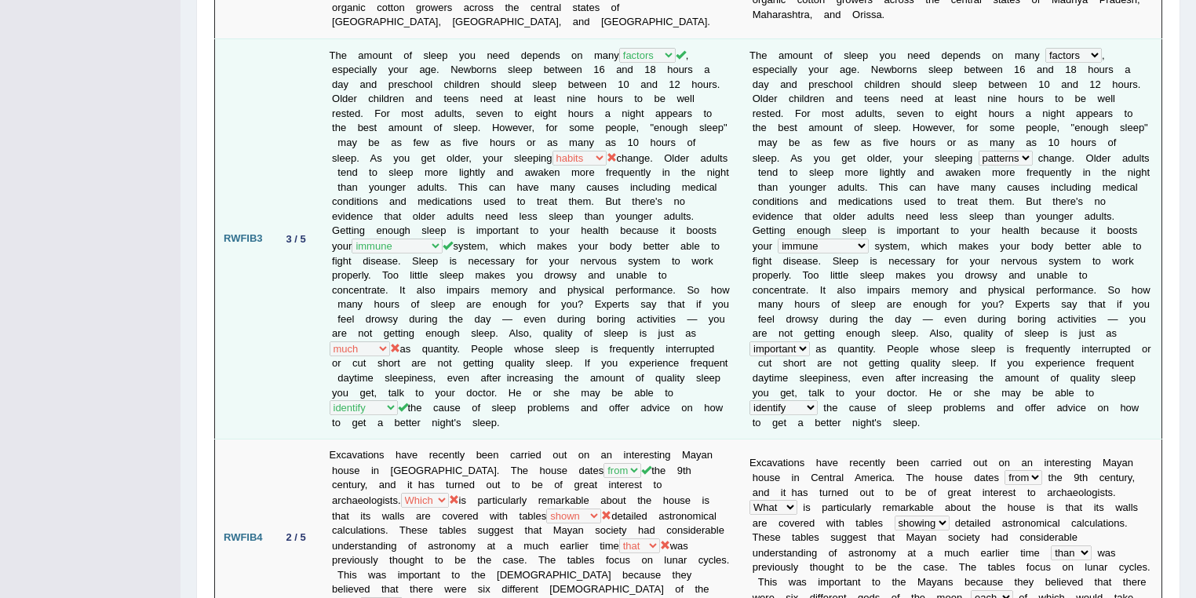
click at [529, 392] on td "The amount of sleep you need depends on many age factors thing category , espec…" at bounding box center [531, 238] width 421 height 401
drag, startPoint x: 632, startPoint y: 131, endPoint x: 336, endPoint y: 129, distance: 295.9
click at [336, 129] on td "The amount of sleep you need depends on many age factors thing category , espec…" at bounding box center [531, 238] width 421 height 401
click at [632, 133] on td "The amount of sleep you need depends on many age factors thing category , espec…" at bounding box center [531, 238] width 421 height 401
drag, startPoint x: 398, startPoint y: 144, endPoint x: 479, endPoint y: 146, distance: 80.8
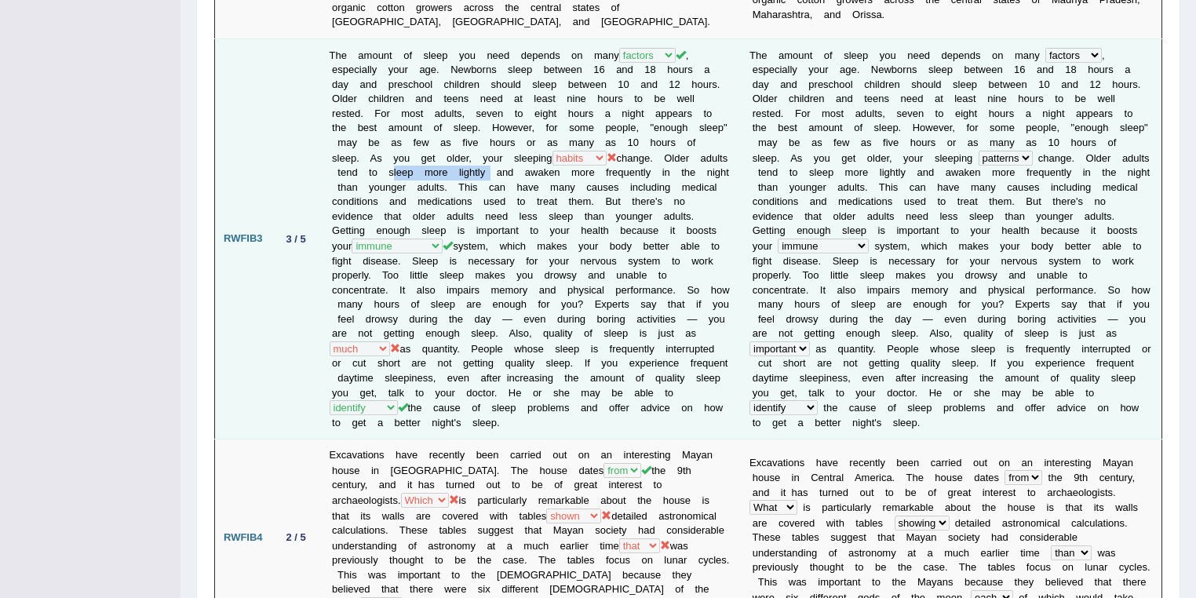
click at [479, 146] on td "The amount of sleep you need depends on many age factors thing category , espec…" at bounding box center [531, 238] width 421 height 401
drag, startPoint x: 519, startPoint y: 148, endPoint x: 648, endPoint y: 148, distance: 129.5
click at [648, 148] on td "The amount of sleep you need depends on many age factors thing category , espec…" at bounding box center [531, 238] width 421 height 401
drag, startPoint x: 326, startPoint y: 160, endPoint x: 439, endPoint y: 163, distance: 113.1
click at [439, 163] on td "The amount of sleep you need depends on many age factors thing category , espec…" at bounding box center [531, 238] width 421 height 401
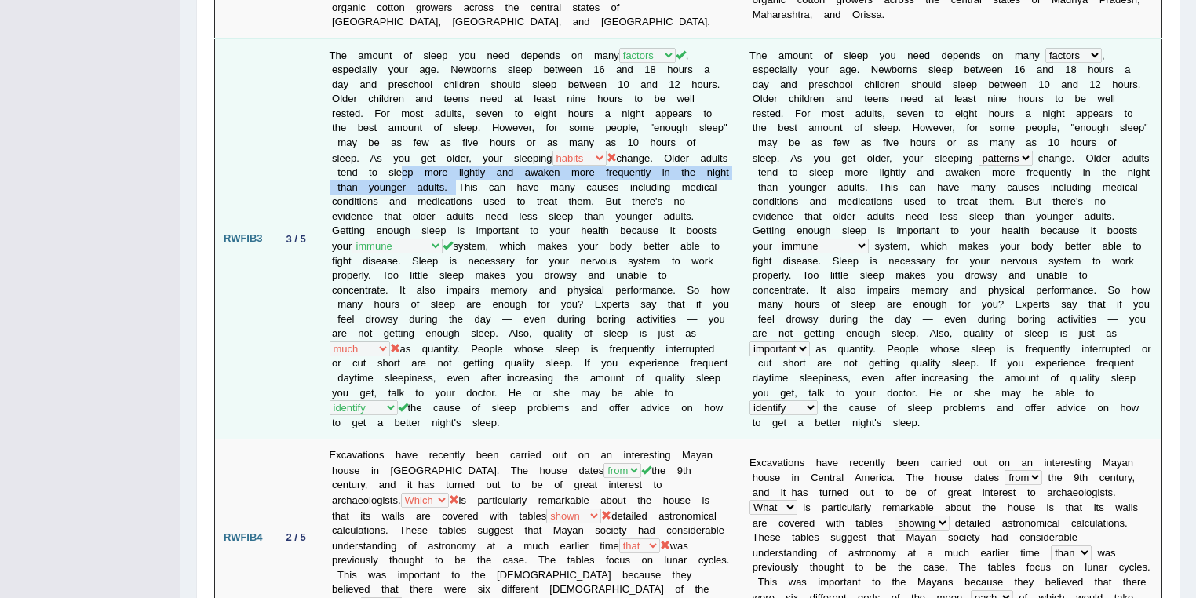
drag, startPoint x: 385, startPoint y: 145, endPoint x: 443, endPoint y: 157, distance: 58.5
click at [443, 157] on td "The amount of sleep you need depends on many age factors thing category , espec…" at bounding box center [531, 238] width 421 height 401
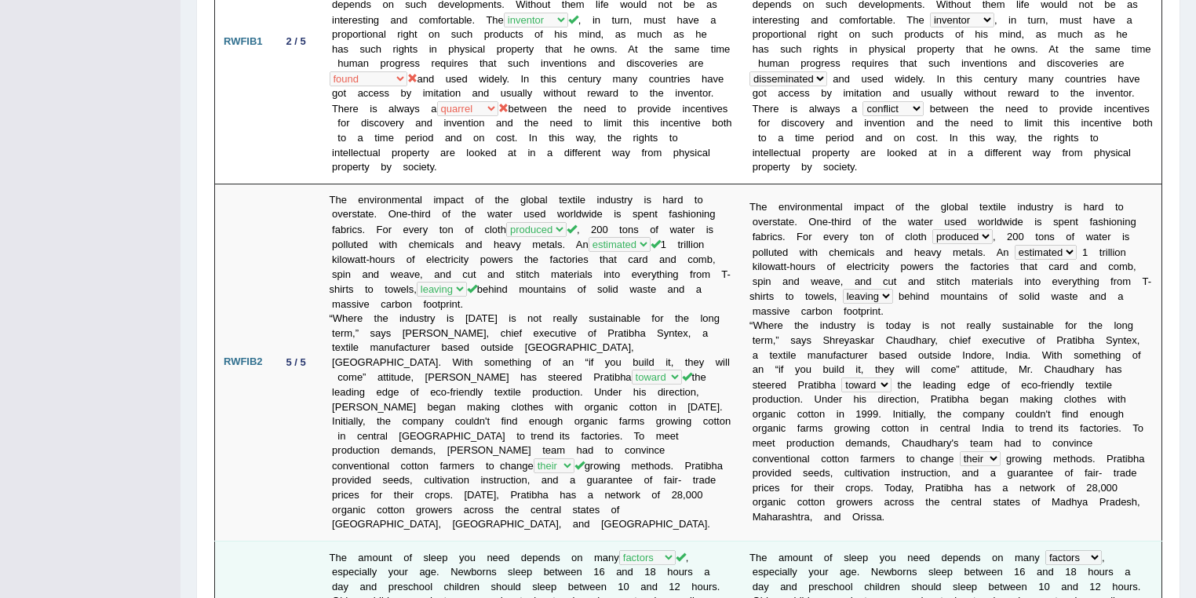
scroll to position [0, 0]
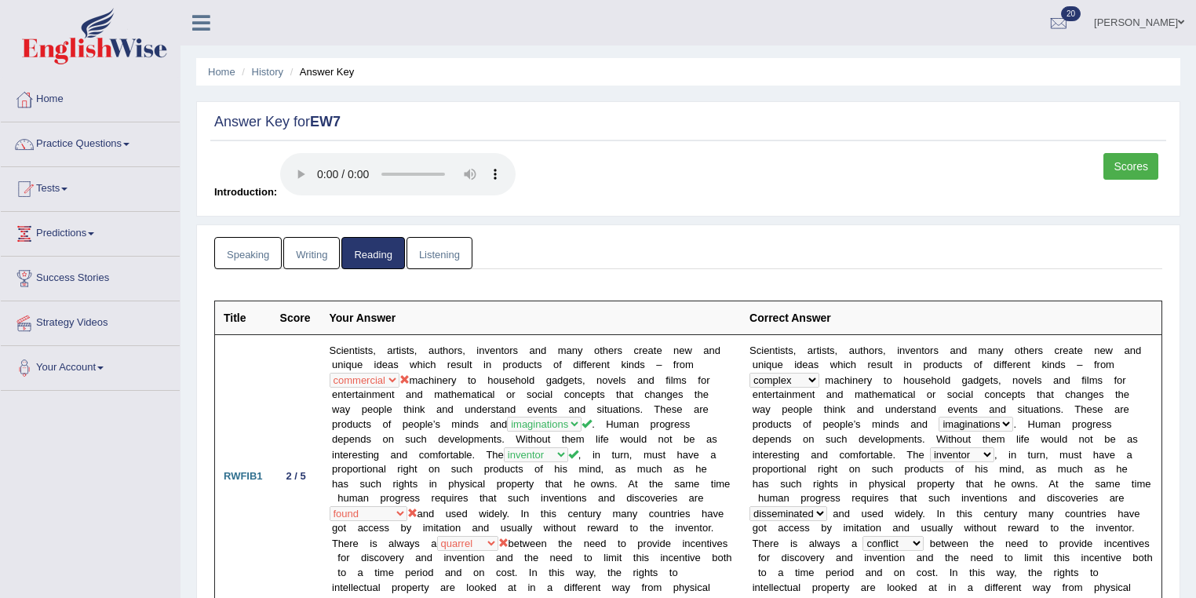
click at [306, 243] on link "Writing" at bounding box center [311, 253] width 57 height 32
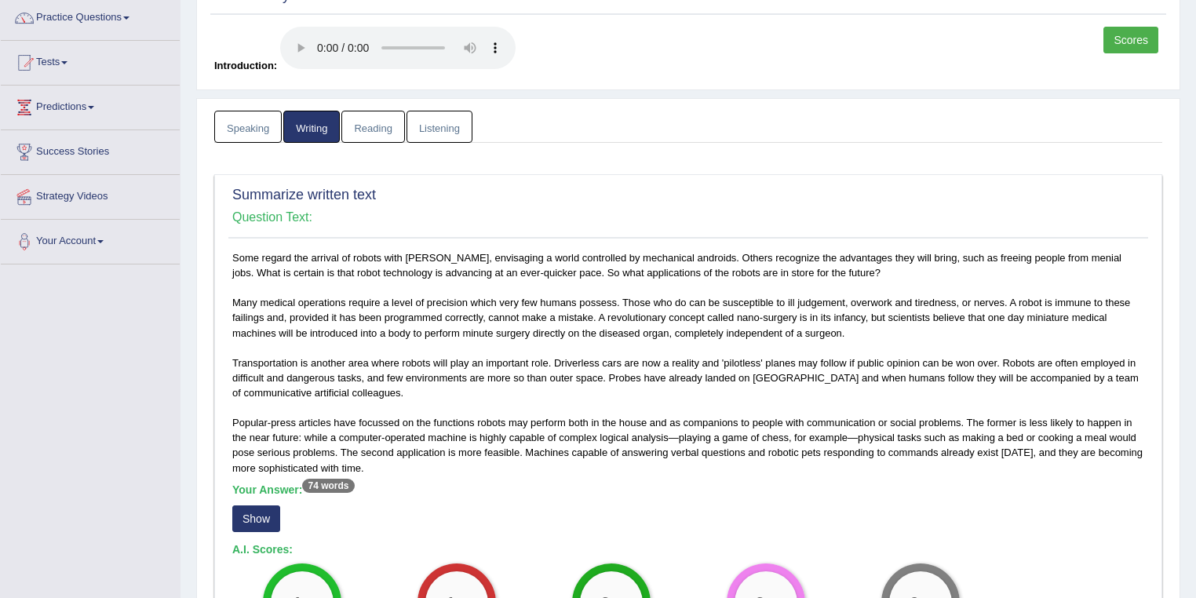
scroll to position [334, 0]
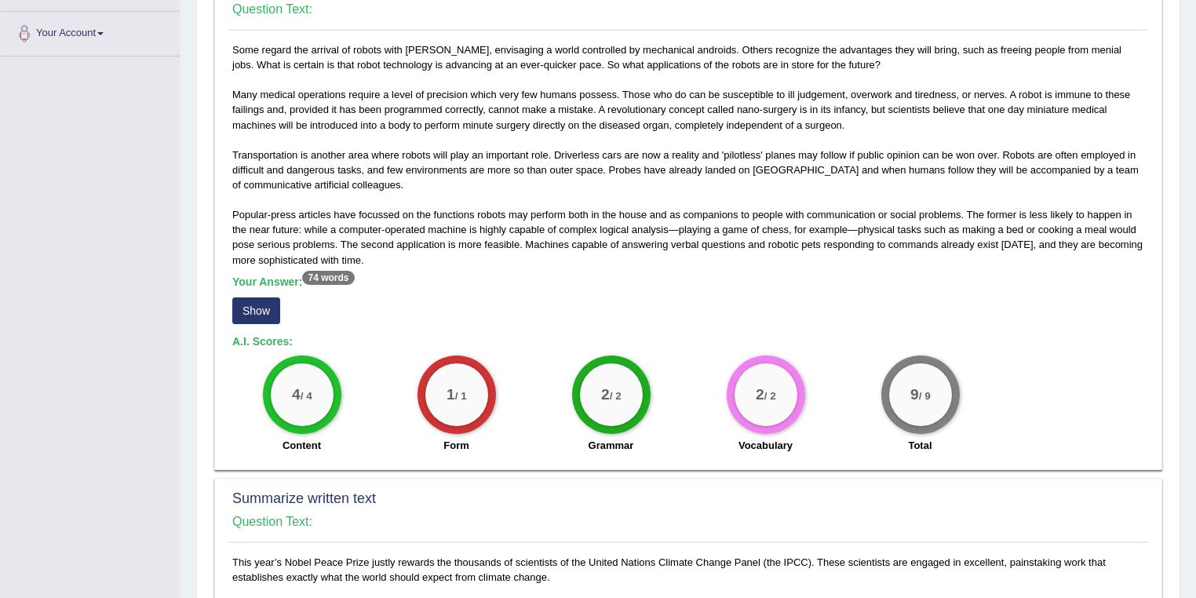
click at [251, 310] on button "Show" at bounding box center [256, 310] width 48 height 27
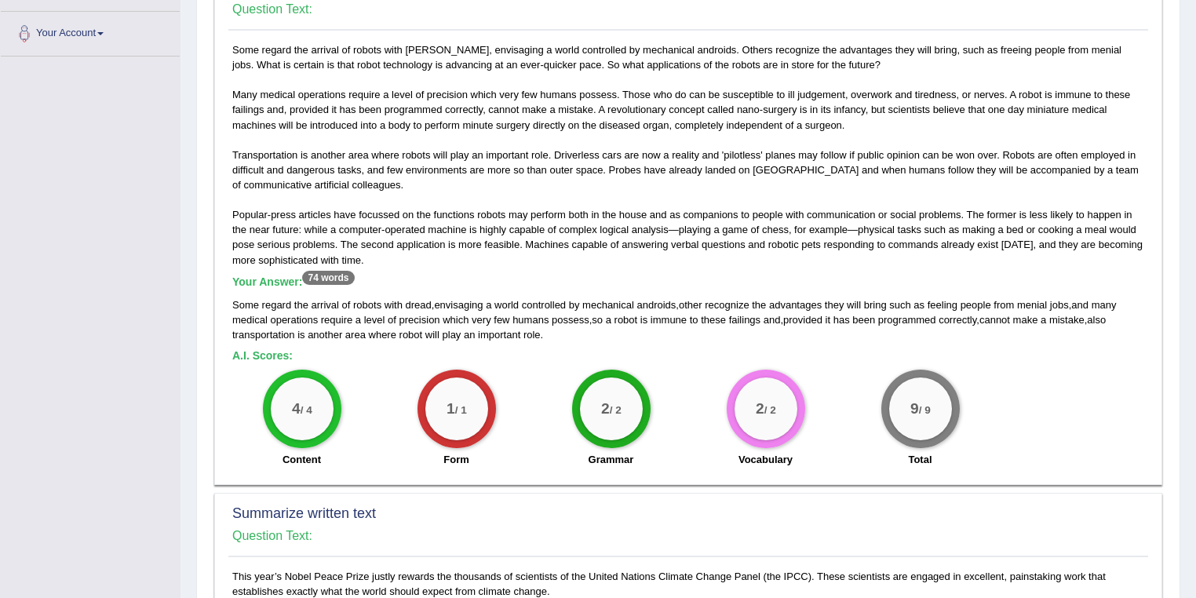
click at [811, 299] on span "advantages" at bounding box center [795, 305] width 53 height 12
click at [835, 350] on h5 "A.I. Scores:" at bounding box center [688, 356] width 912 height 12
click at [810, 299] on span "advantages" at bounding box center [795, 305] width 53 height 12
click at [809, 301] on span "advantages" at bounding box center [795, 305] width 53 height 12
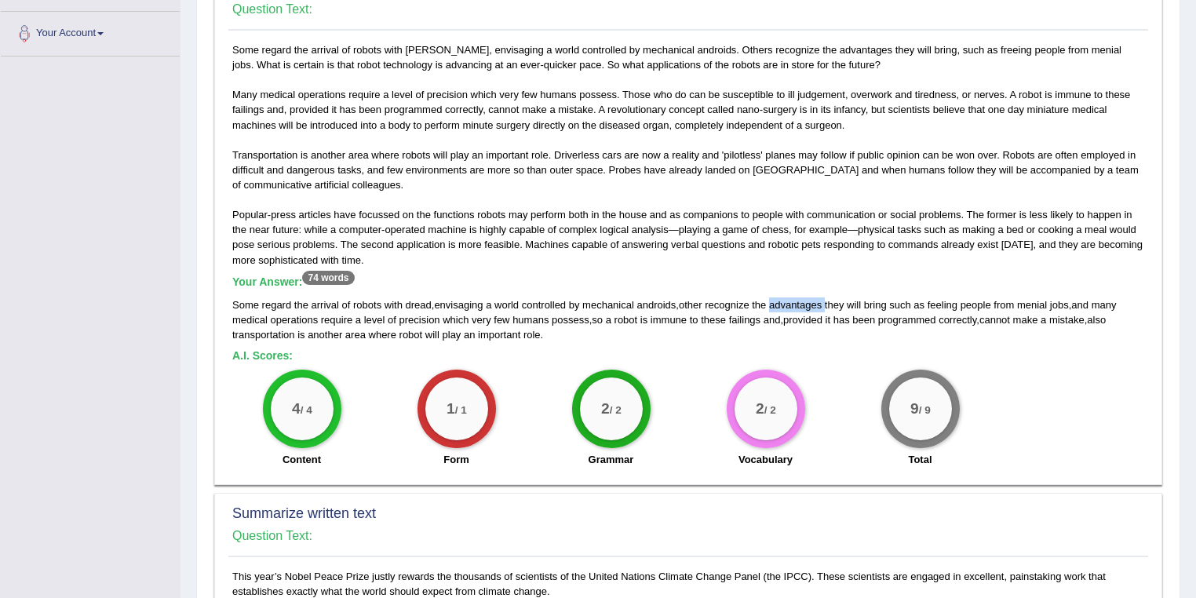
click at [809, 301] on span "advantages" at bounding box center [795, 305] width 53 height 12
click at [882, 301] on span "bring" at bounding box center [875, 305] width 23 height 12
click at [906, 301] on span "such" at bounding box center [899, 305] width 21 height 12
click at [924, 303] on span "as" at bounding box center [918, 305] width 11 height 12
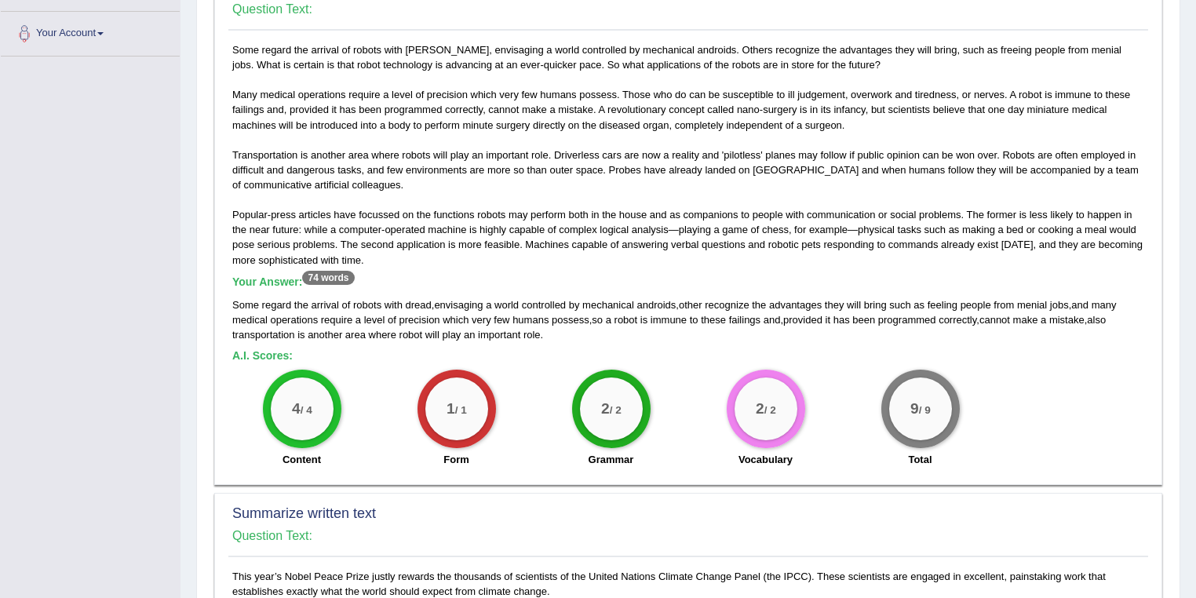
click at [948, 302] on span "feeling" at bounding box center [943, 305] width 30 height 12
click at [975, 303] on span "people" at bounding box center [976, 305] width 31 height 12
click at [948, 301] on span "feeling" at bounding box center [943, 305] width 30 height 12
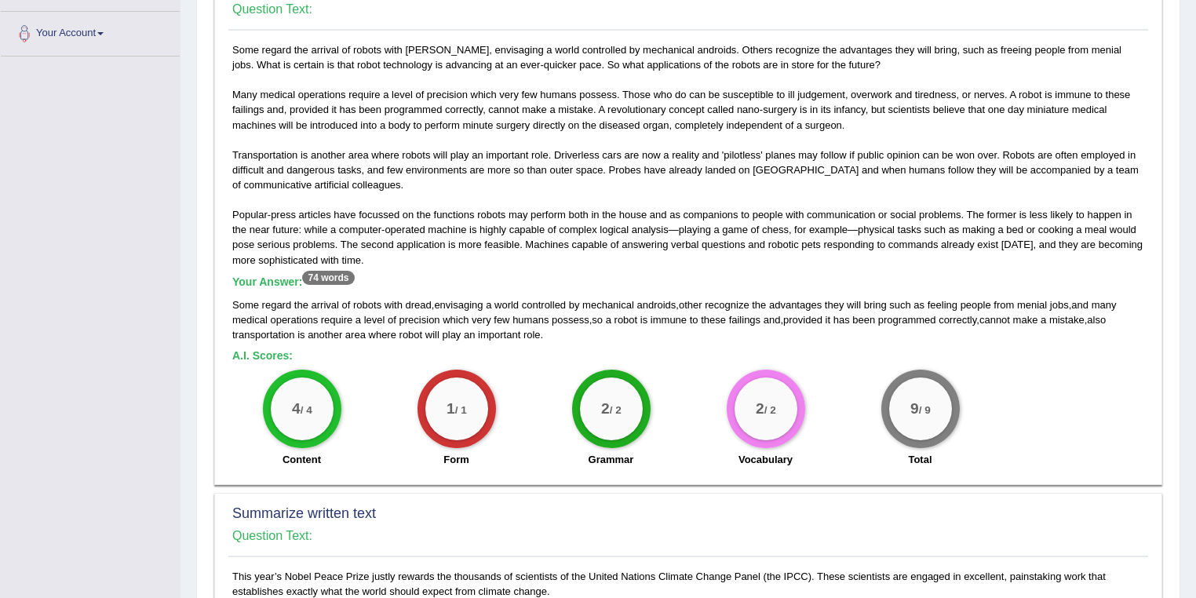
click at [977, 304] on span "people" at bounding box center [976, 305] width 31 height 12
click at [1011, 301] on span "from" at bounding box center [1004, 305] width 20 height 12
click at [1039, 301] on span "menial" at bounding box center [1032, 305] width 30 height 12
click at [1061, 300] on span "jobs" at bounding box center [1059, 305] width 19 height 12
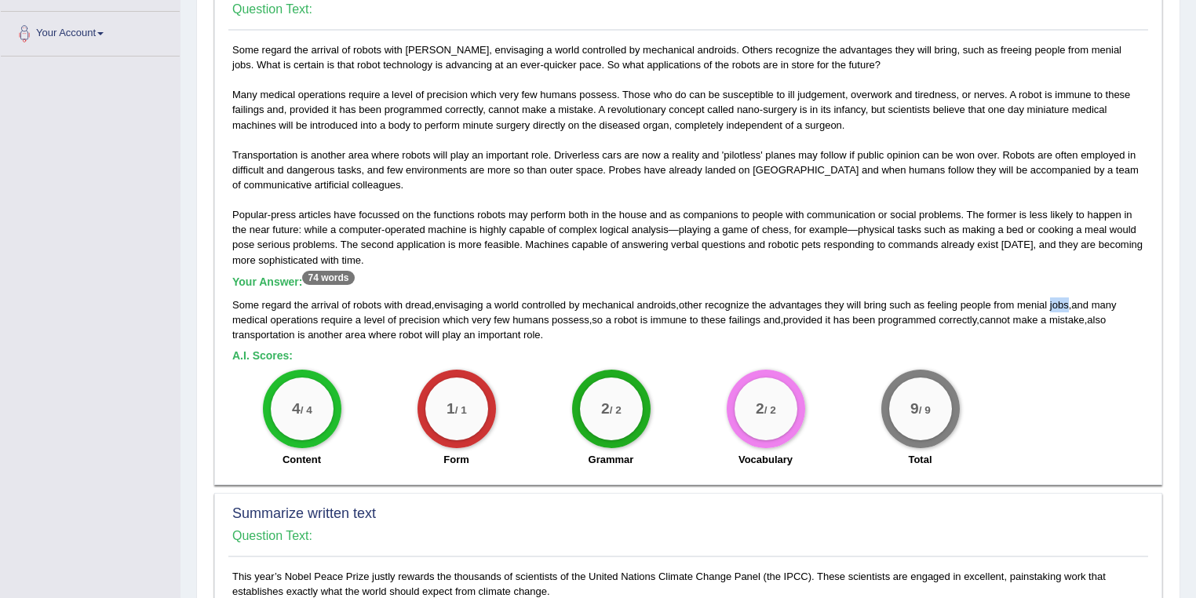
click at [1061, 300] on span "jobs" at bounding box center [1059, 305] width 19 height 12
click at [259, 315] on span "medical" at bounding box center [249, 320] width 35 height 12
click at [290, 317] on span "operations" at bounding box center [294, 320] width 48 height 12
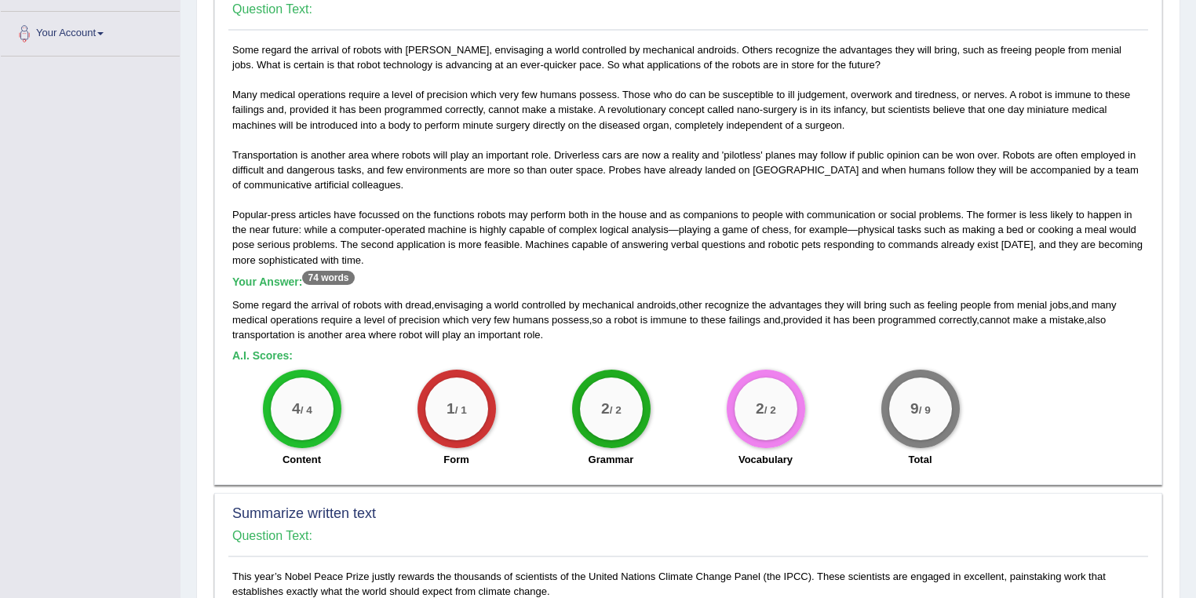
click at [336, 319] on span "require" at bounding box center [336, 320] width 31 height 12
click at [379, 317] on span "level" at bounding box center [374, 320] width 21 height 12
click at [417, 318] on span "precision" at bounding box center [419, 320] width 41 height 12
click at [487, 318] on span "very" at bounding box center [482, 320] width 20 height 12
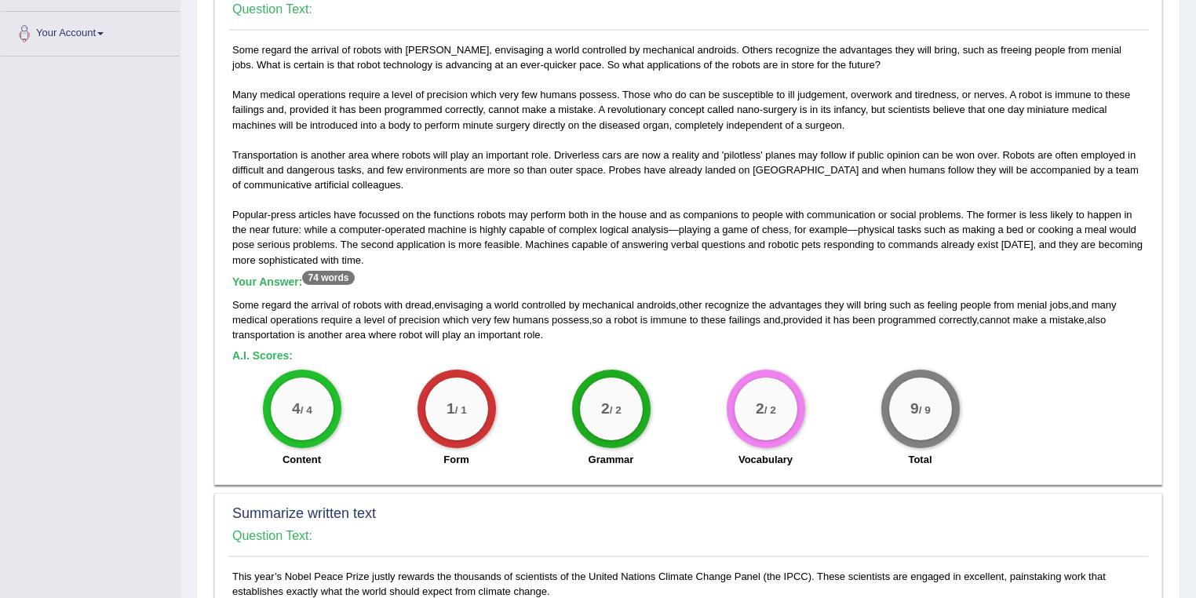
click at [509, 317] on div "Some regard the arrival of robots with dread , envisaging a world controlled by…" at bounding box center [688, 319] width 912 height 45
click at [544, 315] on span "humans" at bounding box center [530, 320] width 36 height 12
click at [573, 317] on span "possess" at bounding box center [571, 320] width 38 height 12
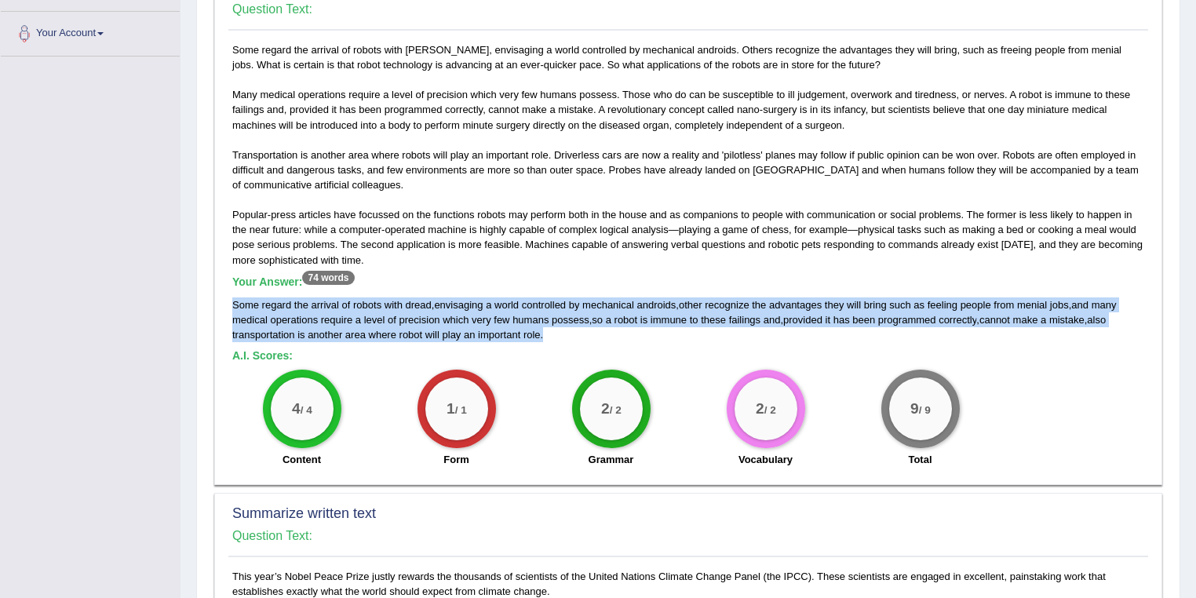
drag, startPoint x: 551, startPoint y: 330, endPoint x: 230, endPoint y: 301, distance: 322.3
click at [230, 301] on div "Some regard the arrival of robots with dread, envisaging a world controlled by …" at bounding box center [688, 259] width 920 height 434
click at [524, 337] on span "role" at bounding box center [531, 335] width 17 height 12
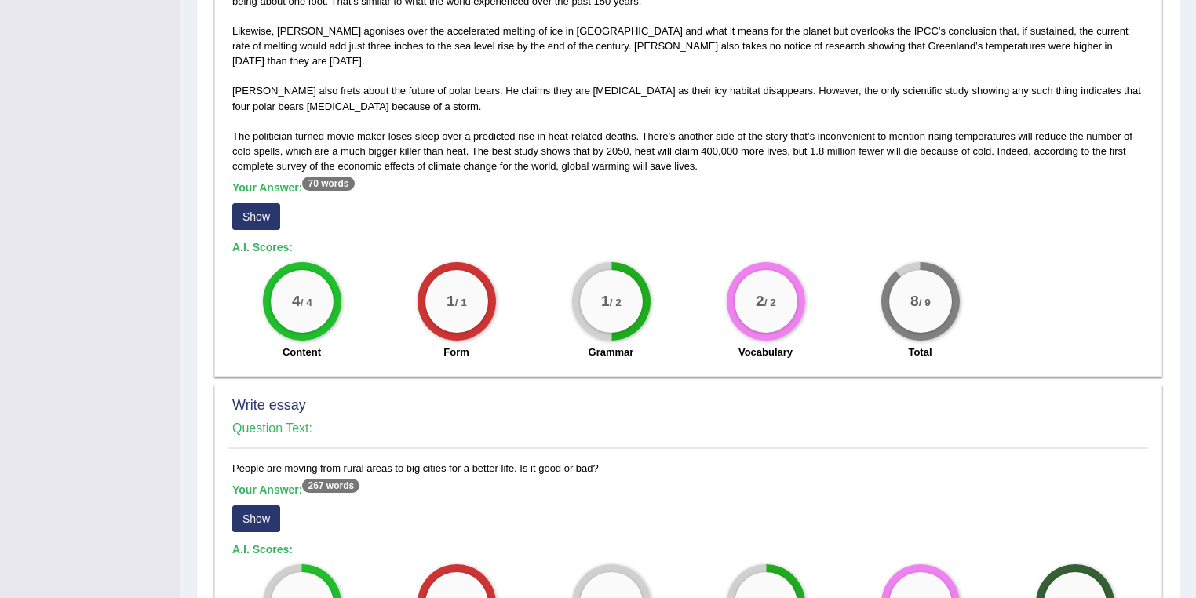
scroll to position [921, 0]
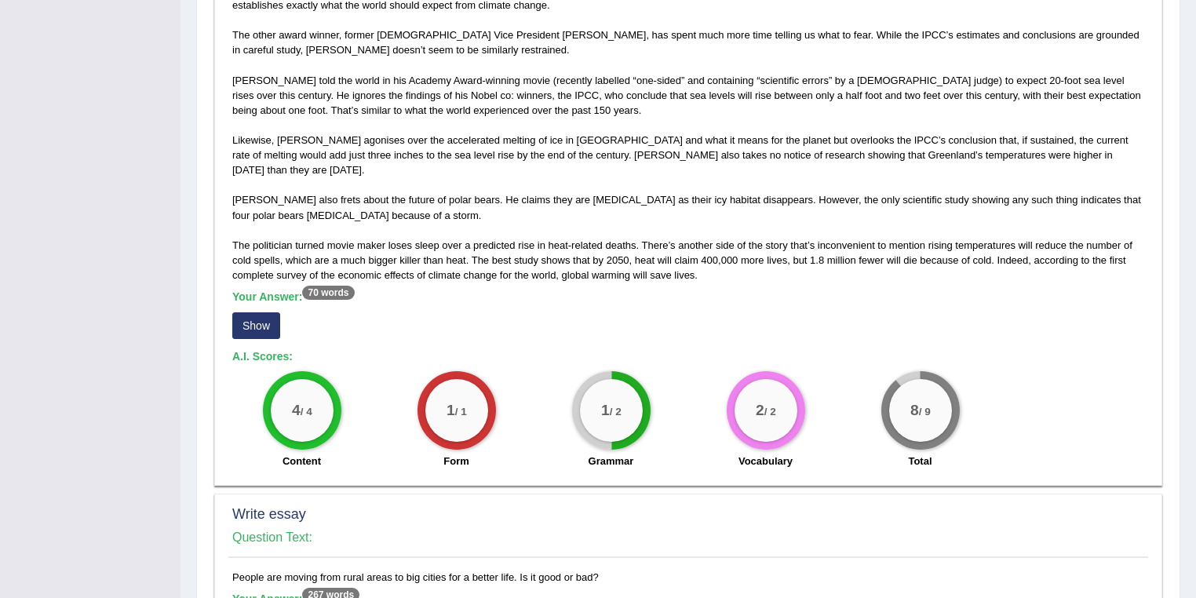
click at [259, 312] on button "Show" at bounding box center [256, 325] width 48 height 27
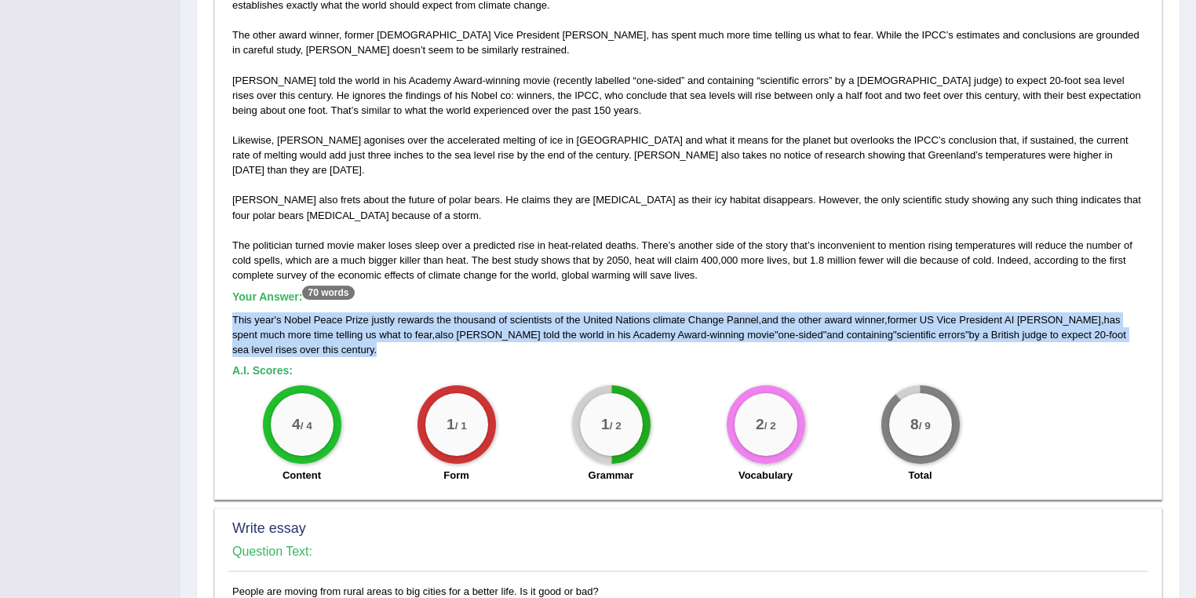
drag, startPoint x: 286, startPoint y: 337, endPoint x: 231, endPoint y: 308, distance: 62.5
click at [231, 308] on div "This year’s Nobel Peace Prize justly rewards the thousands of scientists of the…" at bounding box center [688, 237] width 920 height 509
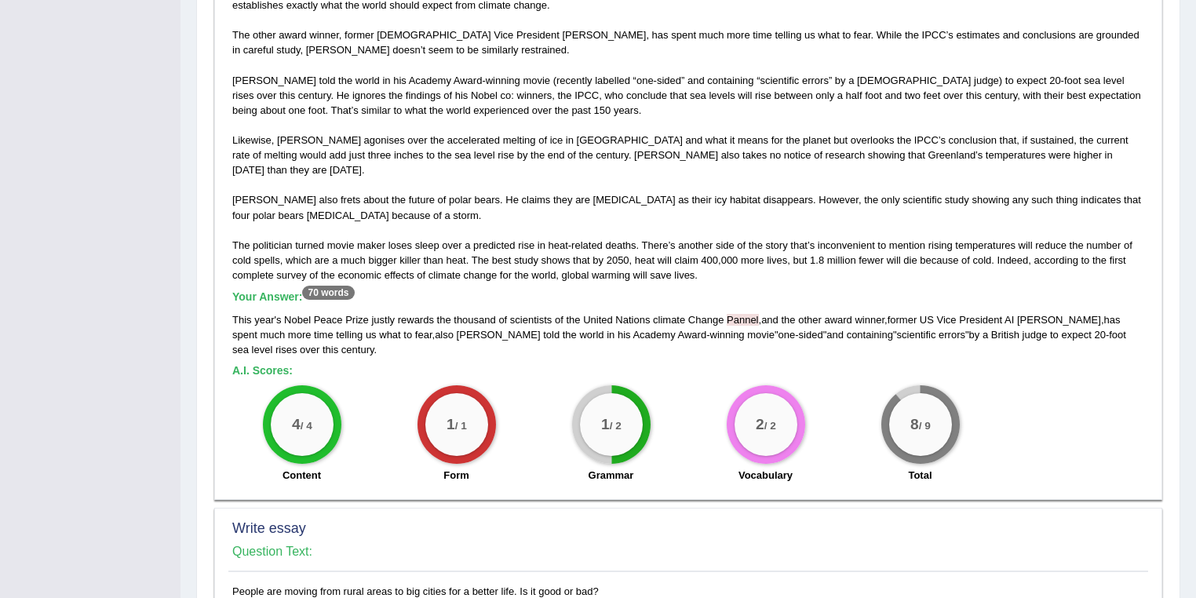
click at [446, 229] on div "This year’s Nobel Peace Prize justly rewards the thousands of scientists of the…" at bounding box center [688, 237] width 920 height 509
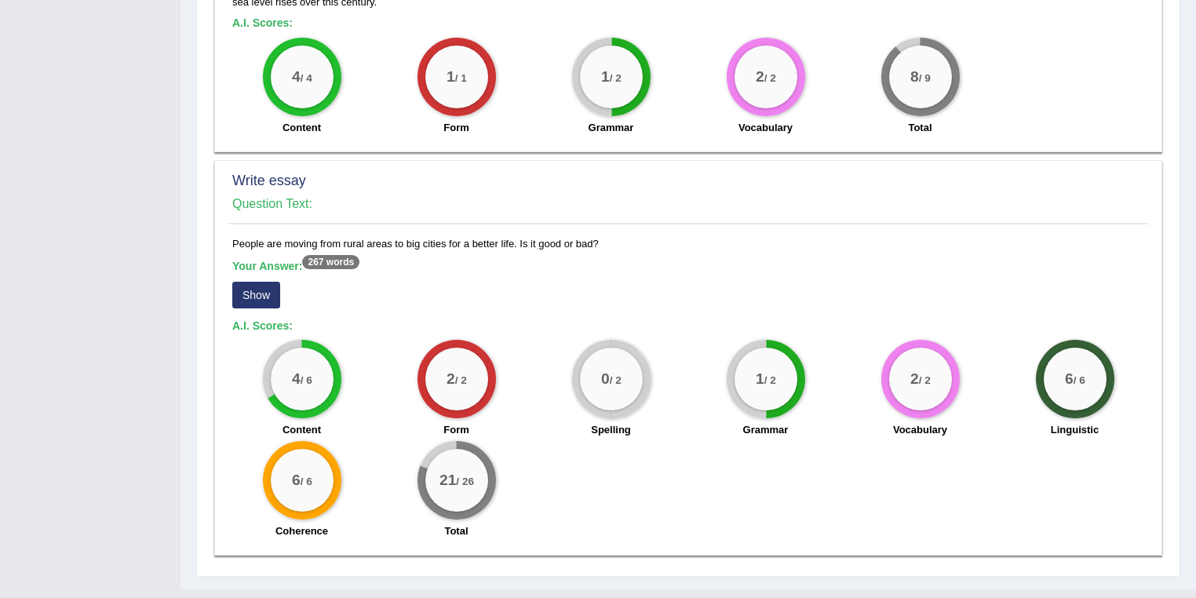
scroll to position [1281, 0]
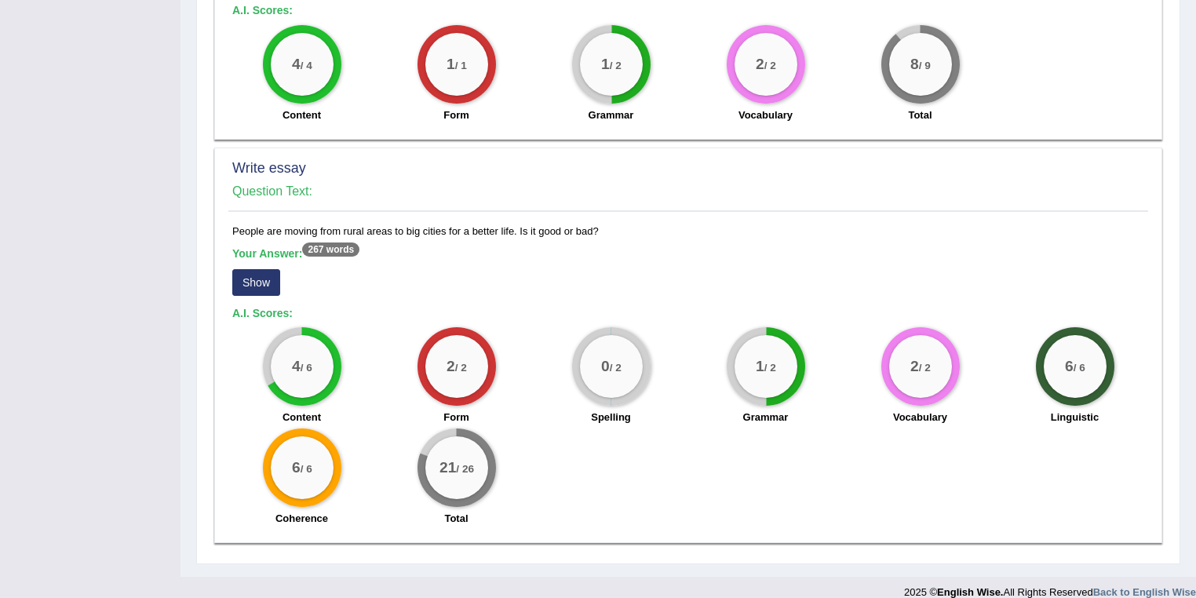
click at [260, 269] on button "Show" at bounding box center [256, 282] width 48 height 27
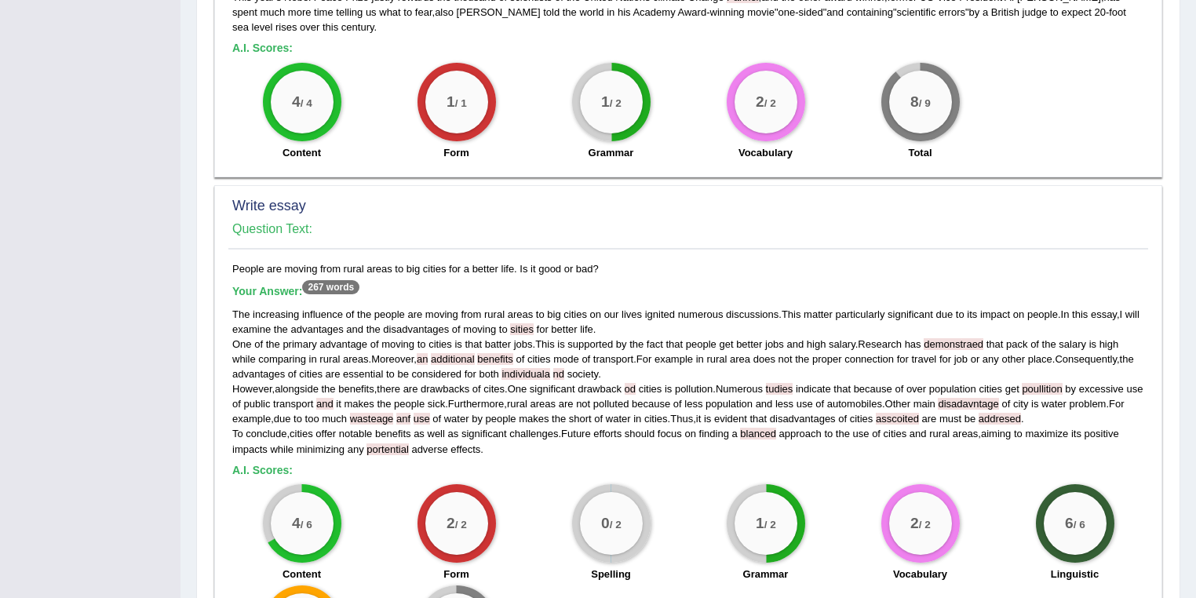
click at [531, 323] on span "sities" at bounding box center [522, 329] width 24 height 12
drag, startPoint x: 440, startPoint y: 247, endPoint x: 576, endPoint y: 302, distance: 146.5
click at [424, 261] on div "People are moving from rural areas to big cities for a better life. Is it good …" at bounding box center [688, 476] width 920 height 430
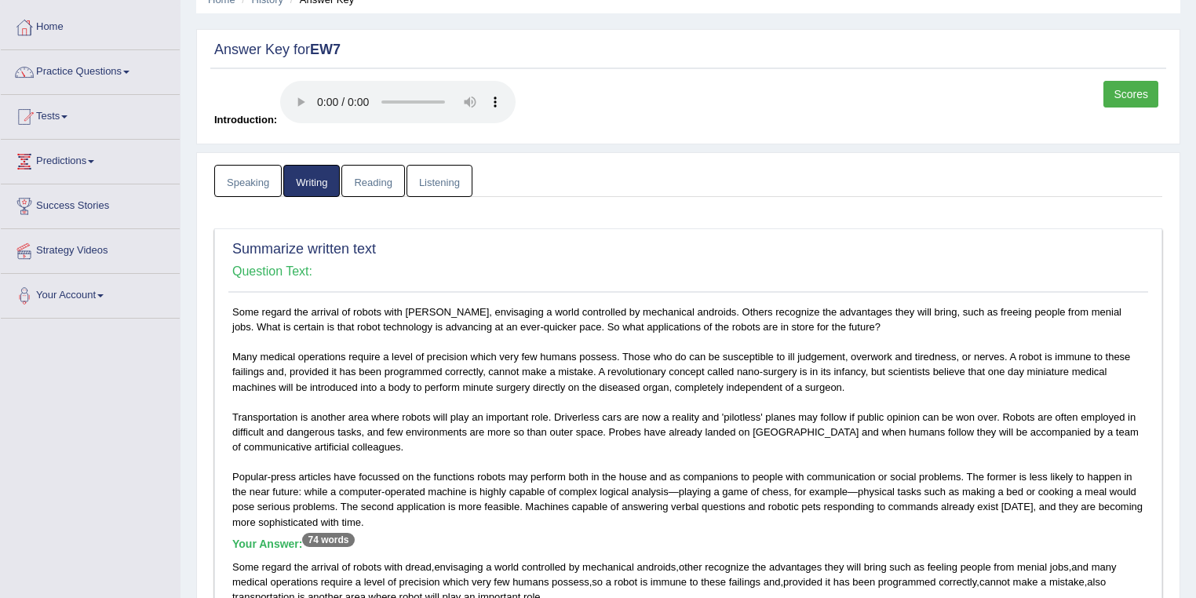
scroll to position [0, 0]
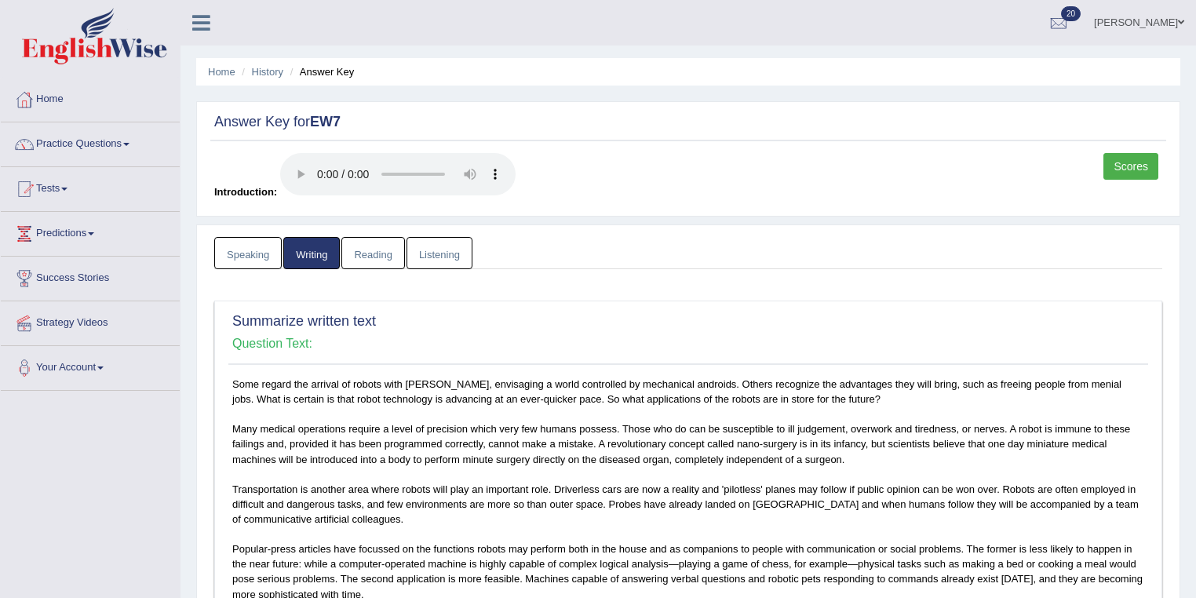
click at [1123, 20] on link "Mohan sundaram" at bounding box center [1139, 20] width 114 height 41
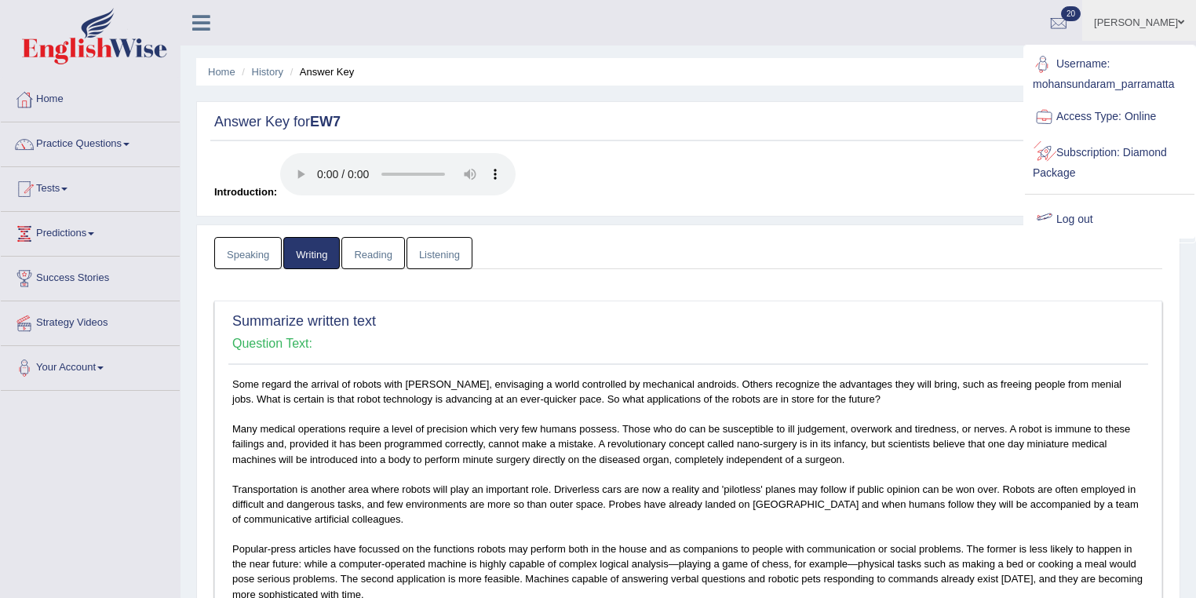
click at [1073, 214] on link "Log out" at bounding box center [1110, 220] width 170 height 36
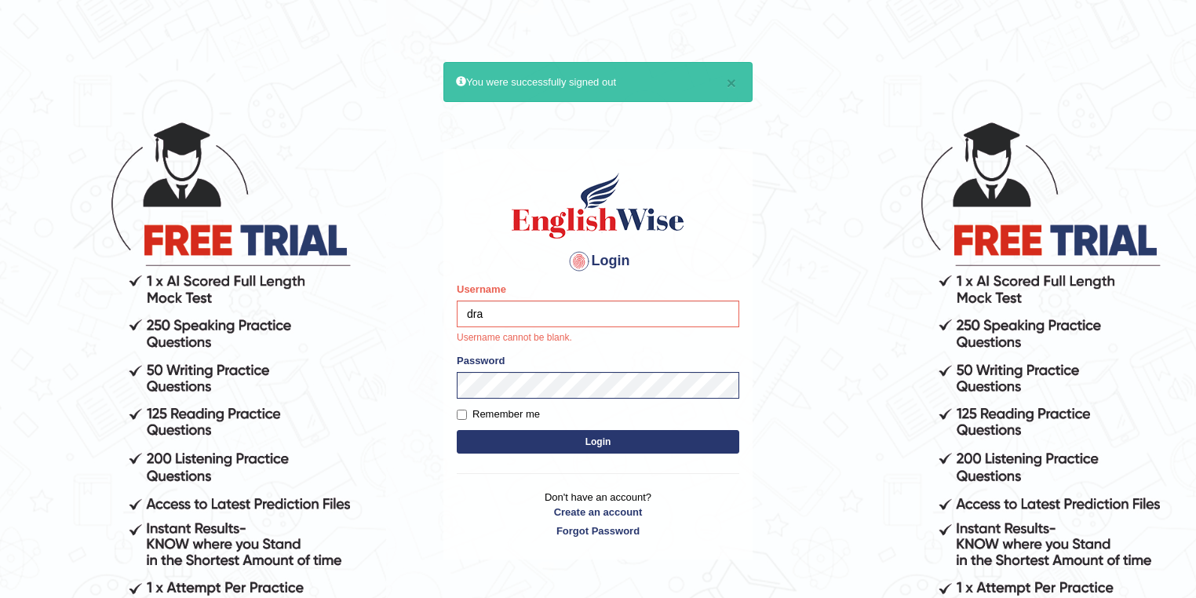
type input "drashti_parramatta"
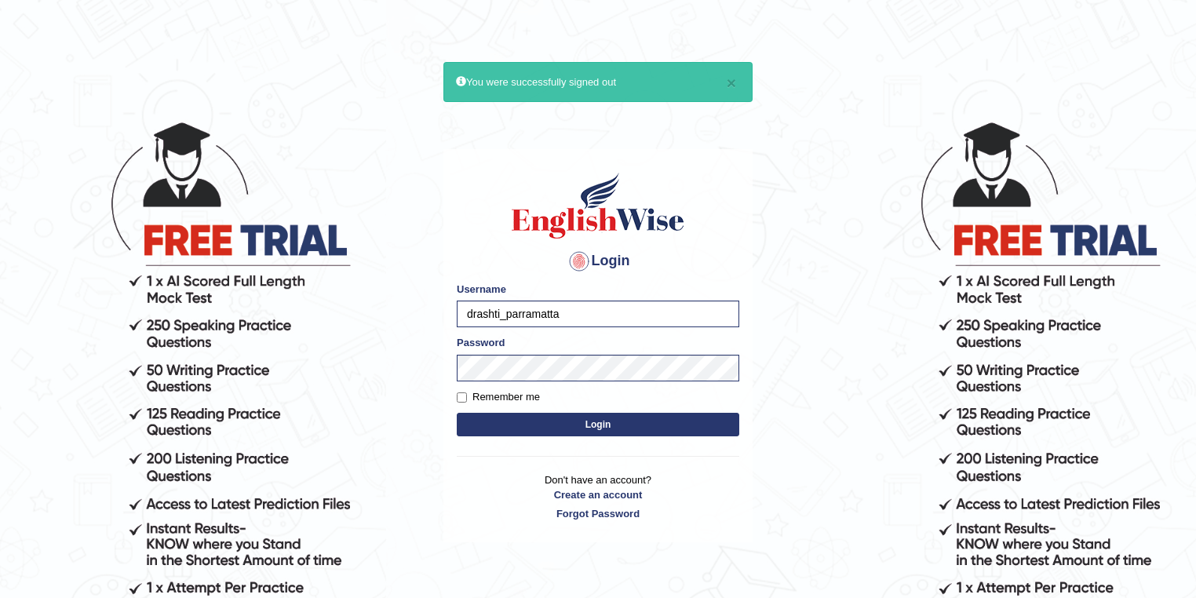
click at [611, 429] on button "Login" at bounding box center [598, 425] width 283 height 24
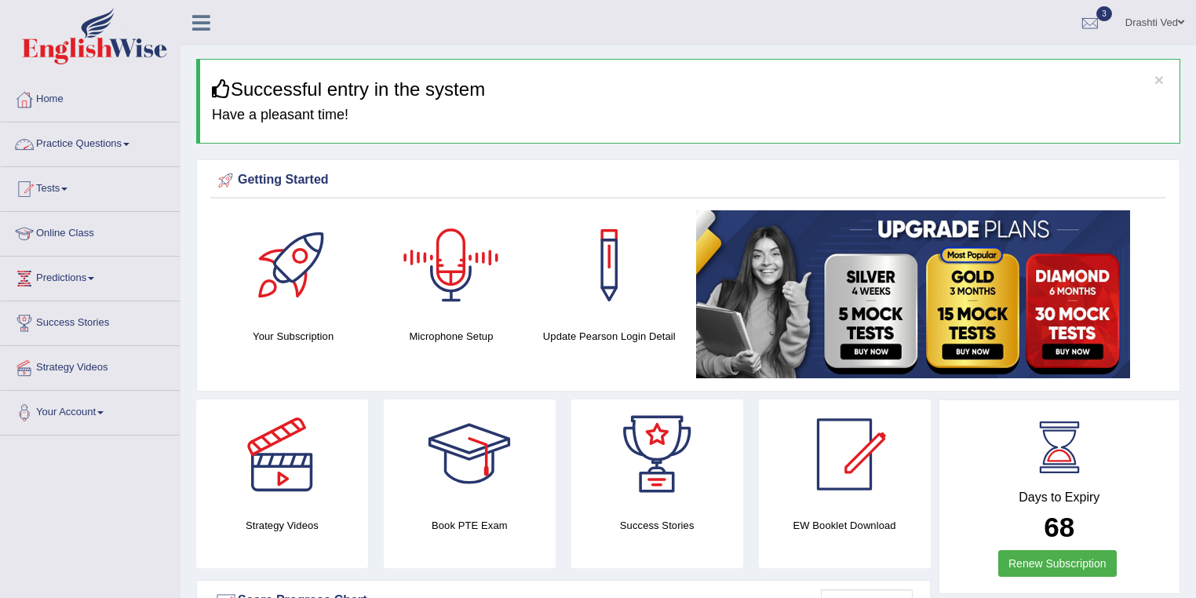
click at [53, 132] on link "Practice Questions" at bounding box center [90, 141] width 179 height 39
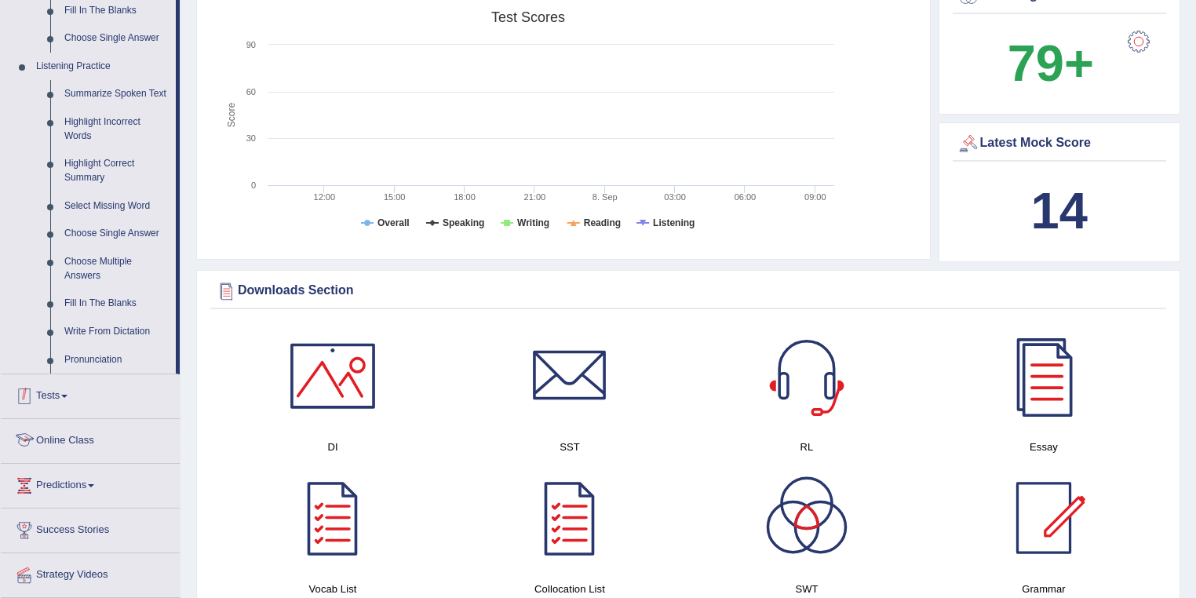
scroll to position [585, 0]
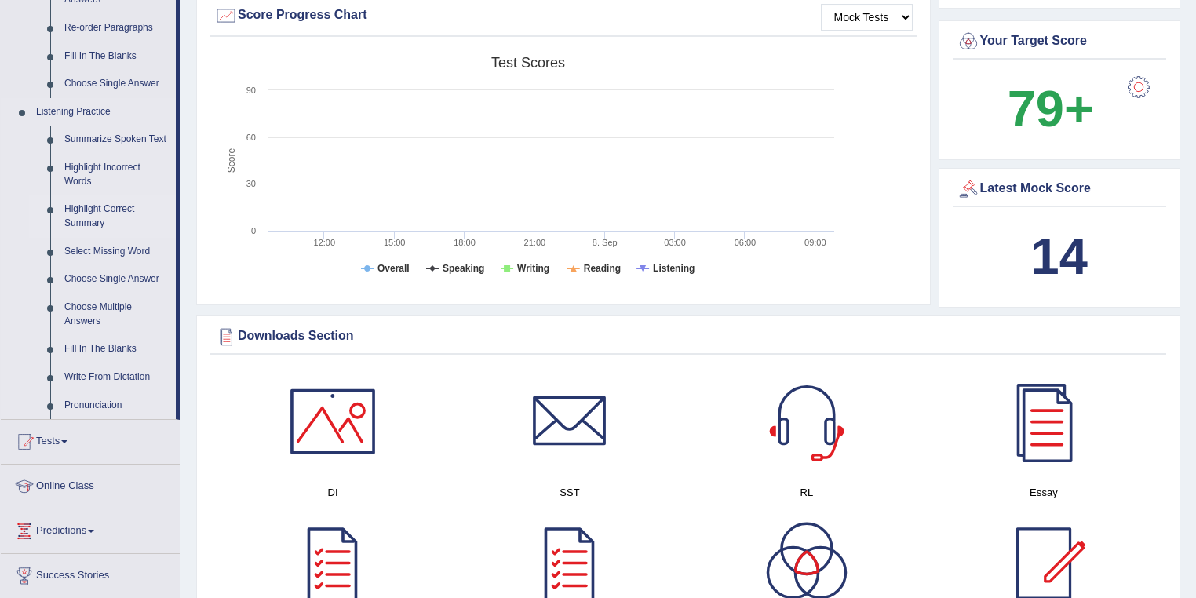
click at [97, 207] on link "Highlight Correct Summary" at bounding box center [116, 216] width 119 height 42
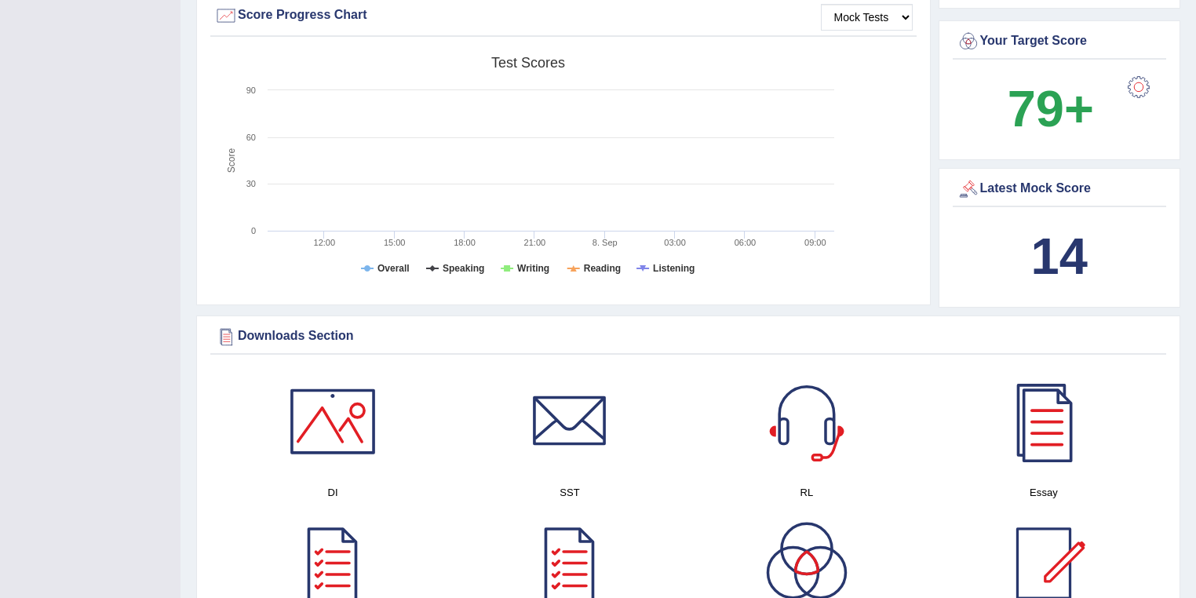
scroll to position [241, 0]
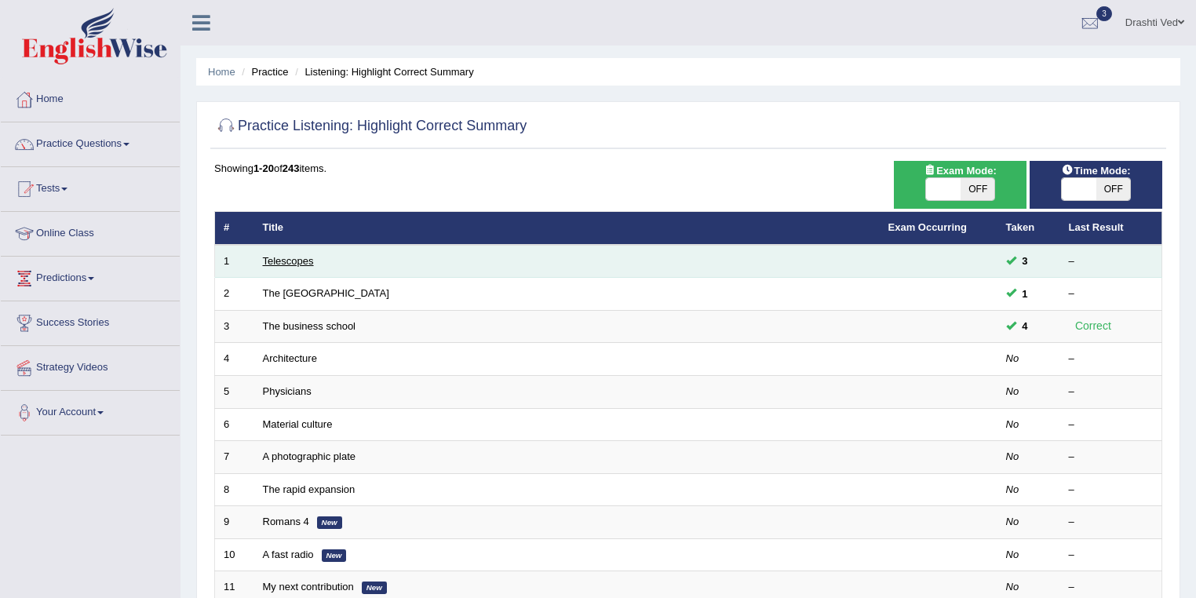
click at [296, 261] on link "Telescopes" at bounding box center [288, 261] width 51 height 12
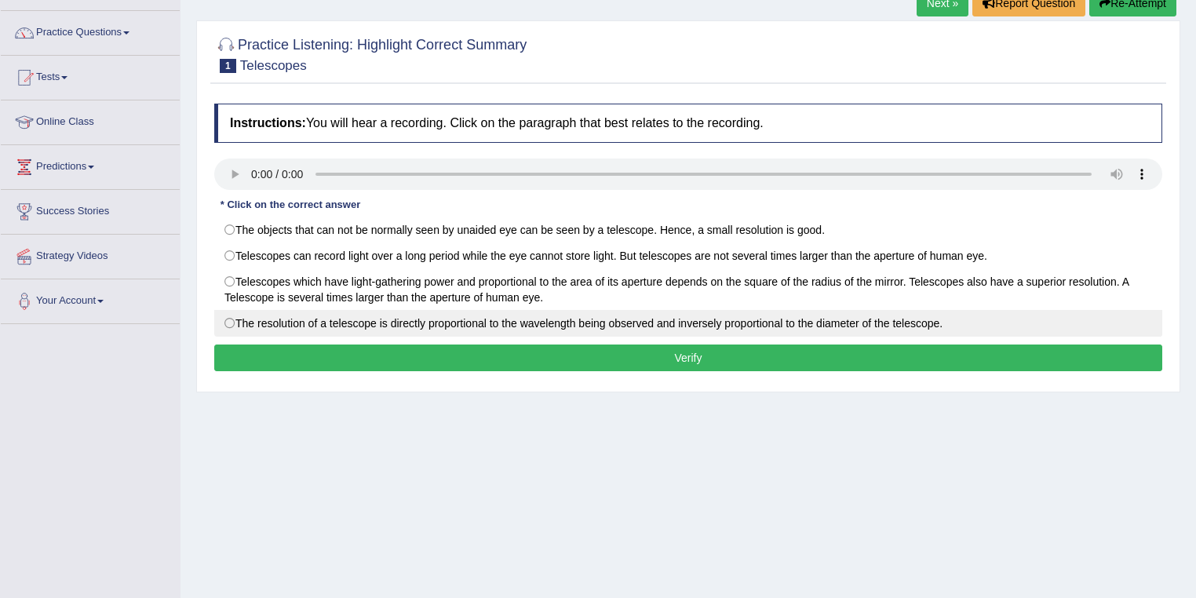
scroll to position [167, 0]
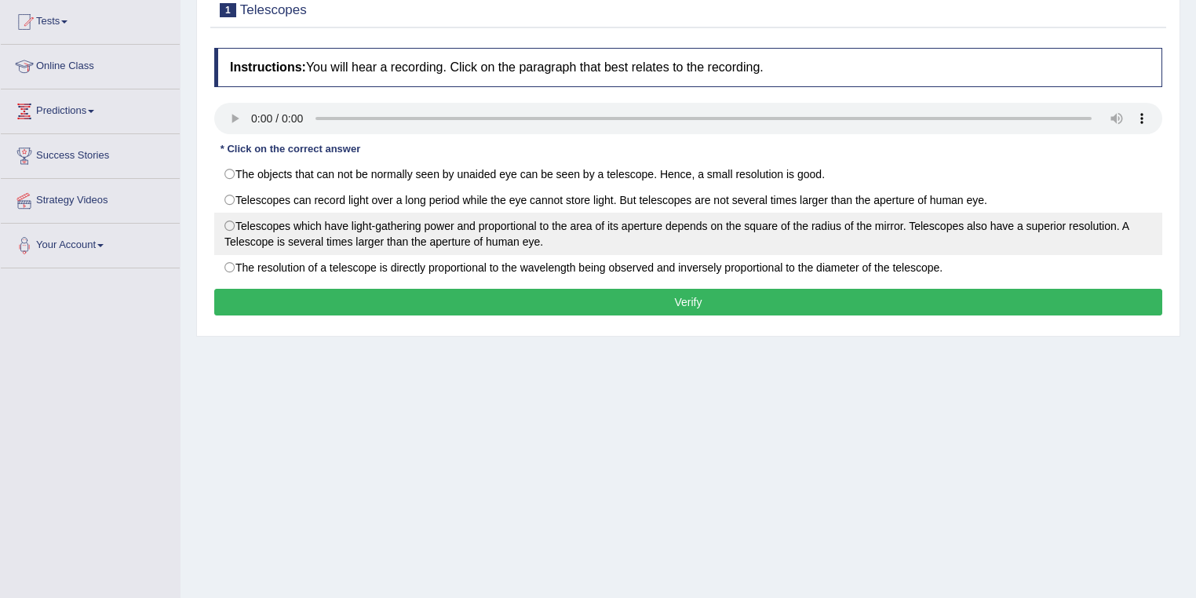
click at [473, 228] on label "Telescopes which have light-gathering power and proportional to the area of its…" at bounding box center [688, 234] width 948 height 42
radio input "true"
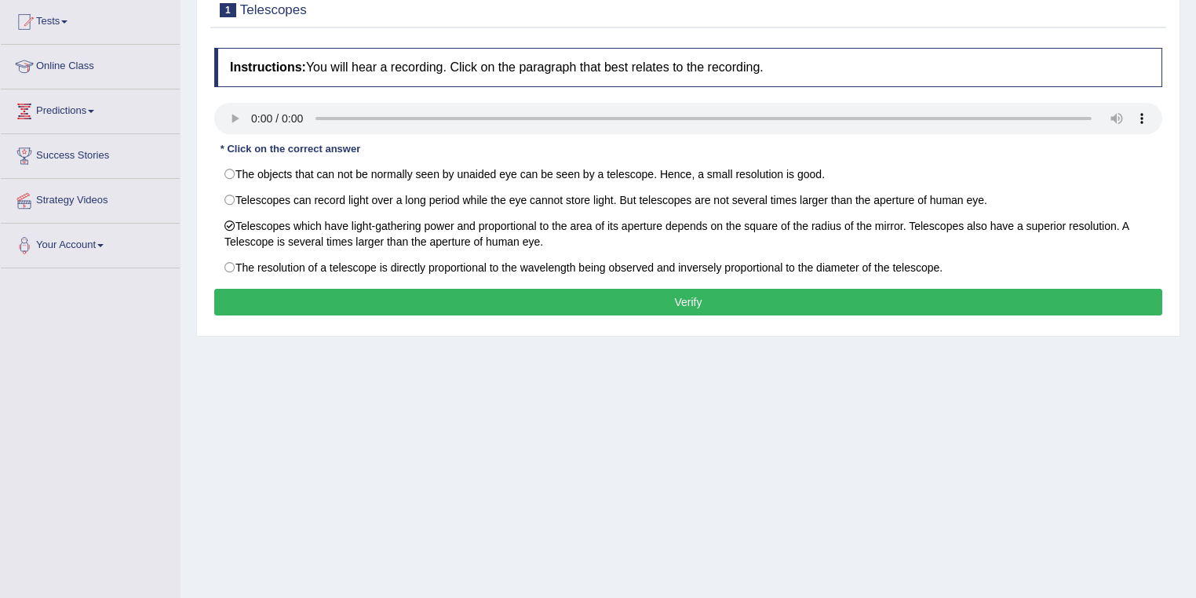
click at [618, 295] on button "Verify" at bounding box center [688, 302] width 948 height 27
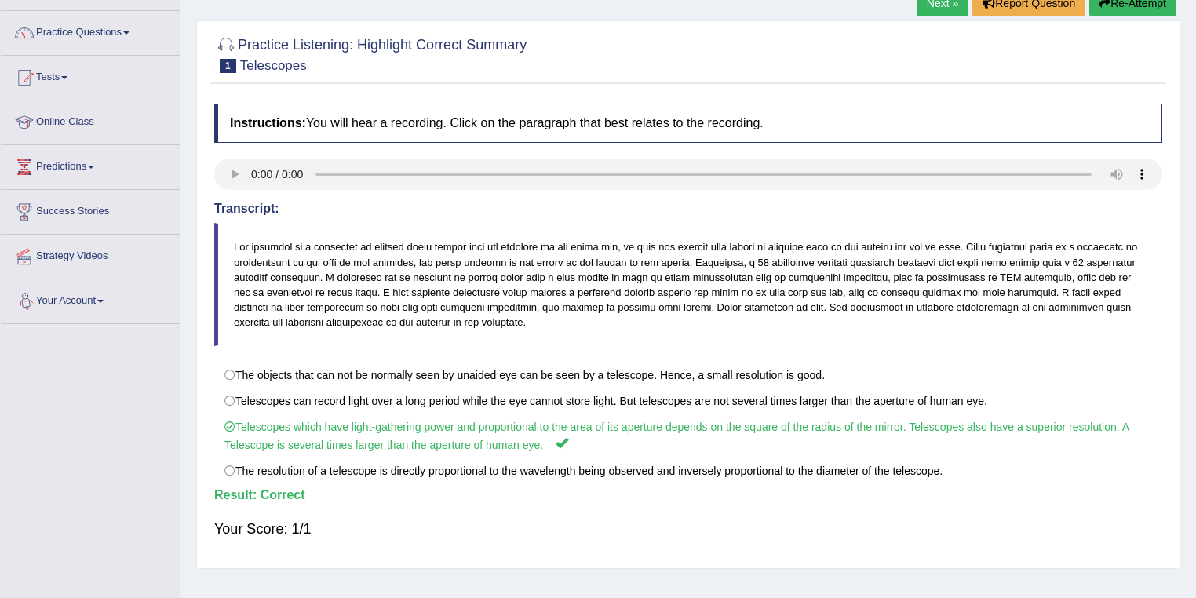
scroll to position [83, 0]
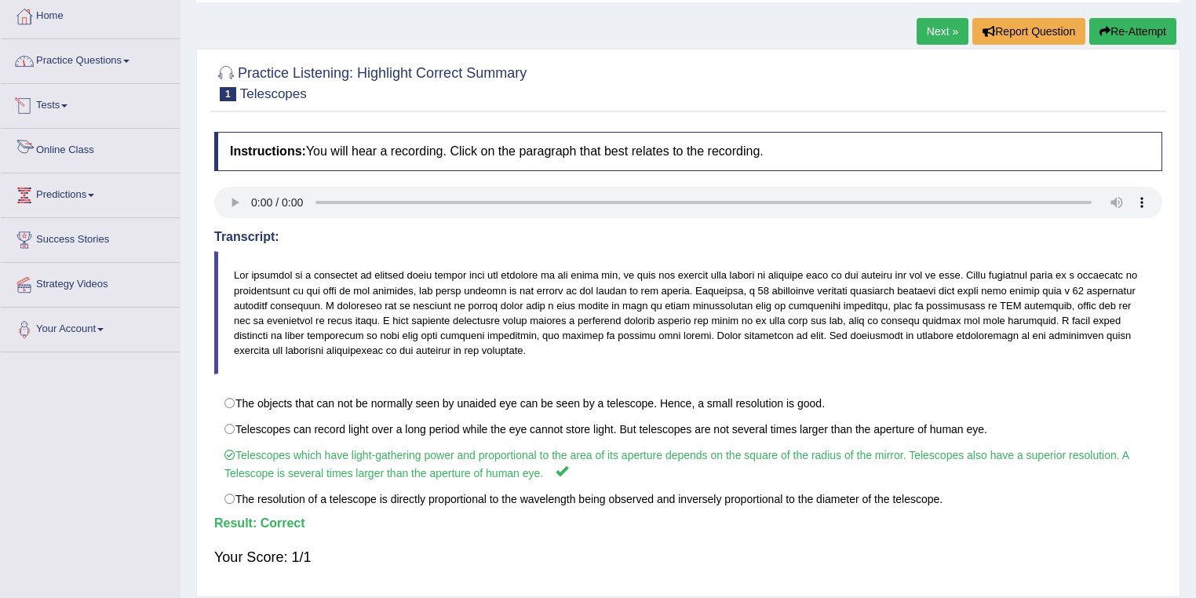
click at [100, 69] on link "Practice Questions" at bounding box center [90, 58] width 179 height 39
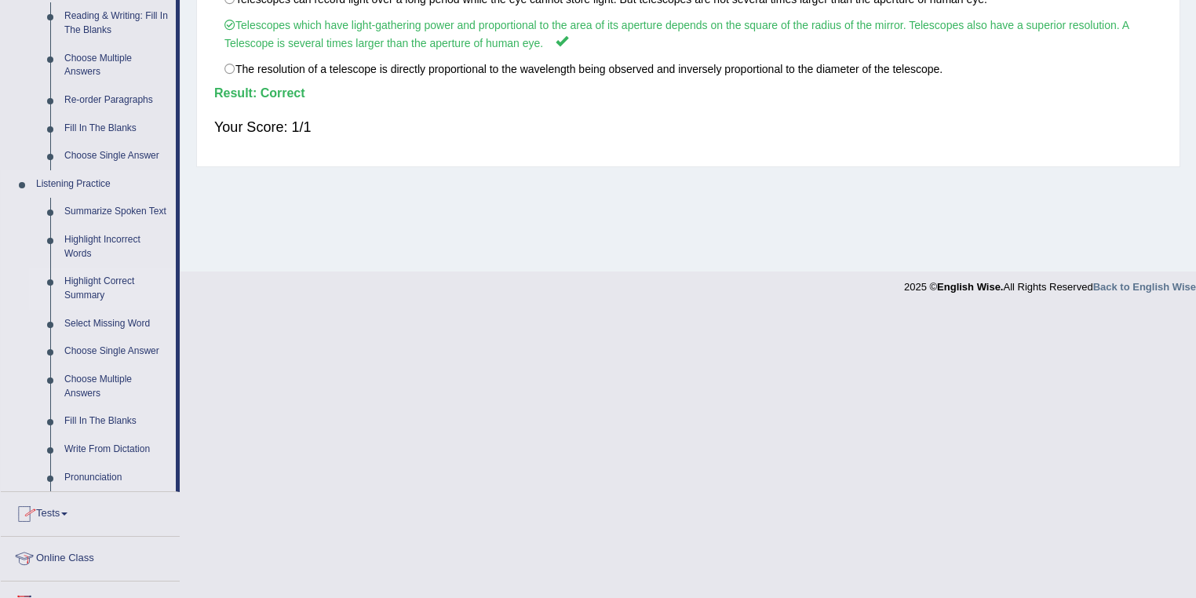
scroll to position [585, 0]
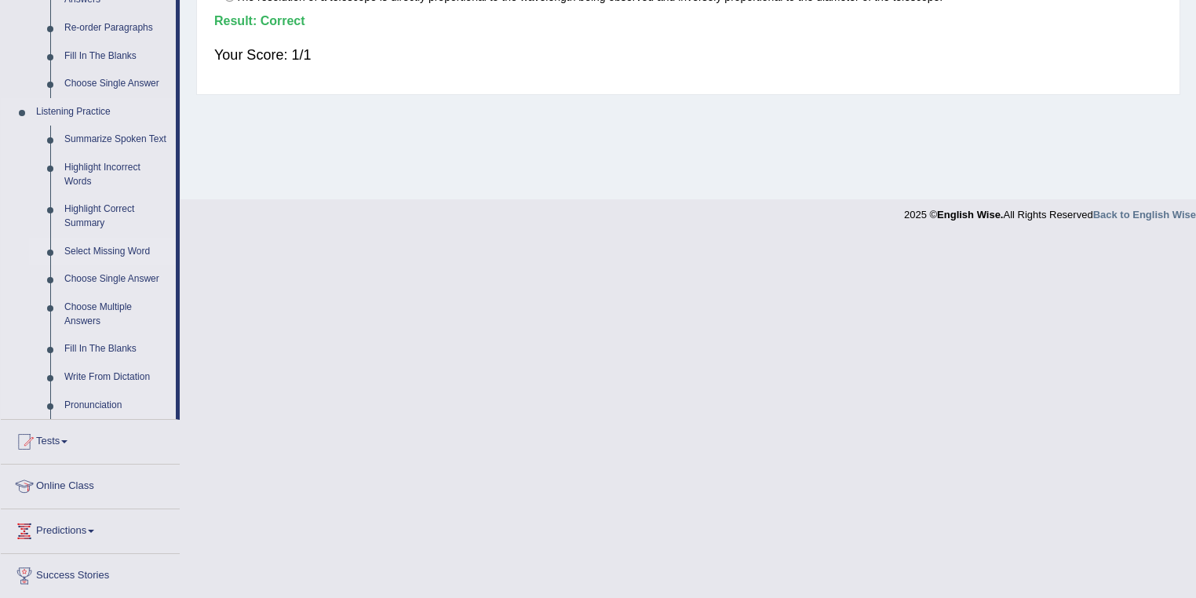
click at [126, 251] on link "Select Missing Word" at bounding box center [116, 252] width 119 height 28
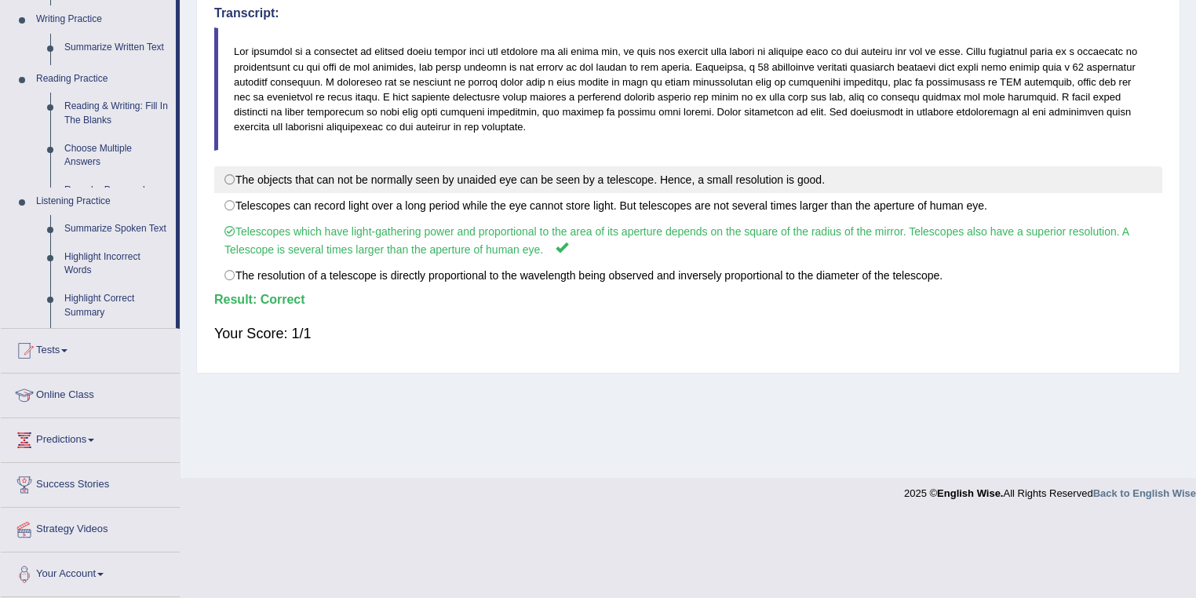
scroll to position [246, 0]
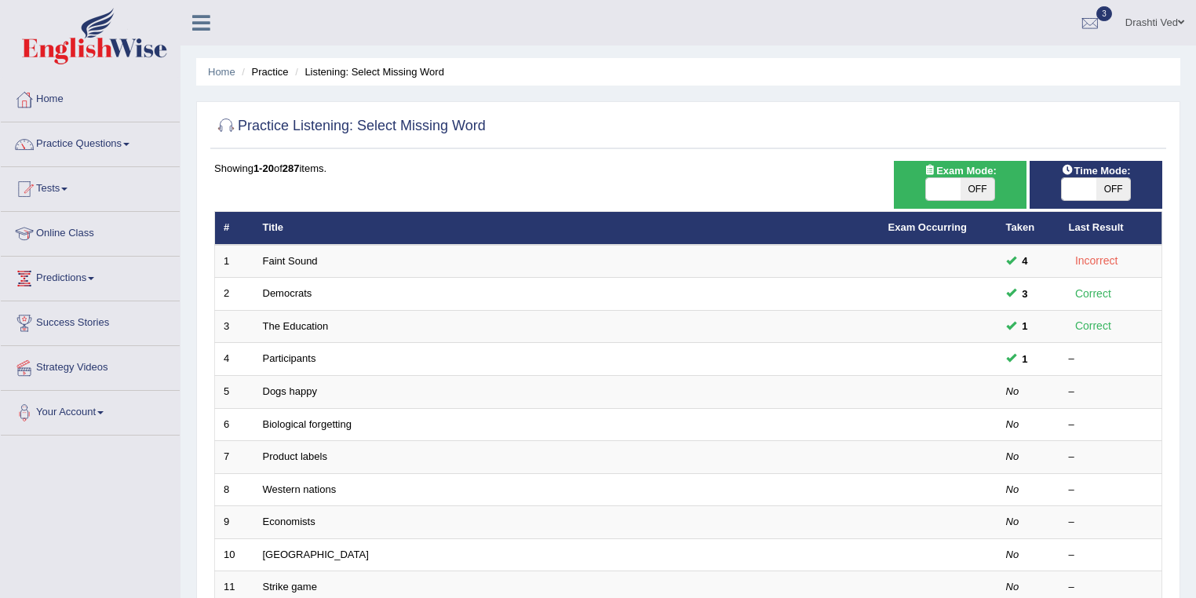
click at [298, 389] on link "Dogs happy" at bounding box center [290, 391] width 54 height 12
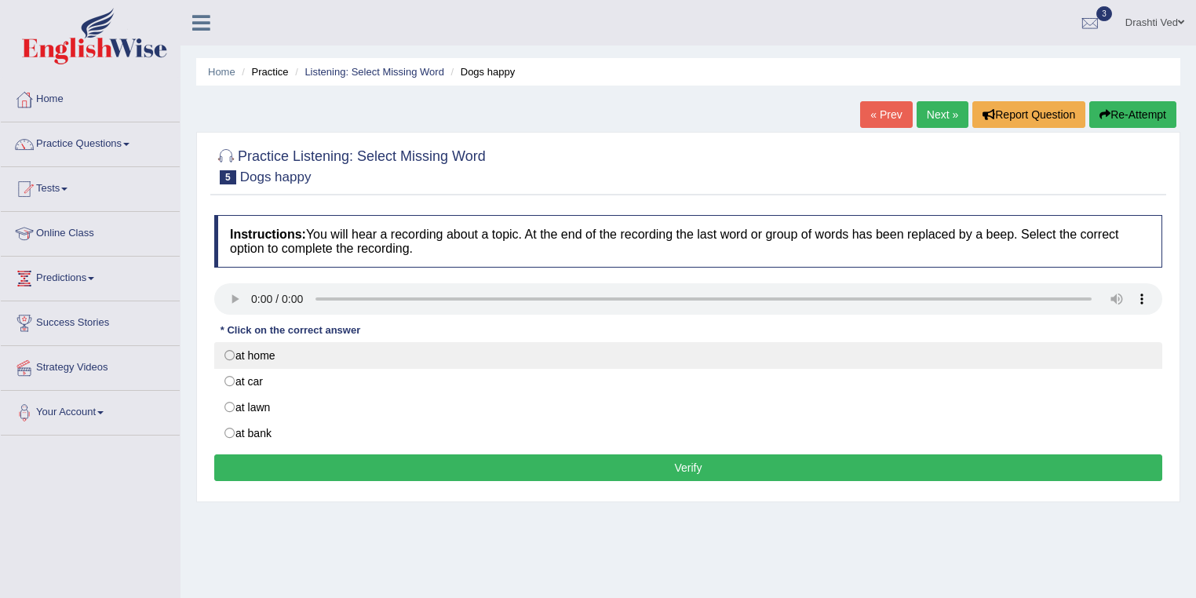
click at [270, 364] on label "at home" at bounding box center [688, 355] width 948 height 27
radio input "true"
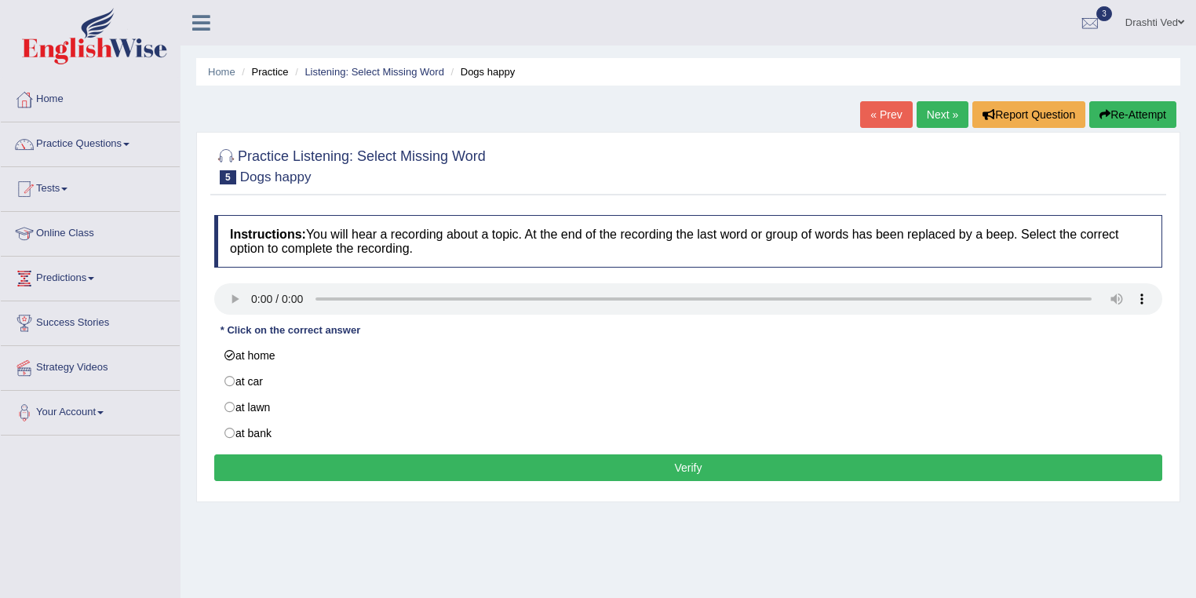
click at [399, 461] on button "Verify" at bounding box center [688, 467] width 948 height 27
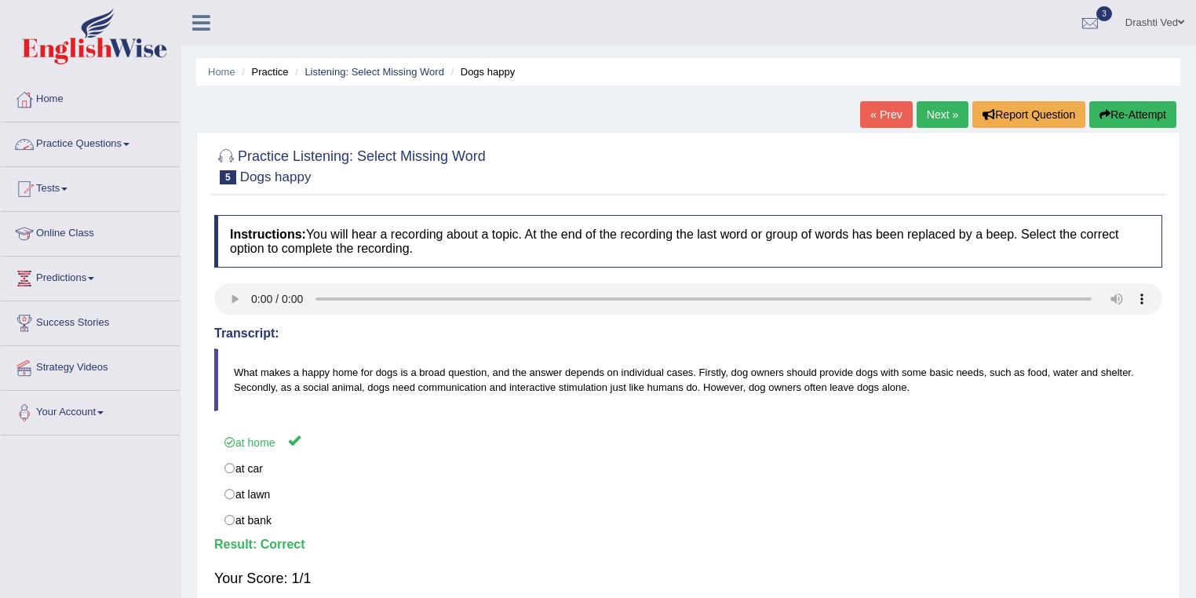
click at [88, 144] on link "Practice Questions" at bounding box center [90, 141] width 179 height 39
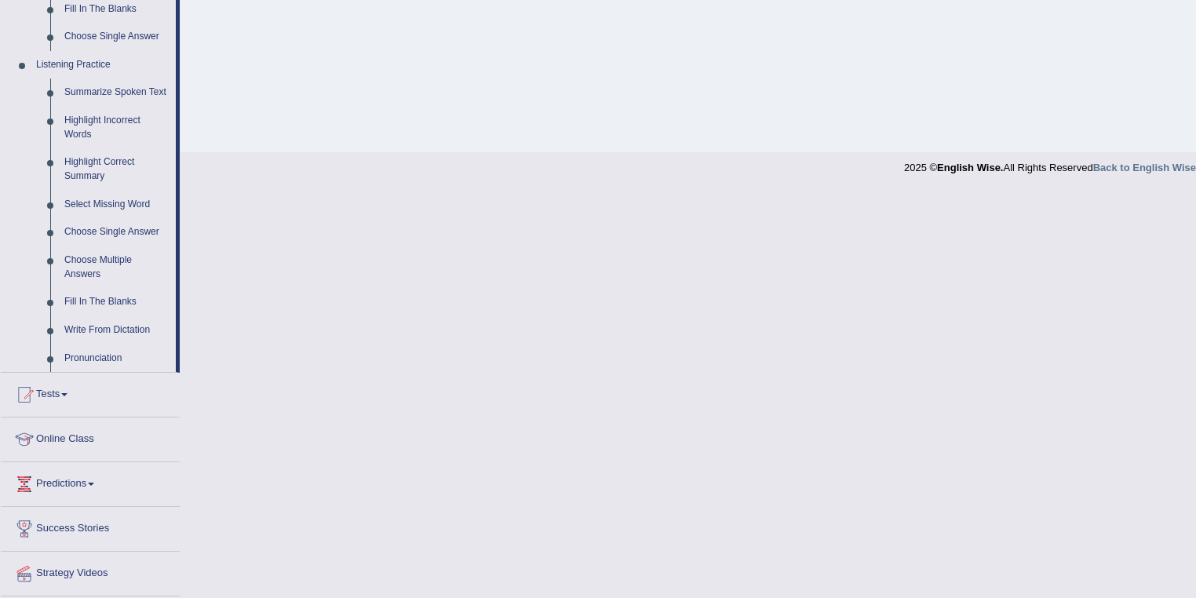
scroll to position [669, 0]
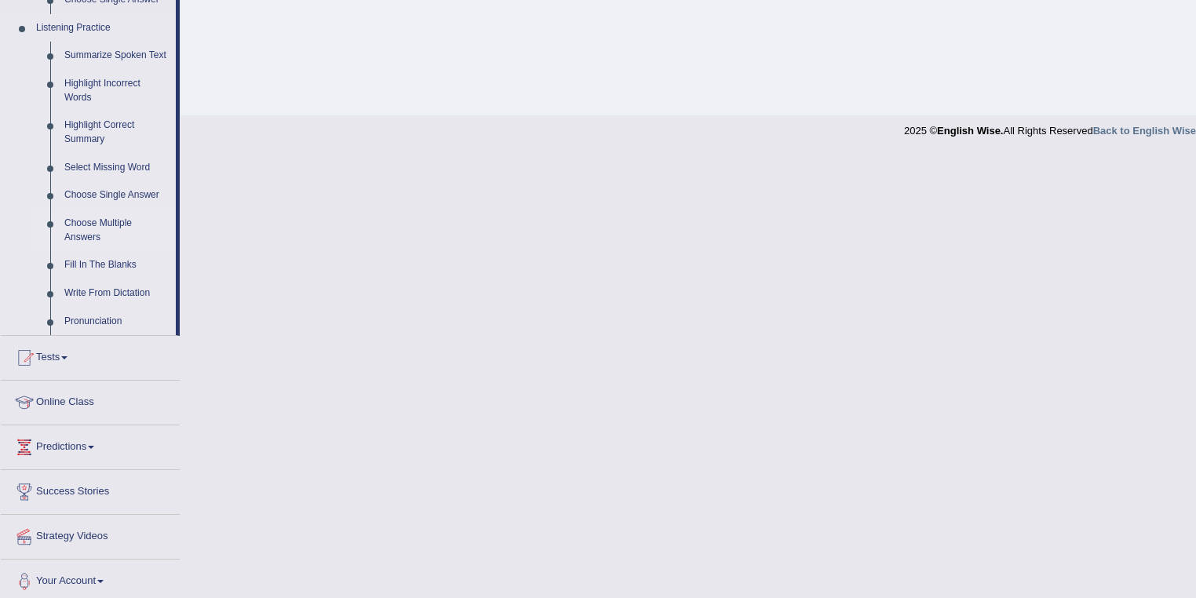
click at [118, 225] on link "Choose Multiple Answers" at bounding box center [116, 231] width 119 height 42
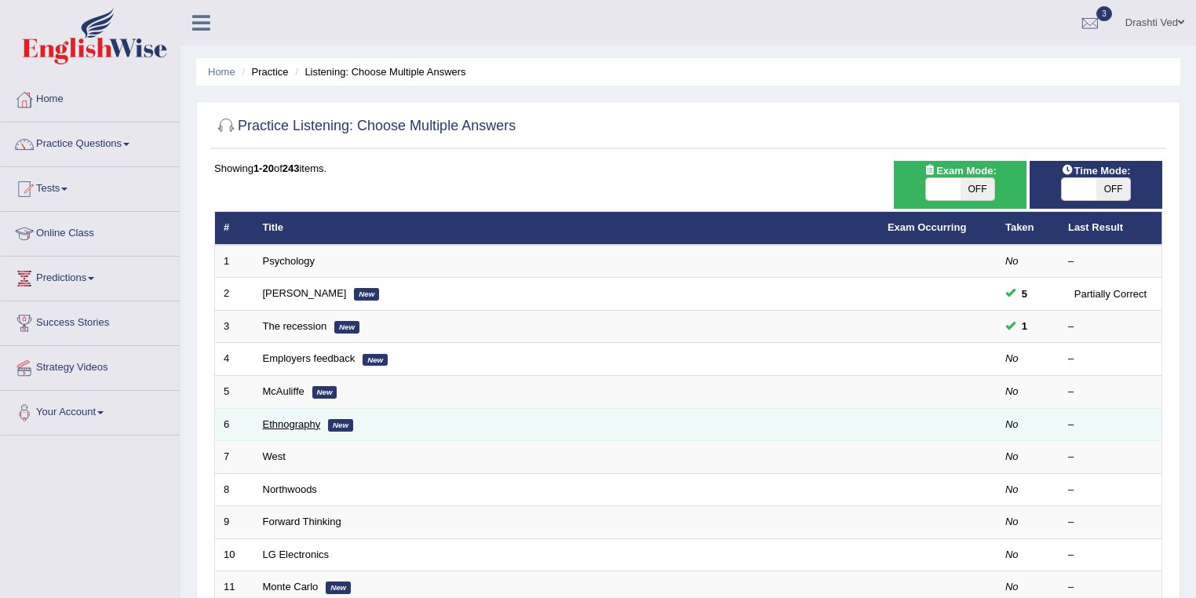
click at [295, 426] on link "Ethnography" at bounding box center [292, 424] width 58 height 12
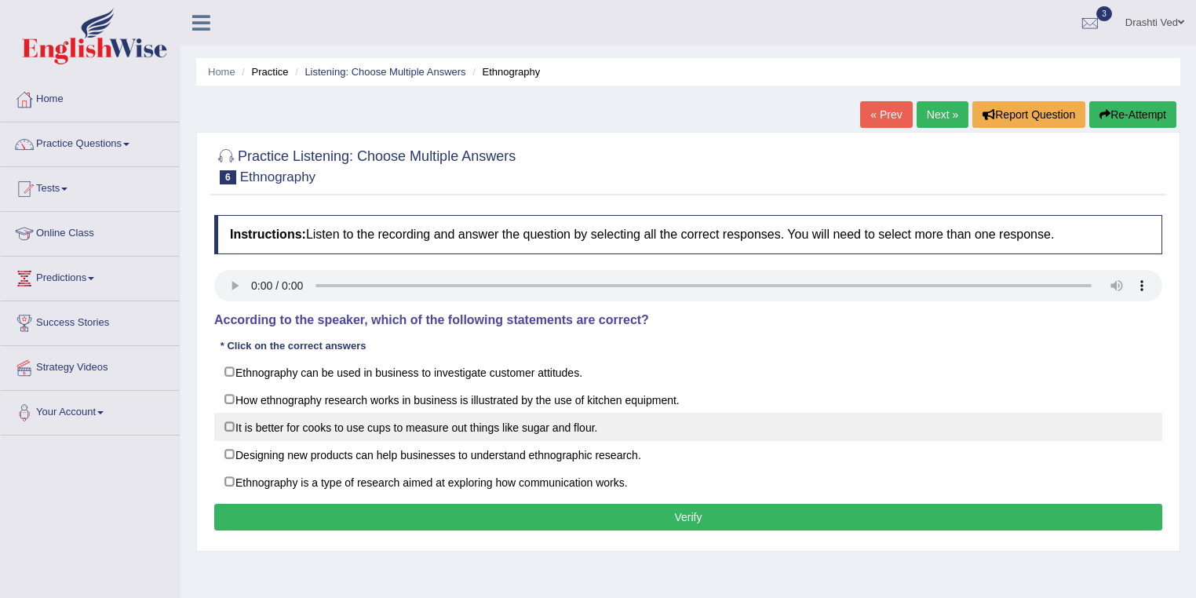
click at [339, 430] on label "It is better for cooks to use cups to measure out things like sugar and flour." at bounding box center [688, 427] width 948 height 28
checkbox input "true"
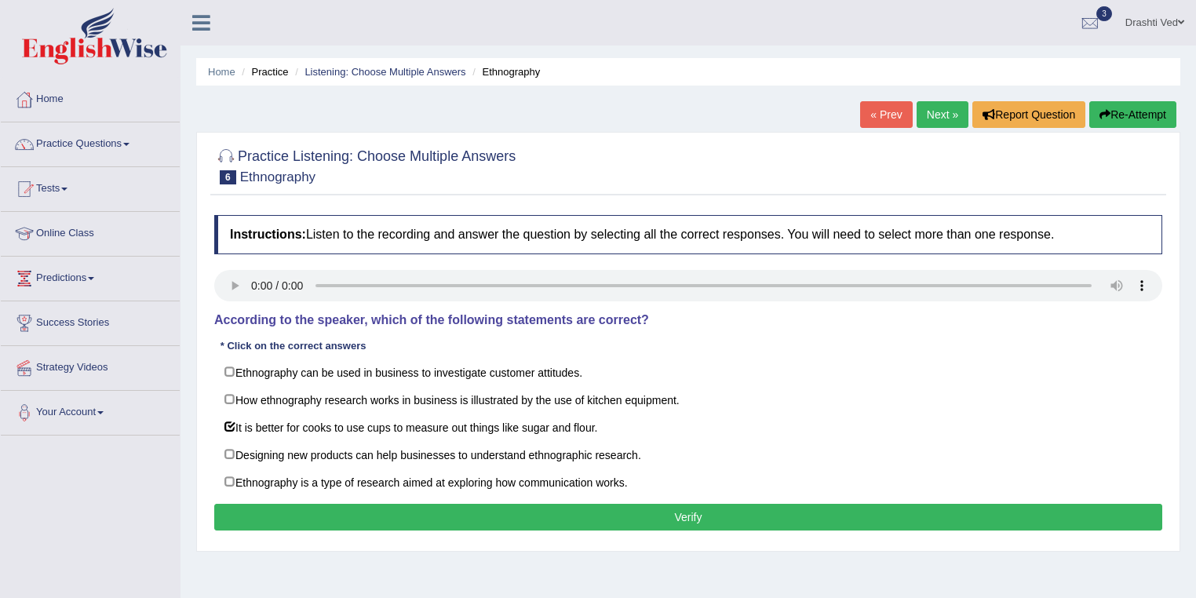
click at [461, 520] on button "Verify" at bounding box center [688, 517] width 948 height 27
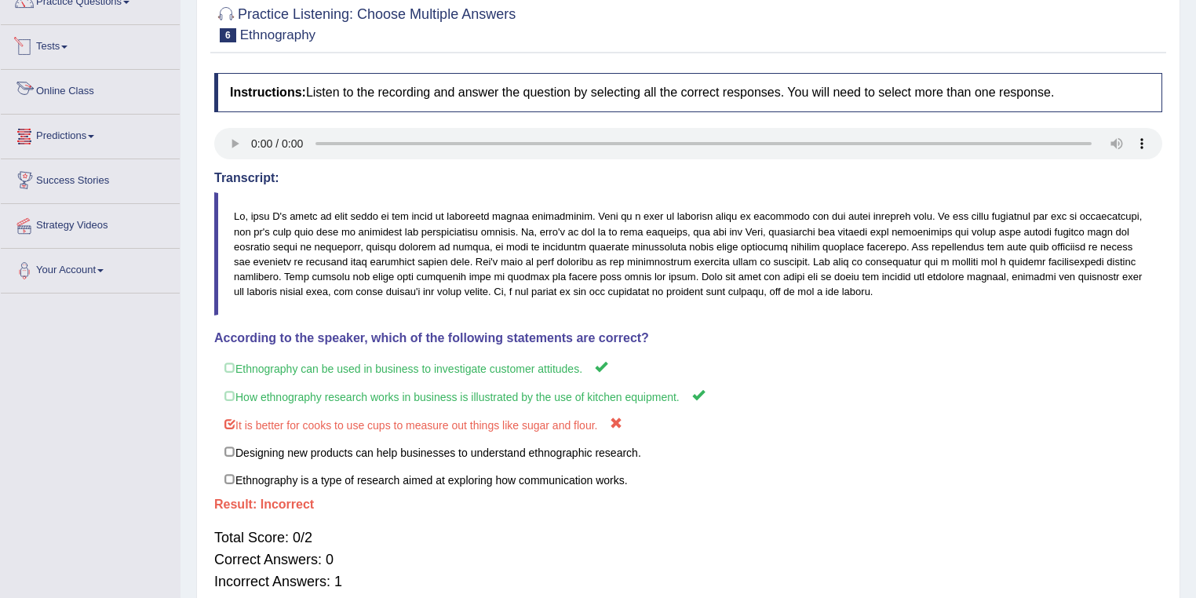
scroll to position [83, 0]
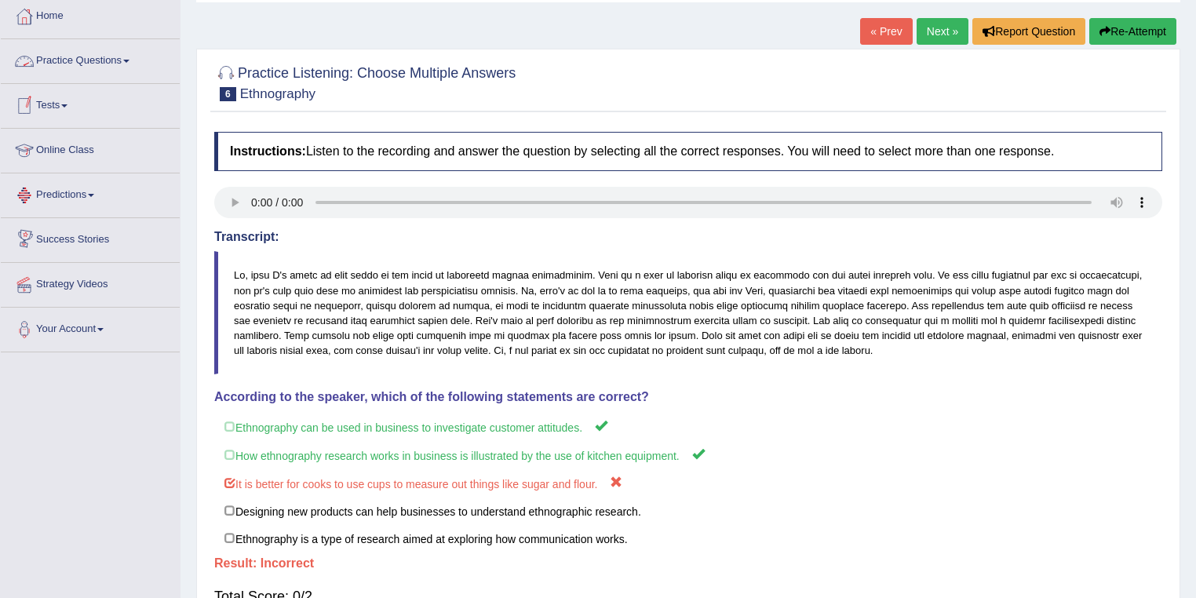
click at [99, 66] on link "Practice Questions" at bounding box center [90, 58] width 179 height 39
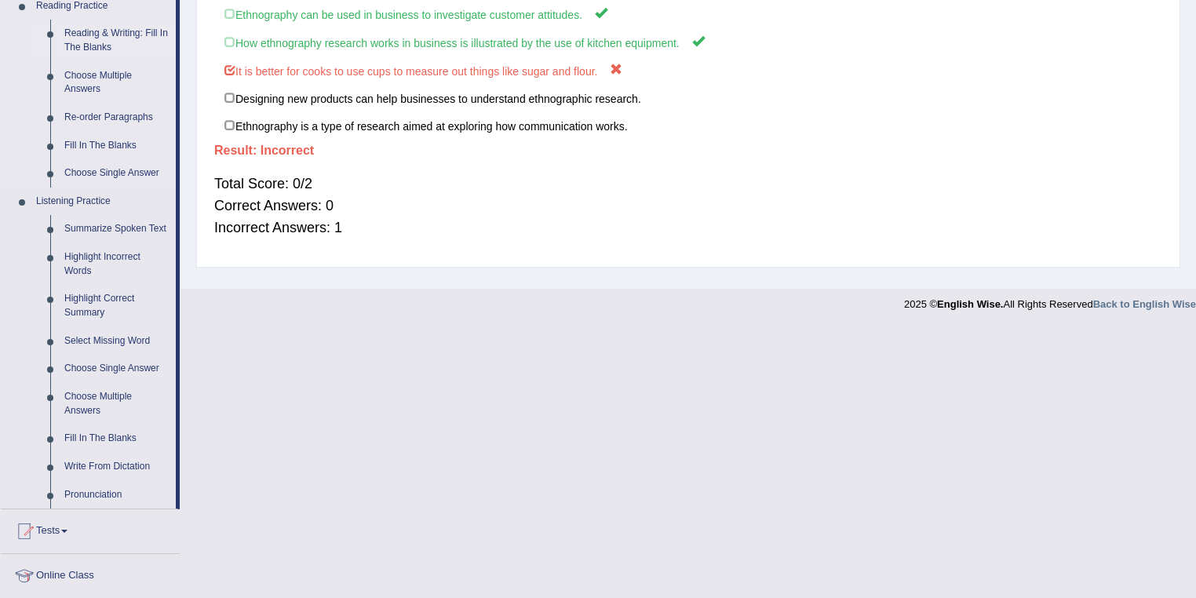
scroll to position [585, 0]
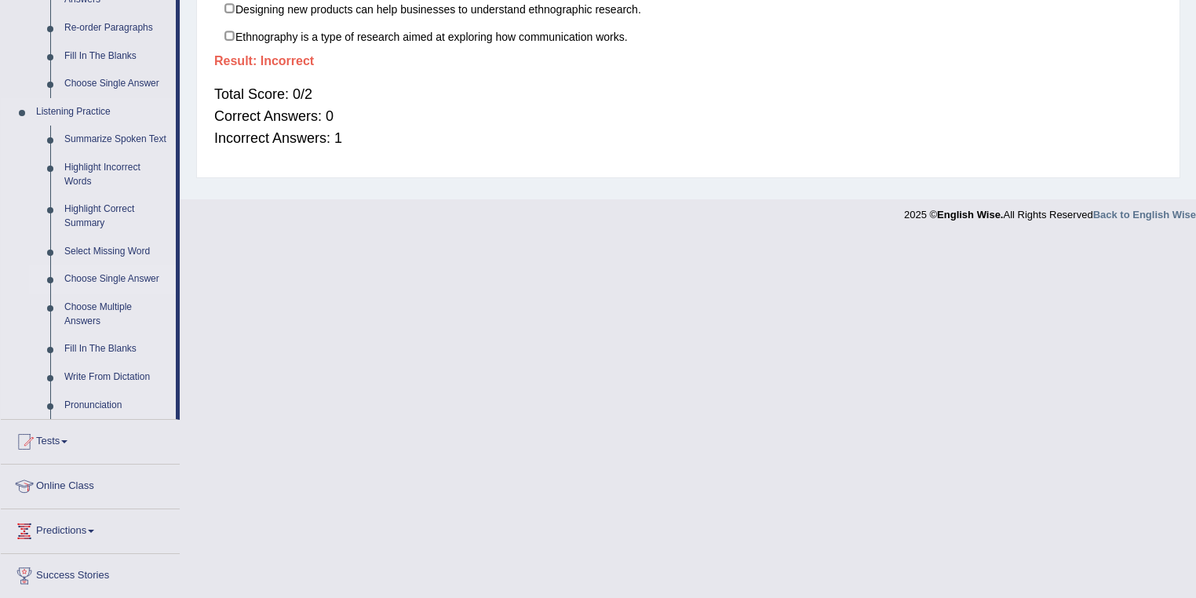
click at [126, 283] on link "Choose Single Answer" at bounding box center [116, 279] width 119 height 28
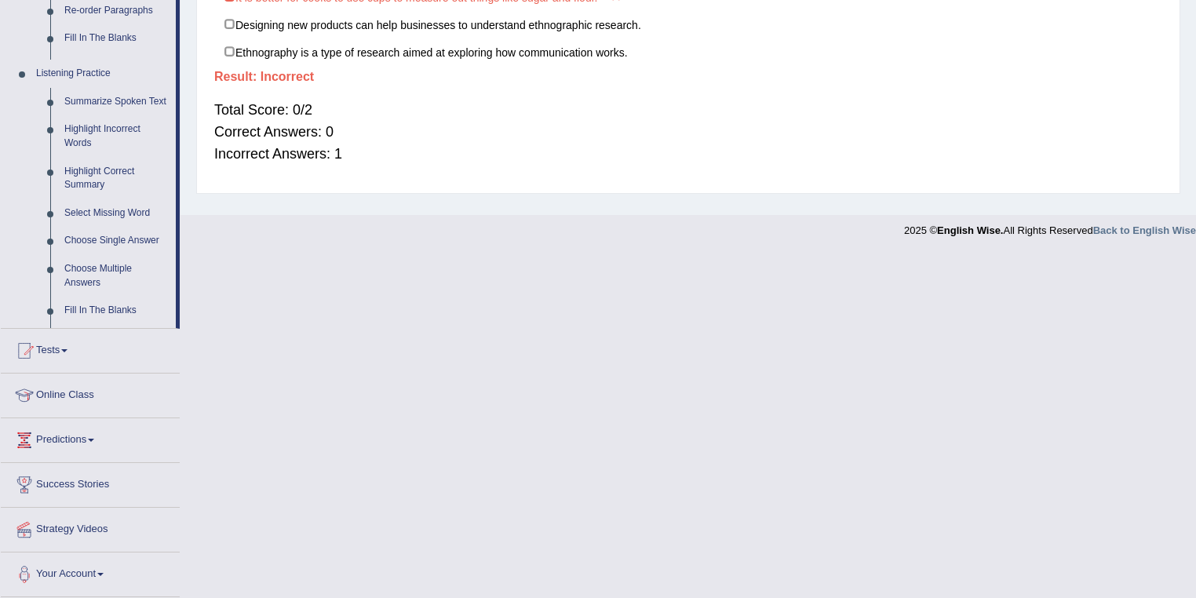
scroll to position [226, 0]
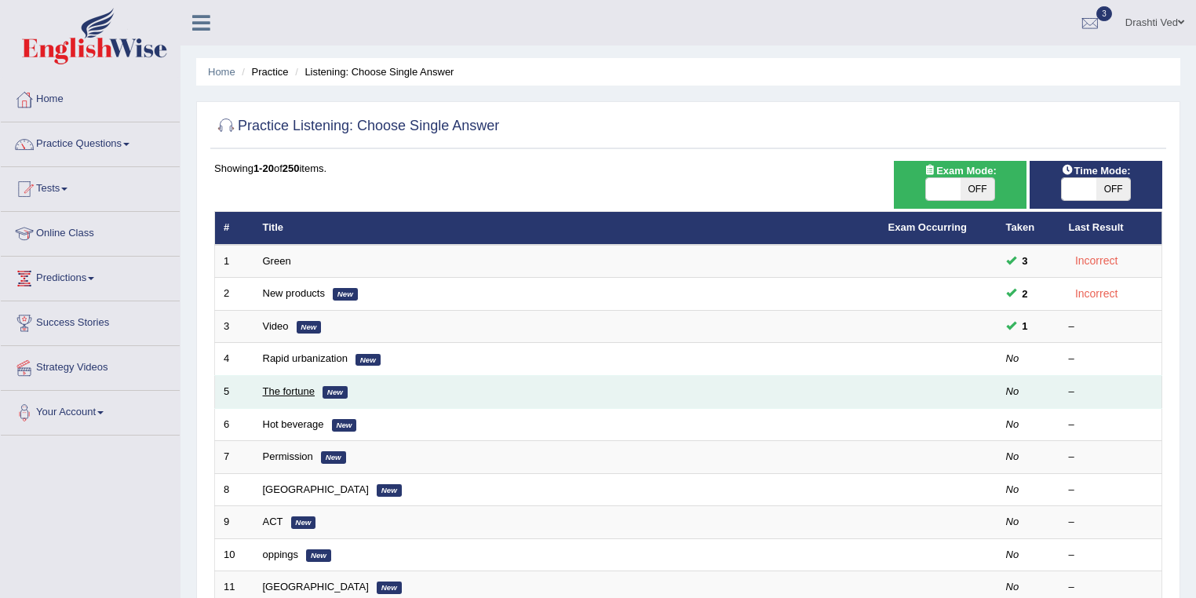
click at [278, 387] on link "The fortune" at bounding box center [289, 391] width 53 height 12
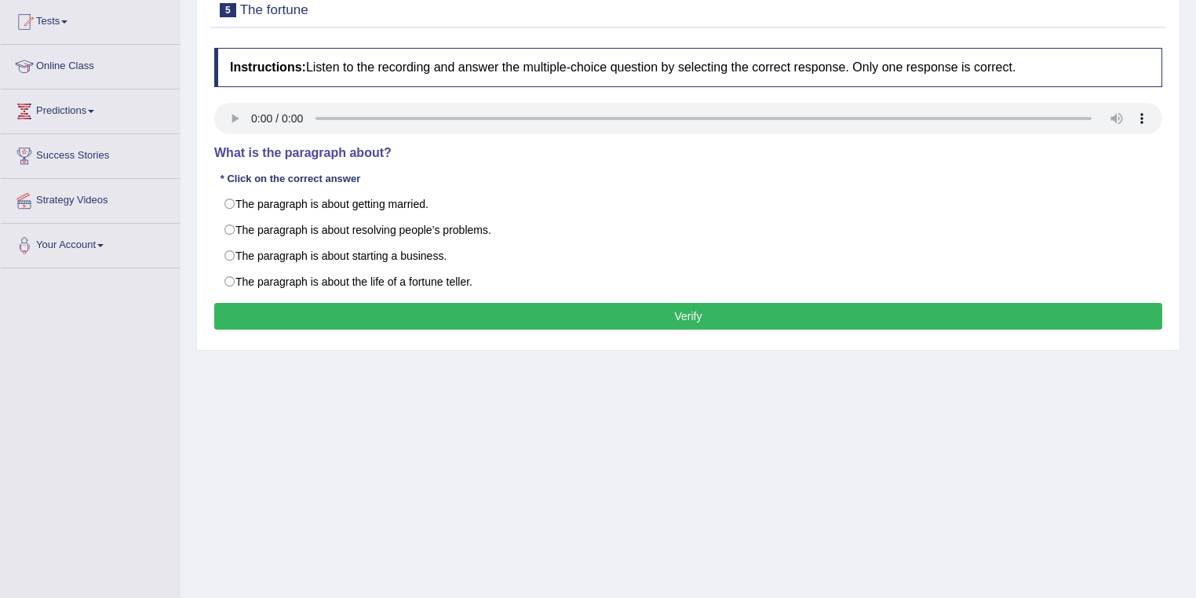
drag, startPoint x: 587, startPoint y: 173, endPoint x: 552, endPoint y: 173, distance: 34.5
click at [583, 173] on div "Instructions: Listen to the recording and answer the multiple-choice question b…" at bounding box center [688, 191] width 956 height 302
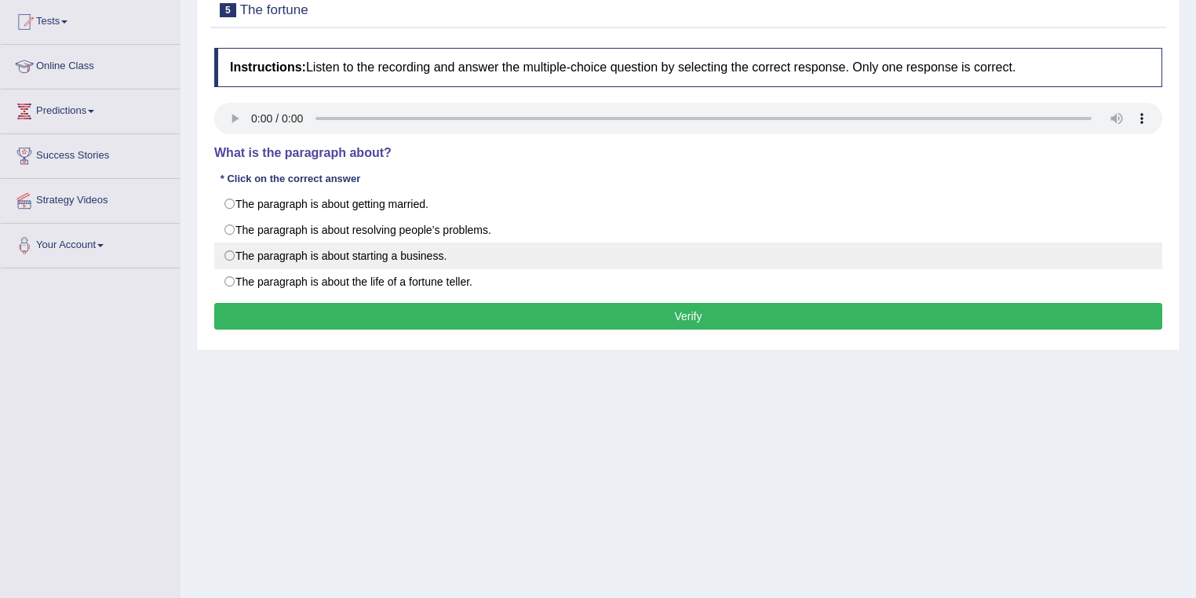
click at [392, 258] on label "The paragraph is about starting a business." at bounding box center [688, 256] width 948 height 27
radio input "true"
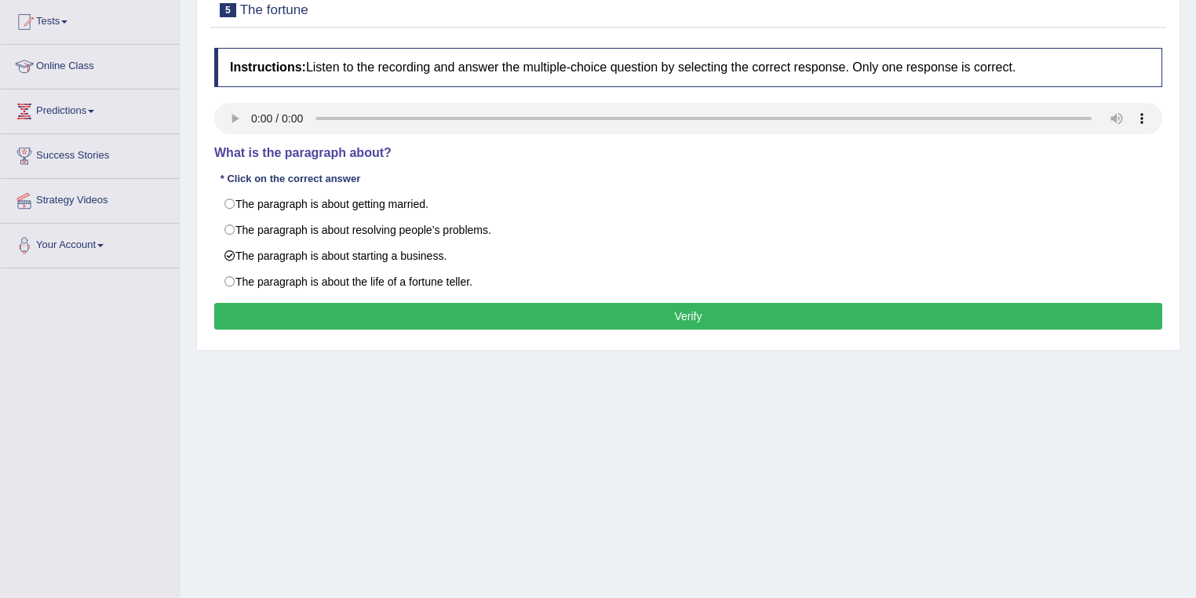
click at [584, 311] on button "Verify" at bounding box center [688, 316] width 948 height 27
